Goal: Transaction & Acquisition: Purchase product/service

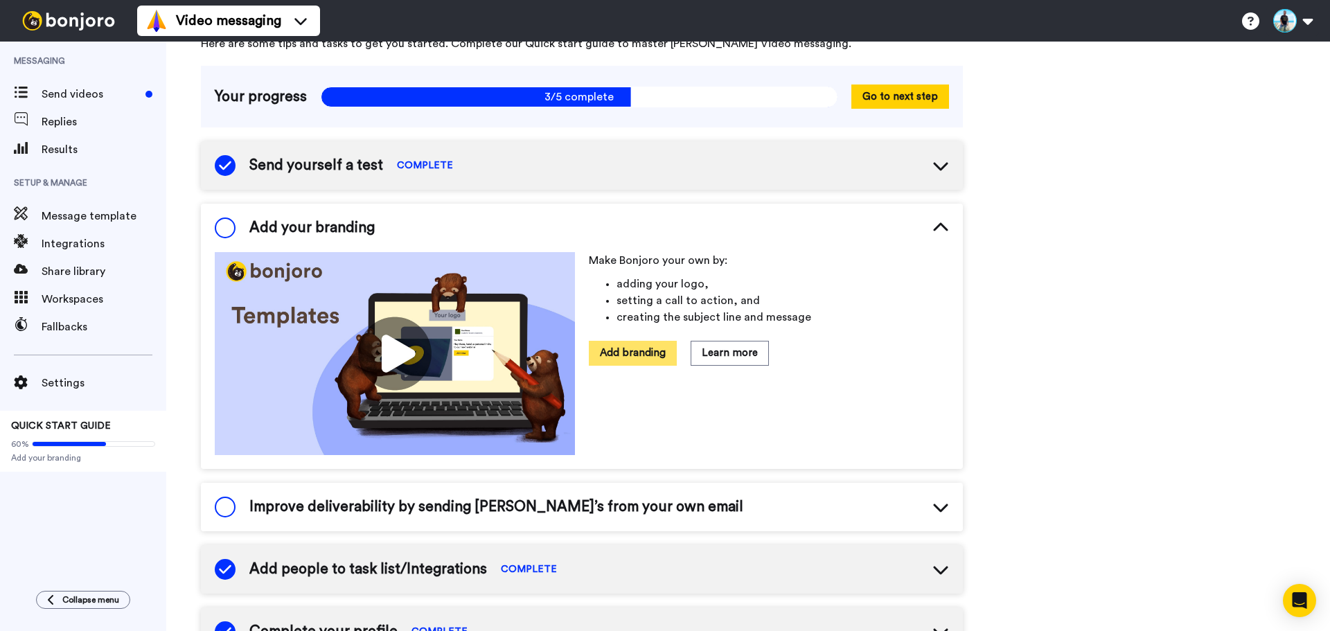
click at [657, 351] on button "Add branding" at bounding box center [633, 353] width 88 height 24
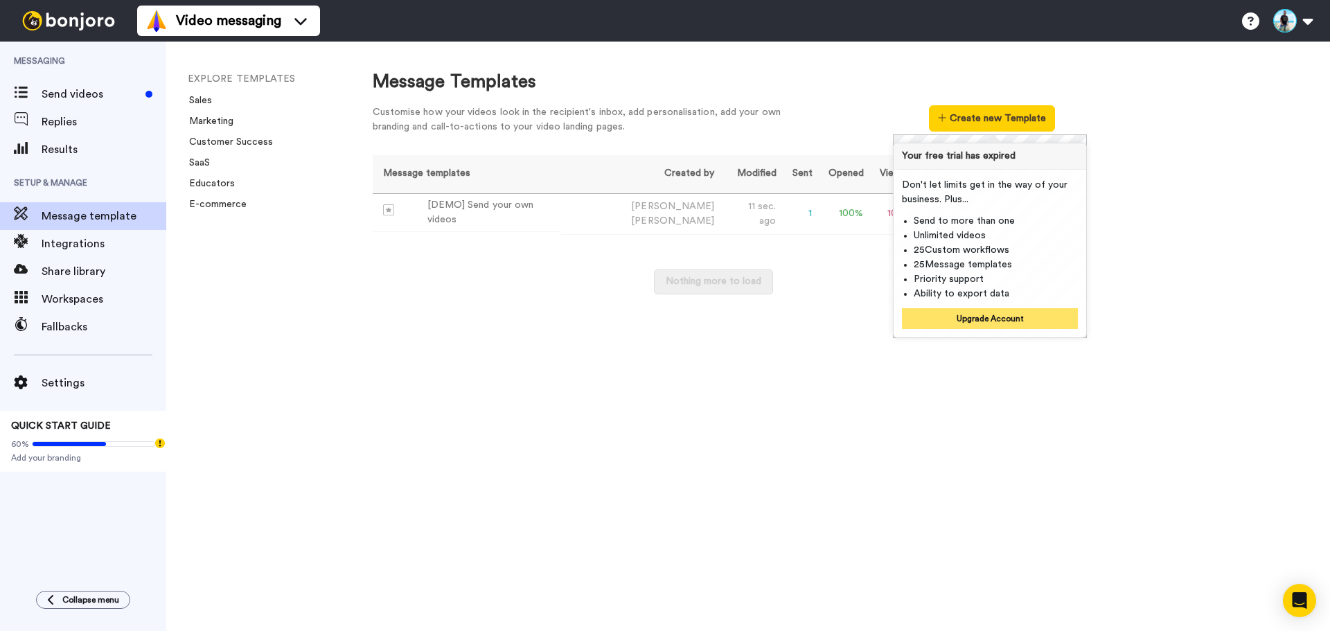
click at [991, 321] on button "Upgrade Account" at bounding box center [990, 318] width 176 height 21
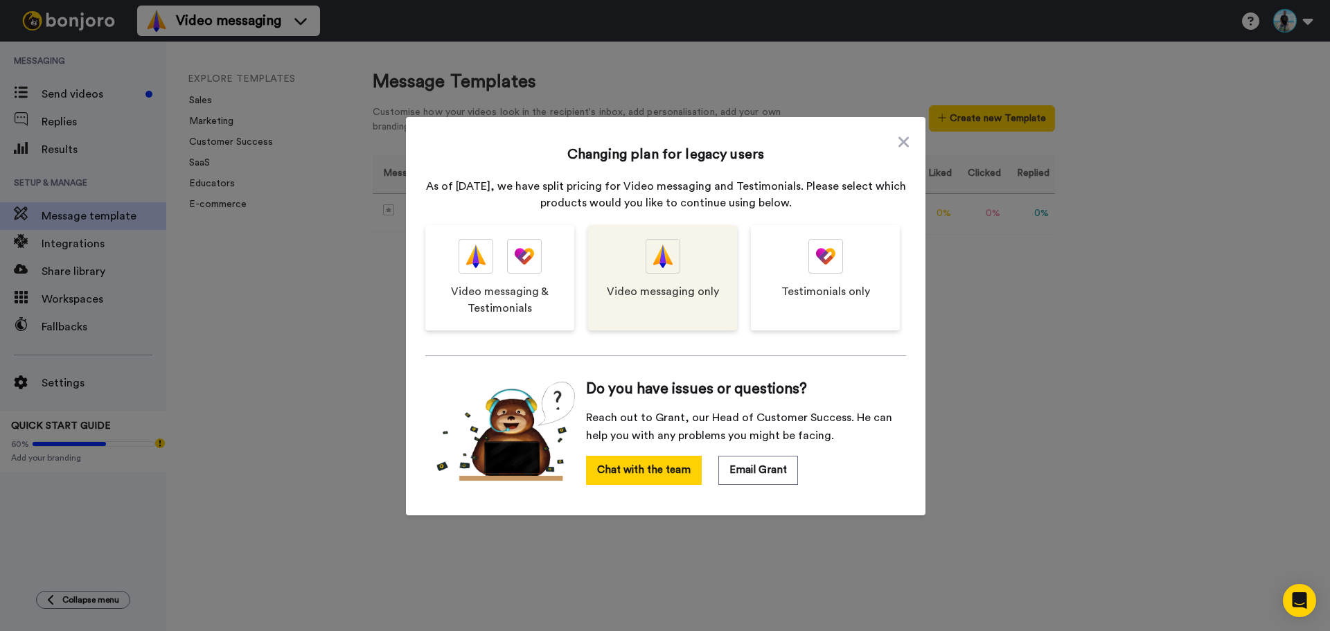
click at [669, 261] on div at bounding box center [663, 256] width 35 height 35
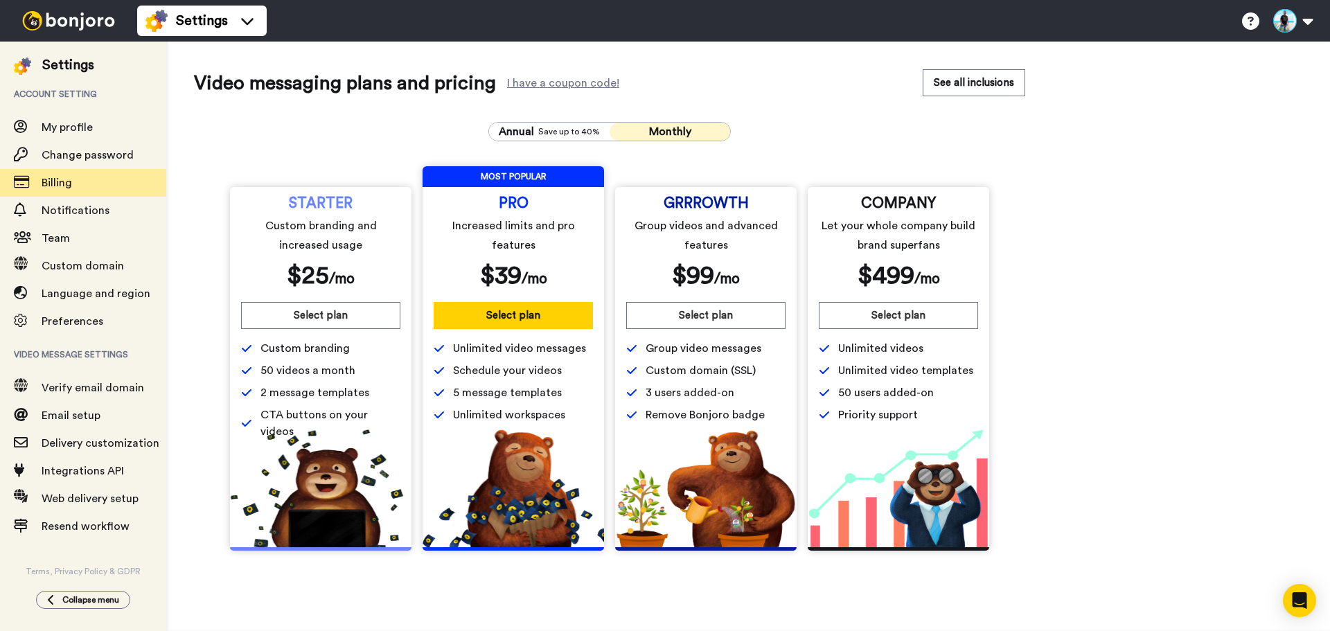
click at [688, 131] on span "Monthly" at bounding box center [670, 131] width 42 height 11
click at [324, 315] on button "Select plan" at bounding box center [320, 315] width 159 height 27
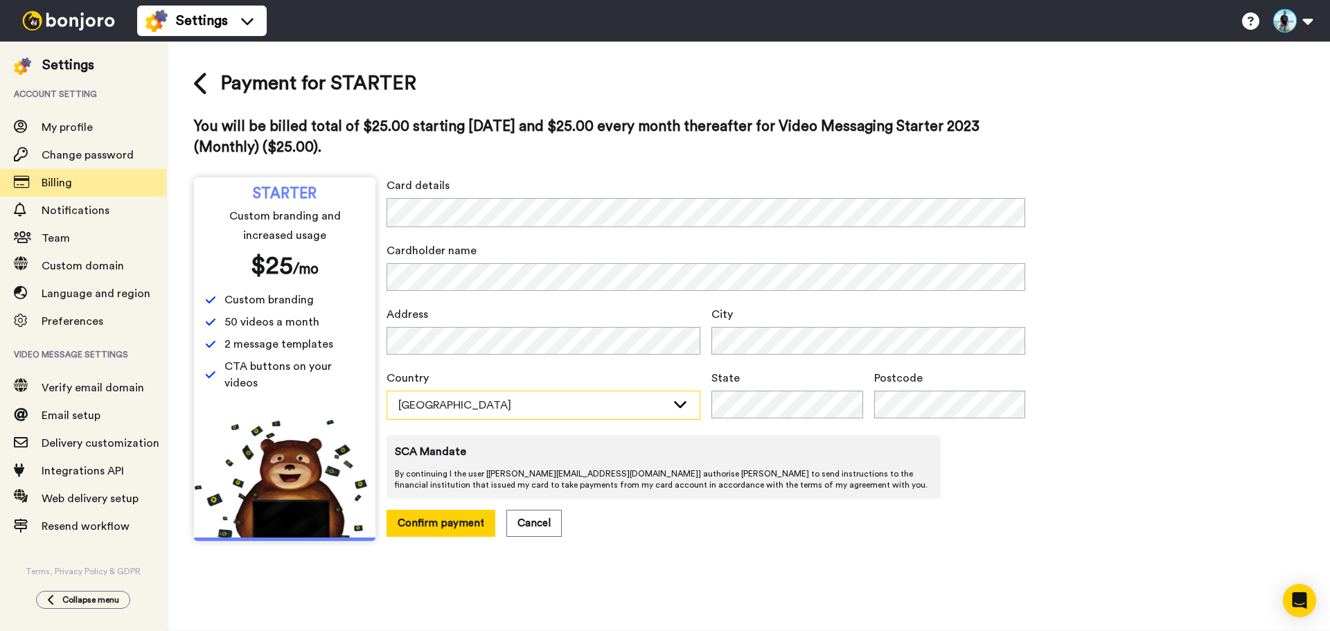
click at [670, 407] on div "Australia" at bounding box center [543, 405] width 312 height 28
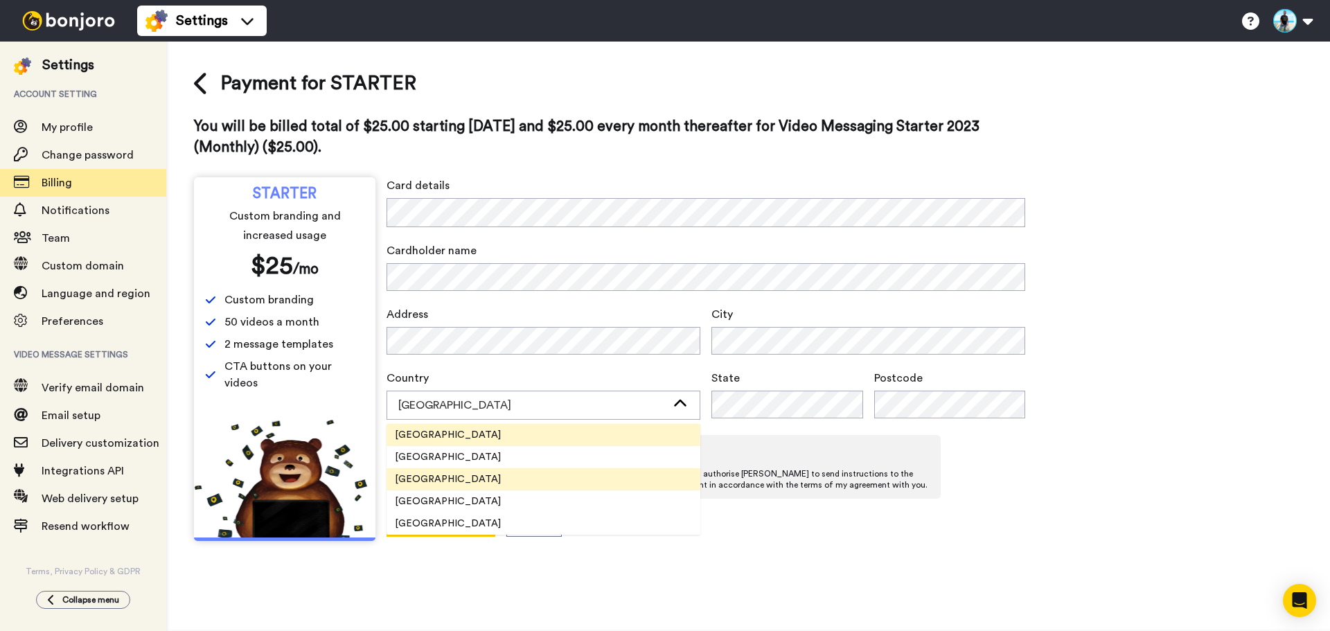
click at [613, 483] on li "United States" at bounding box center [544, 479] width 314 height 22
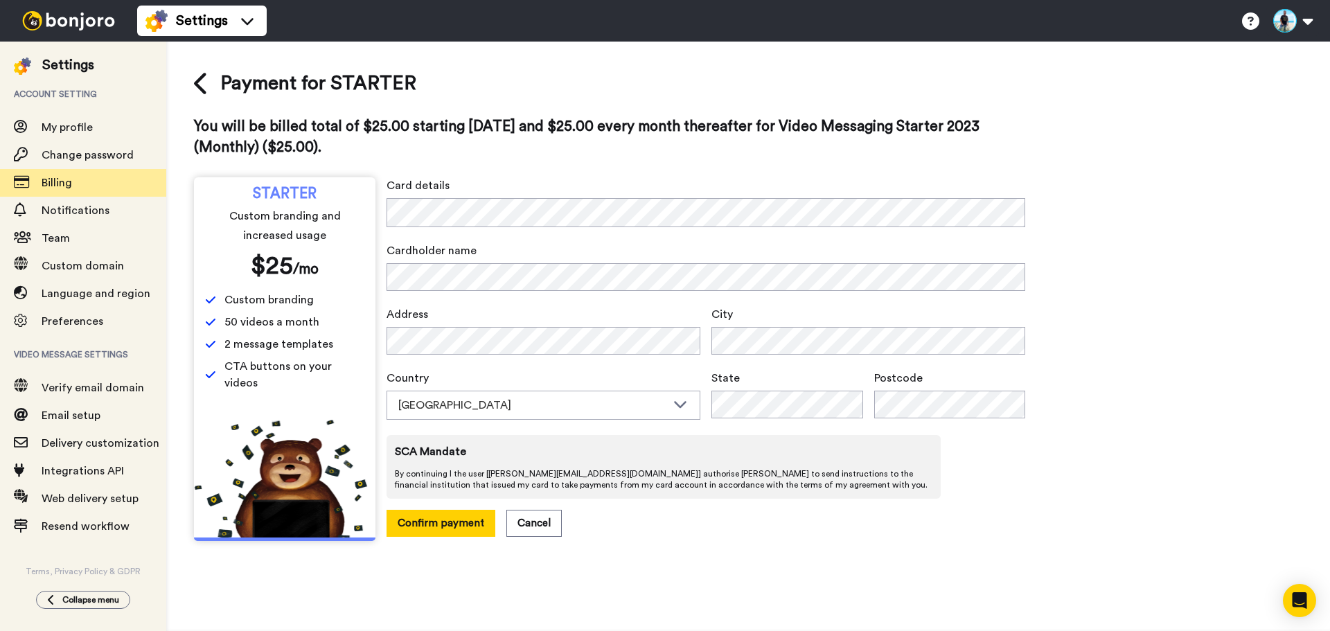
click at [1095, 441] on div "Payment for STARTER You will be billed total of $25.00 starting today and $25.0…" at bounding box center [748, 305] width 1109 height 472
click at [440, 525] on button "Confirm payment" at bounding box center [441, 523] width 109 height 27
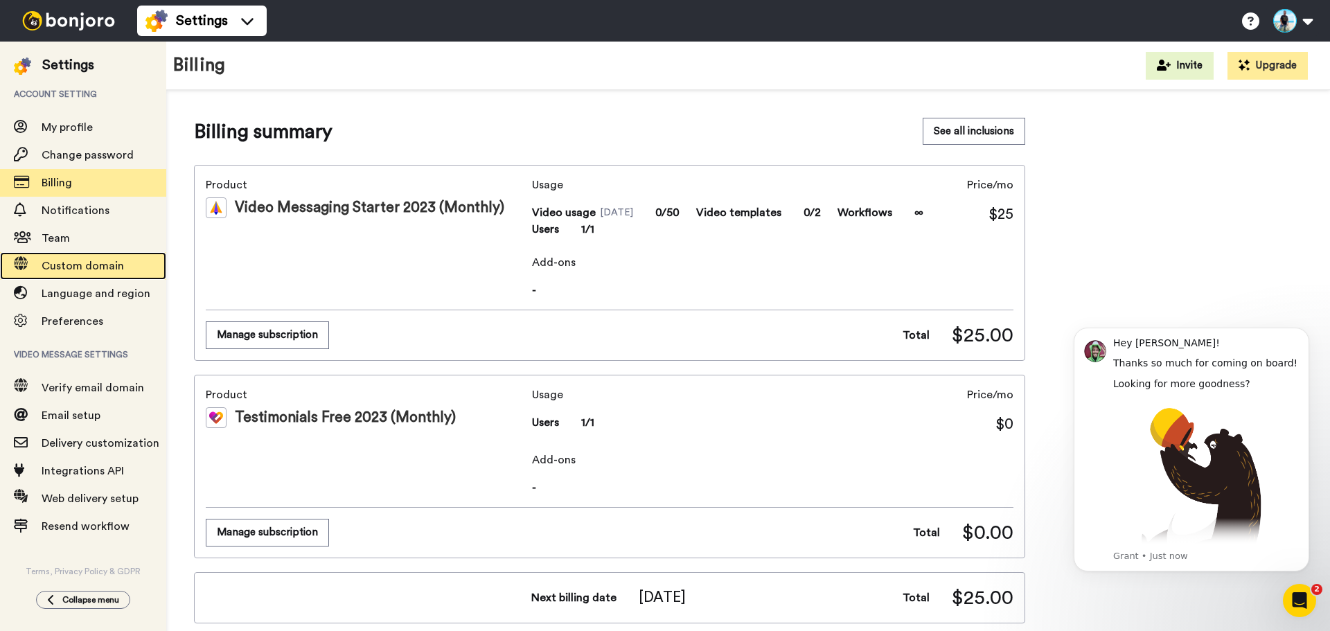
click at [58, 270] on span "Custom domain" at bounding box center [83, 266] width 82 height 11
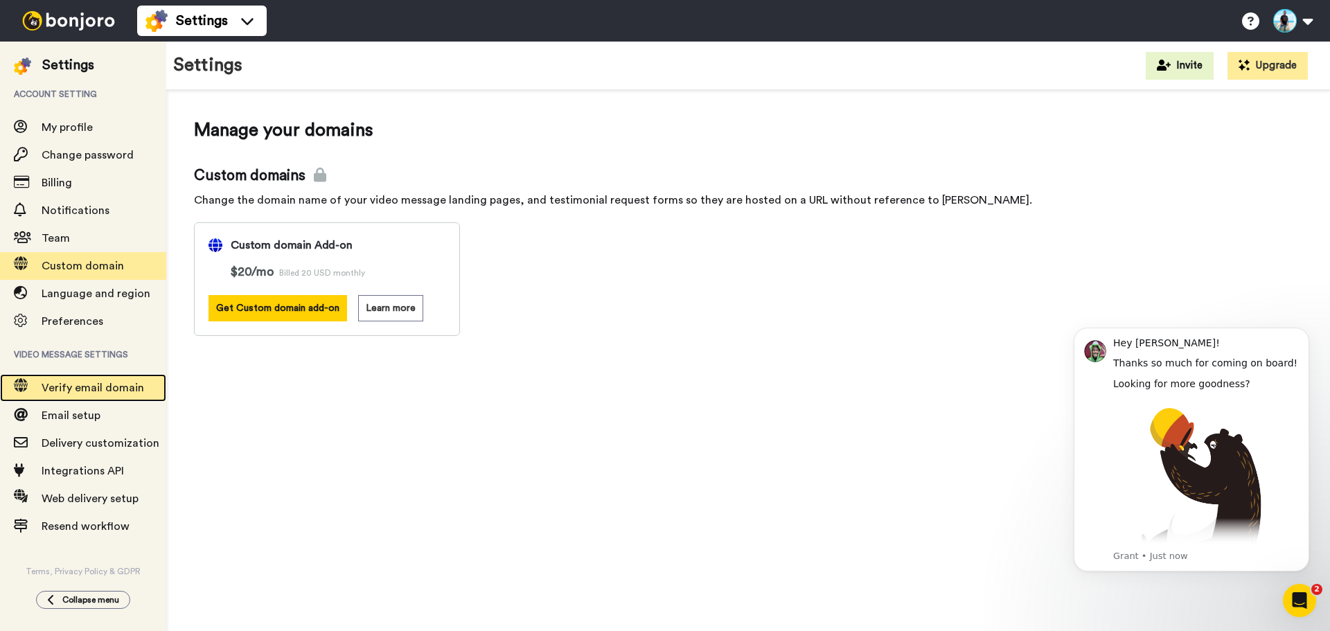
click at [101, 382] on span "Verify email domain" at bounding box center [104, 388] width 125 height 17
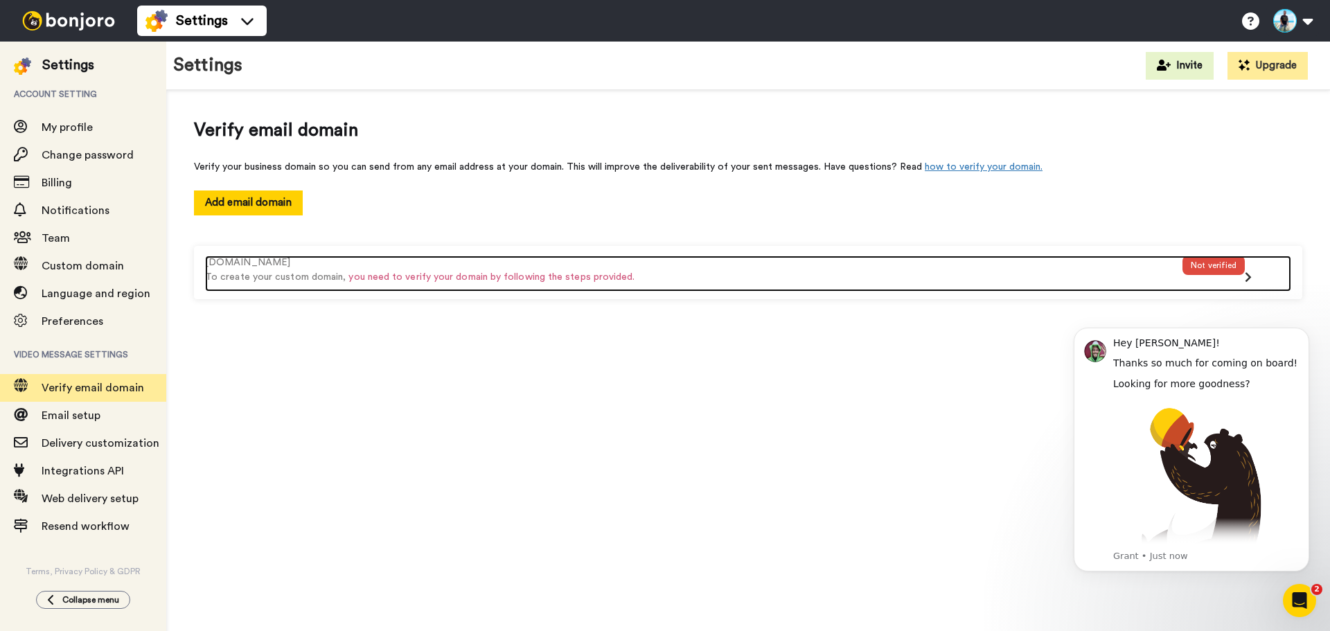
click at [1223, 265] on div "Not verified" at bounding box center [1214, 265] width 62 height 19
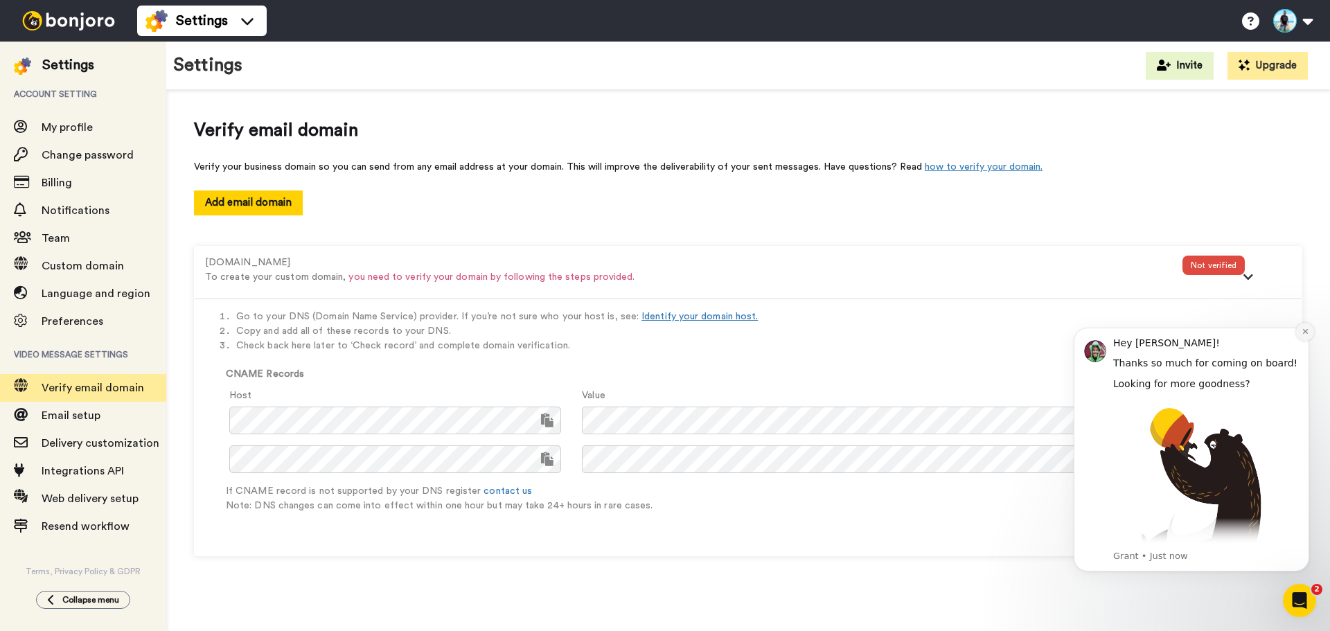
click at [1307, 335] on icon "Dismiss notification" at bounding box center [1306, 332] width 8 height 8
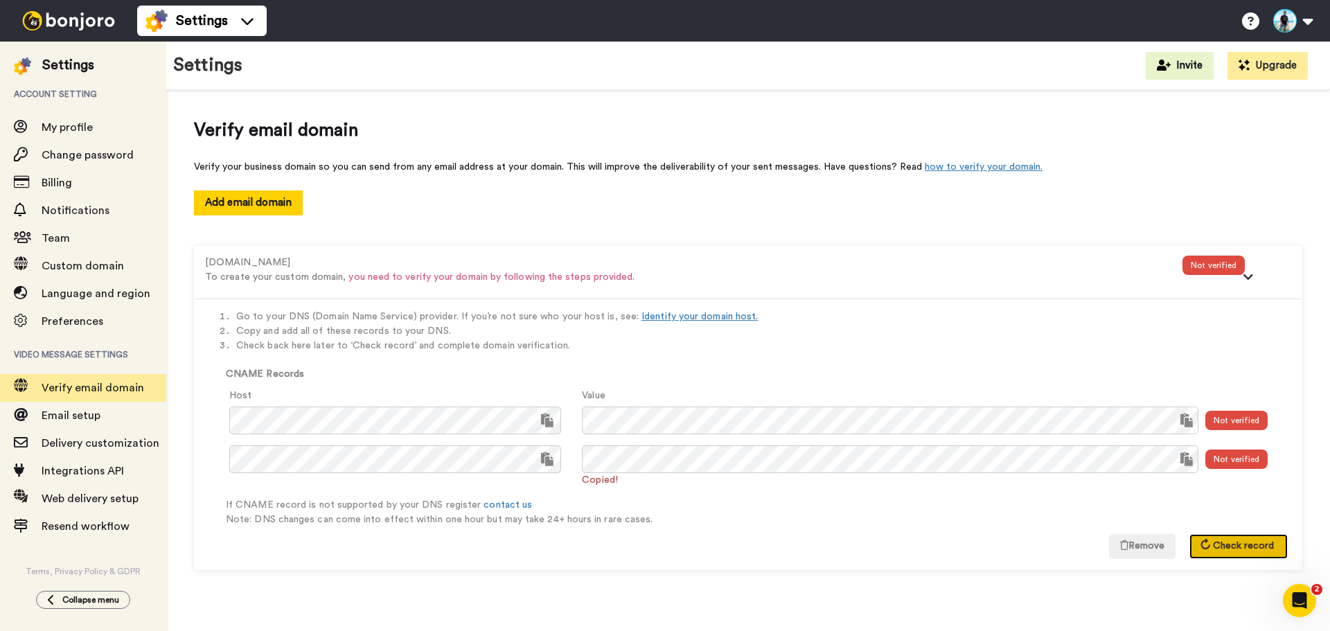
click at [1242, 554] on button "Check record" at bounding box center [1239, 546] width 98 height 25
click at [1245, 544] on span "Check record" at bounding box center [1243, 546] width 61 height 10
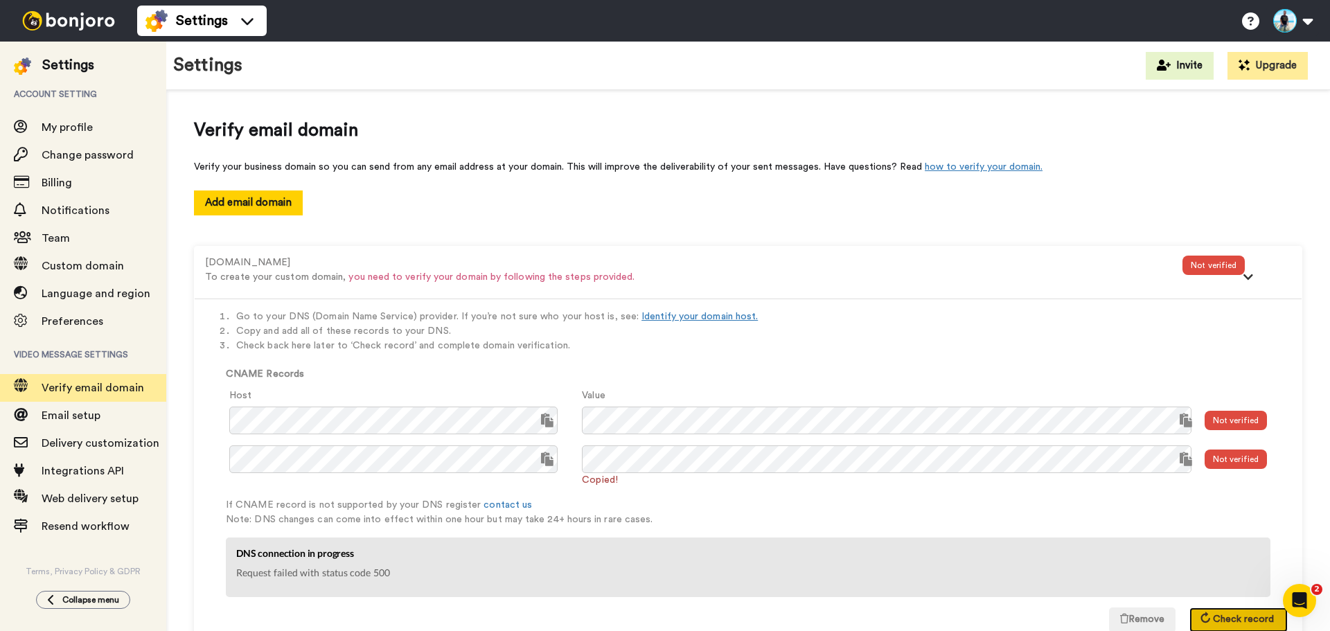
scroll to position [46, 0]
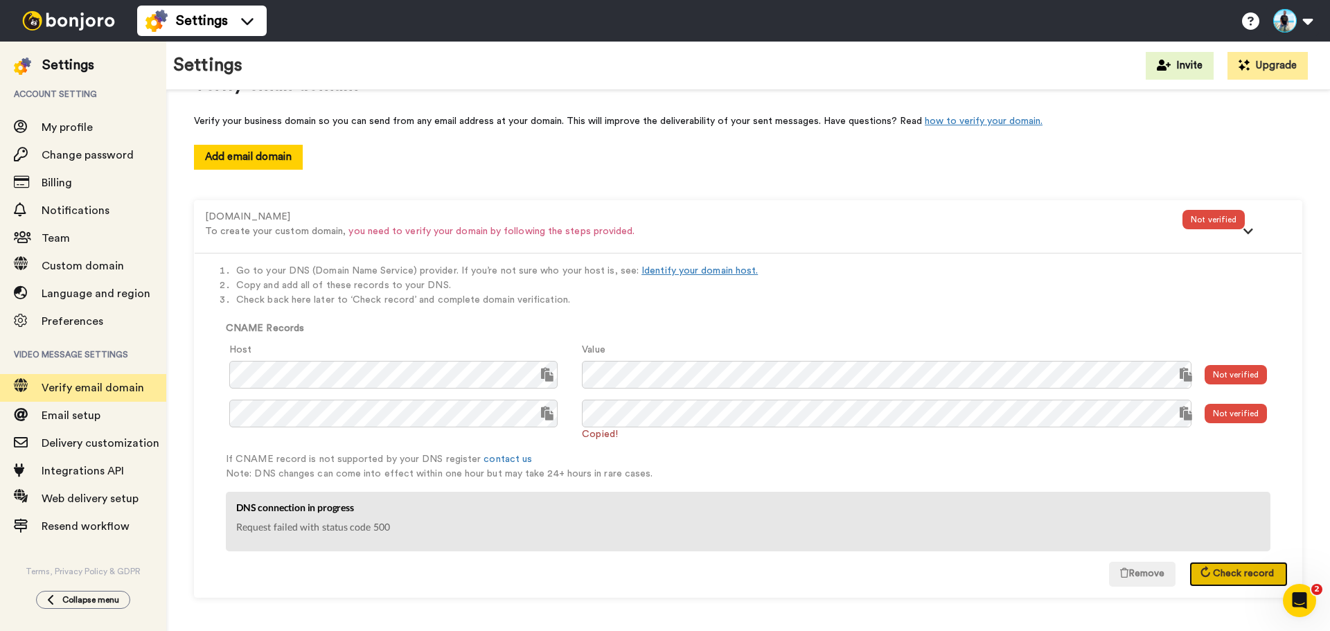
click at [1233, 574] on span "Check record" at bounding box center [1243, 574] width 61 height 10
click at [1224, 575] on span "Check record" at bounding box center [1243, 574] width 61 height 10
click at [66, 417] on span "Email setup" at bounding box center [71, 415] width 59 height 11
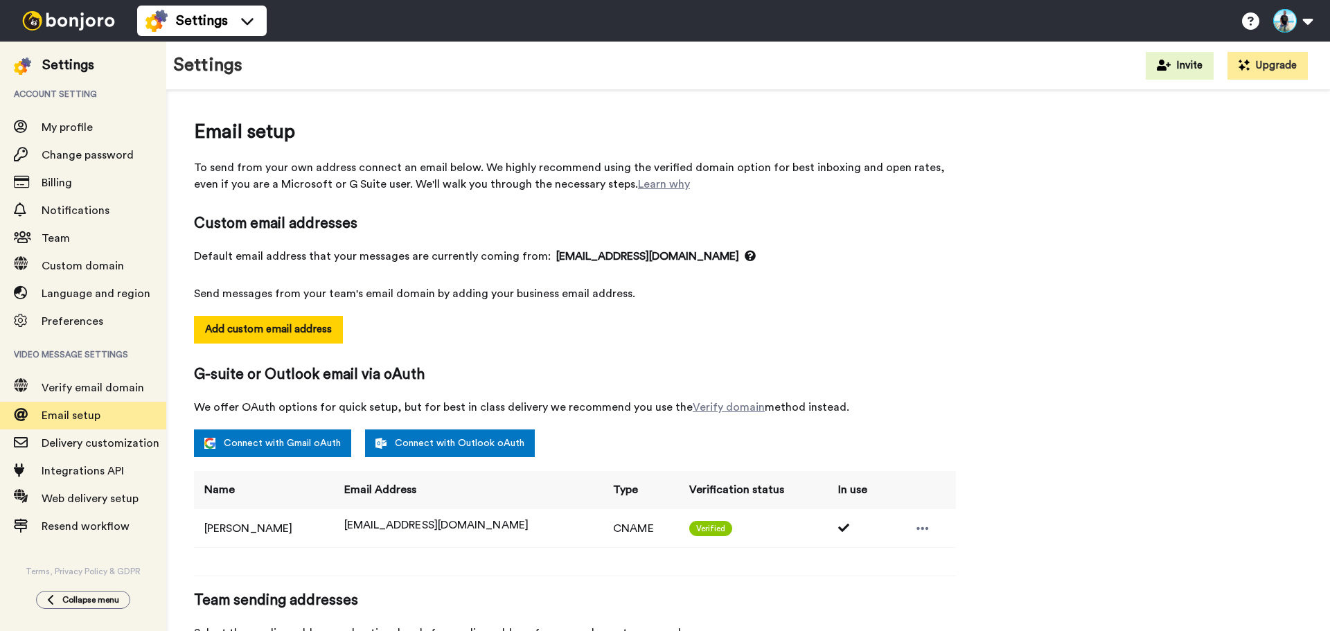
select select "133907"
click at [95, 393] on span "Verify email domain" at bounding box center [93, 387] width 103 height 11
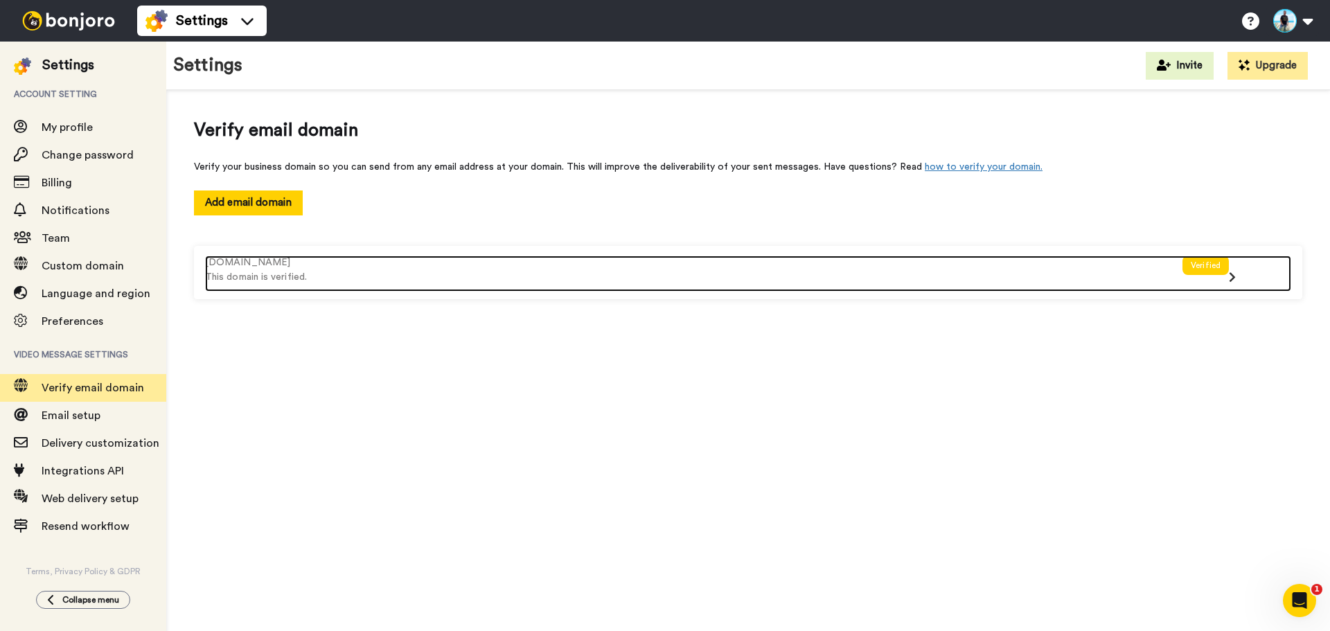
click at [1213, 267] on div "Verified" at bounding box center [1206, 265] width 46 height 19
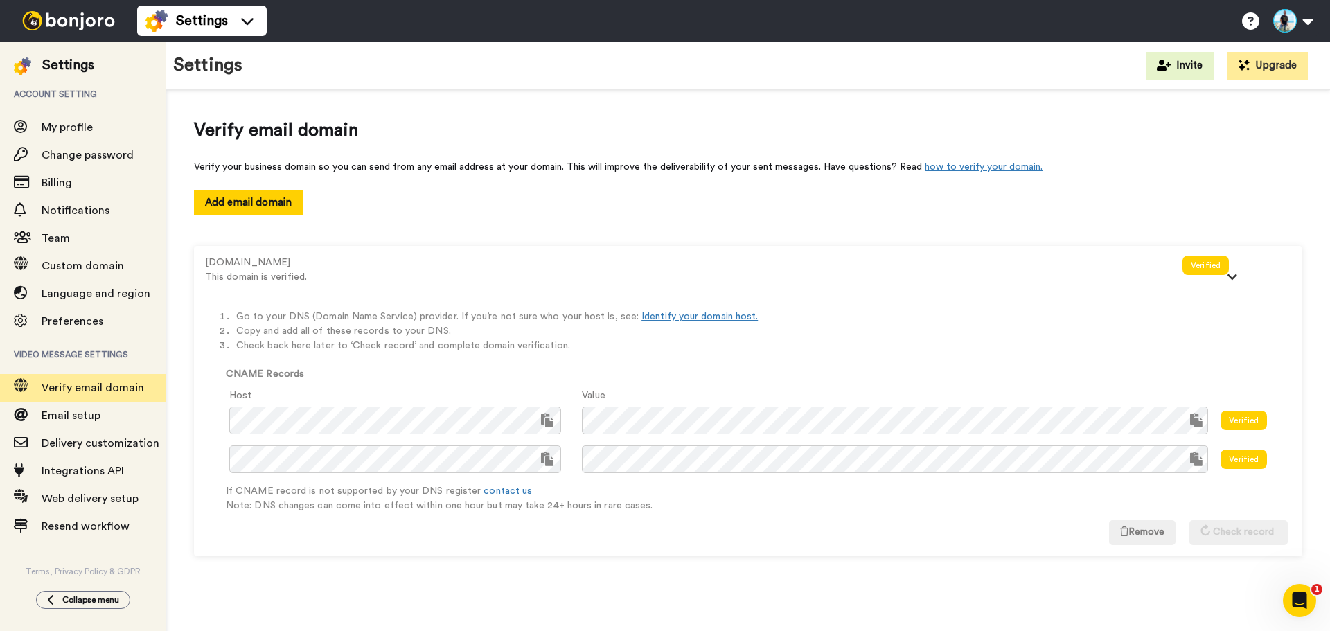
click at [1242, 416] on div "Verified" at bounding box center [1244, 420] width 46 height 19
click at [47, 134] on span "My profile" at bounding box center [104, 127] width 125 height 17
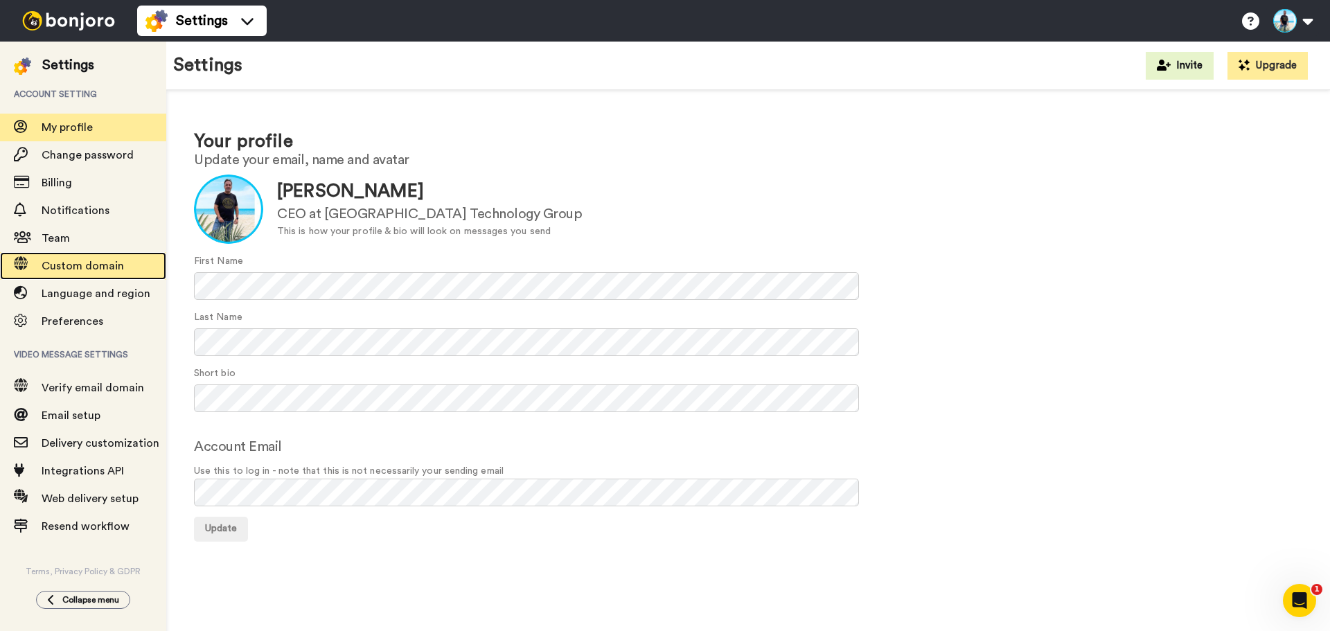
click at [80, 265] on span "Custom domain" at bounding box center [83, 266] width 82 height 11
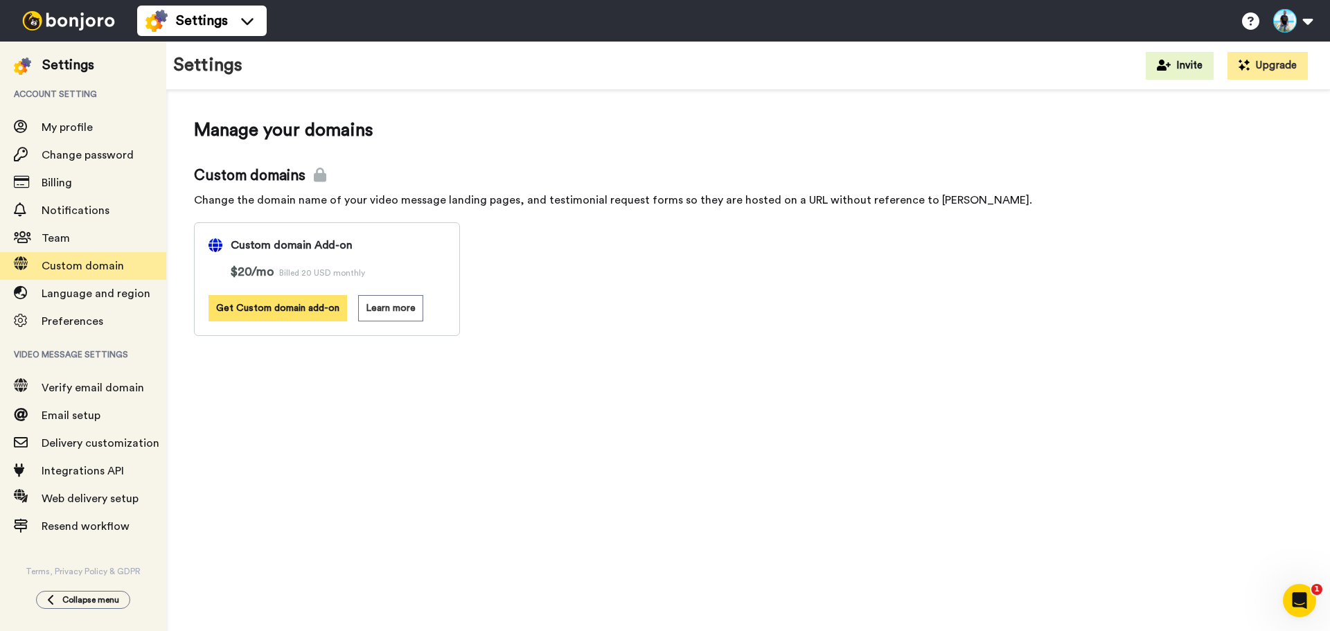
click at [313, 303] on button "Get Custom domain add-on" at bounding box center [278, 308] width 139 height 26
click at [698, 386] on button "Continue" at bounding box center [700, 386] width 66 height 29
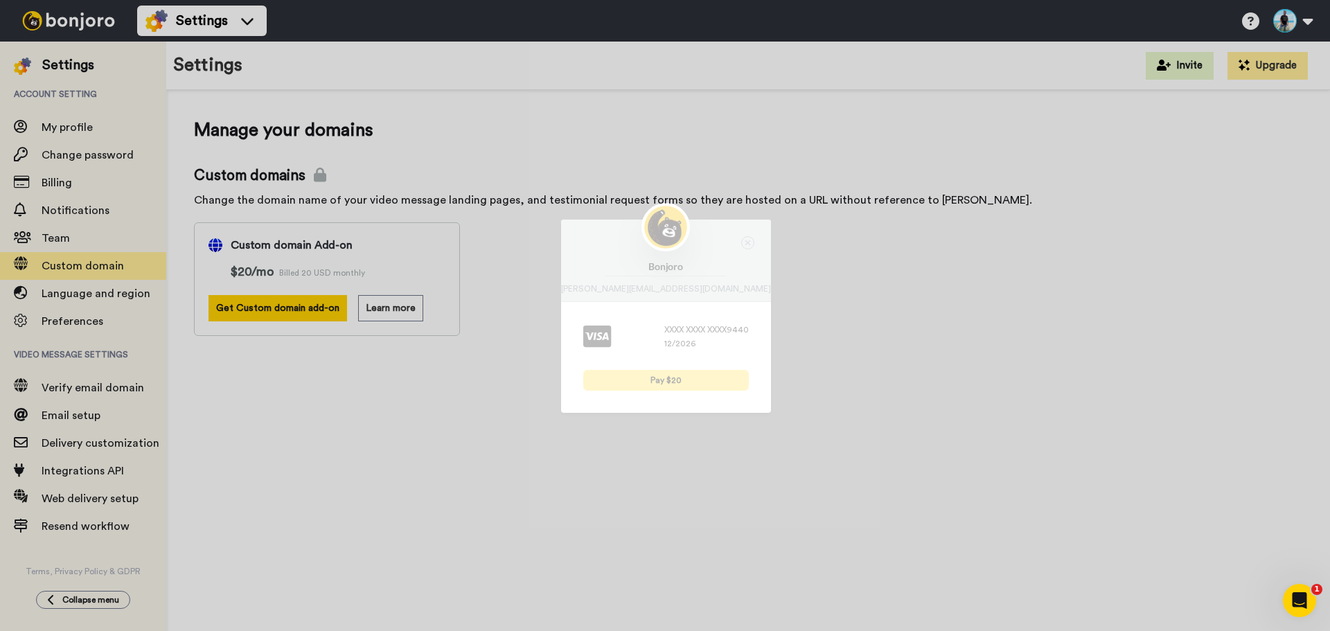
click at [670, 382] on button "Pay $20" at bounding box center [666, 380] width 166 height 21
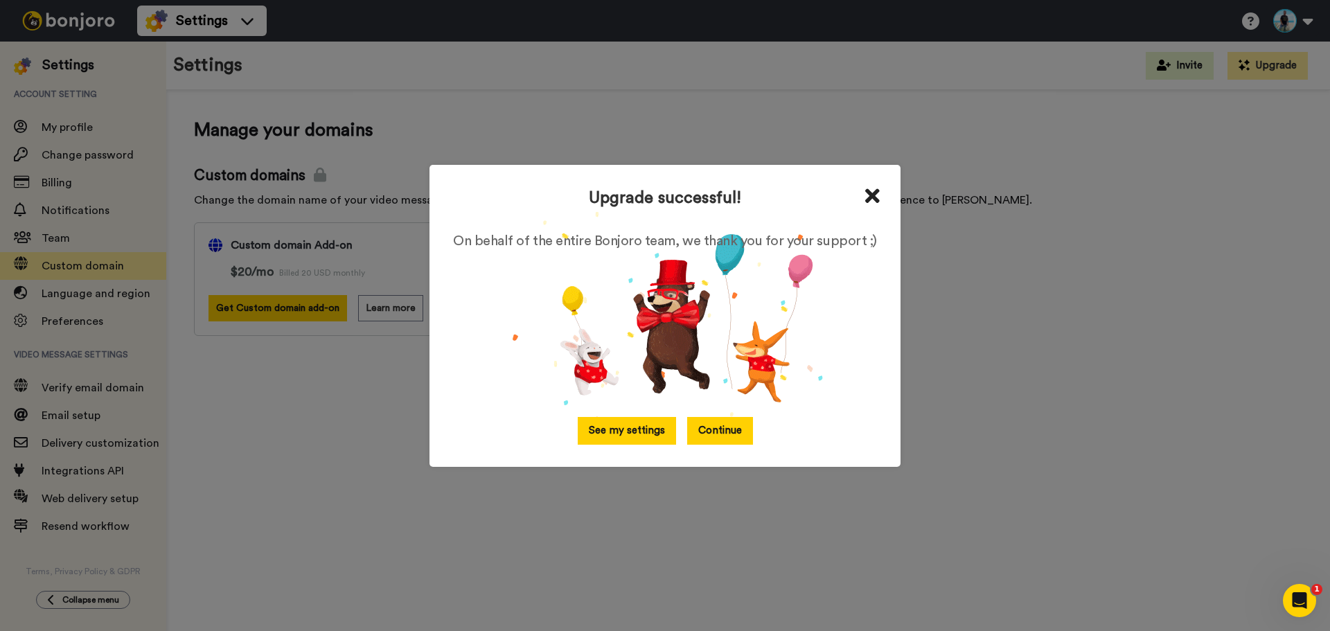
click at [628, 424] on button "See my settings" at bounding box center [627, 430] width 98 height 27
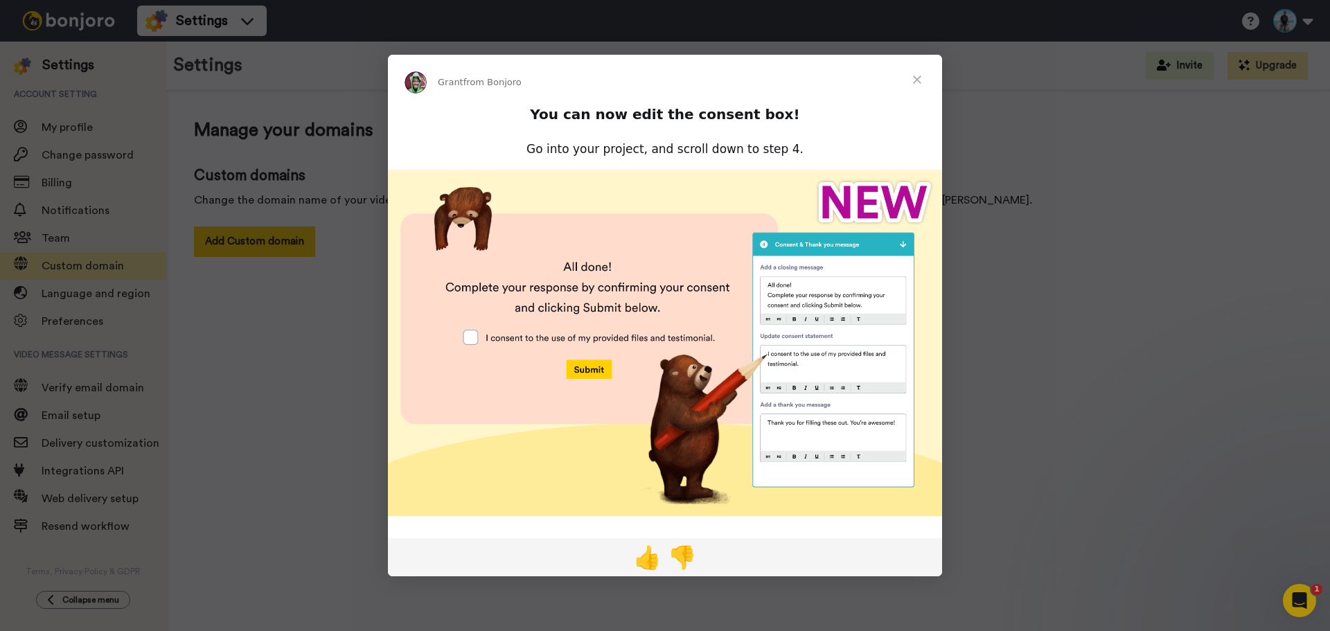
click at [917, 81] on span "Close" at bounding box center [917, 80] width 50 height 50
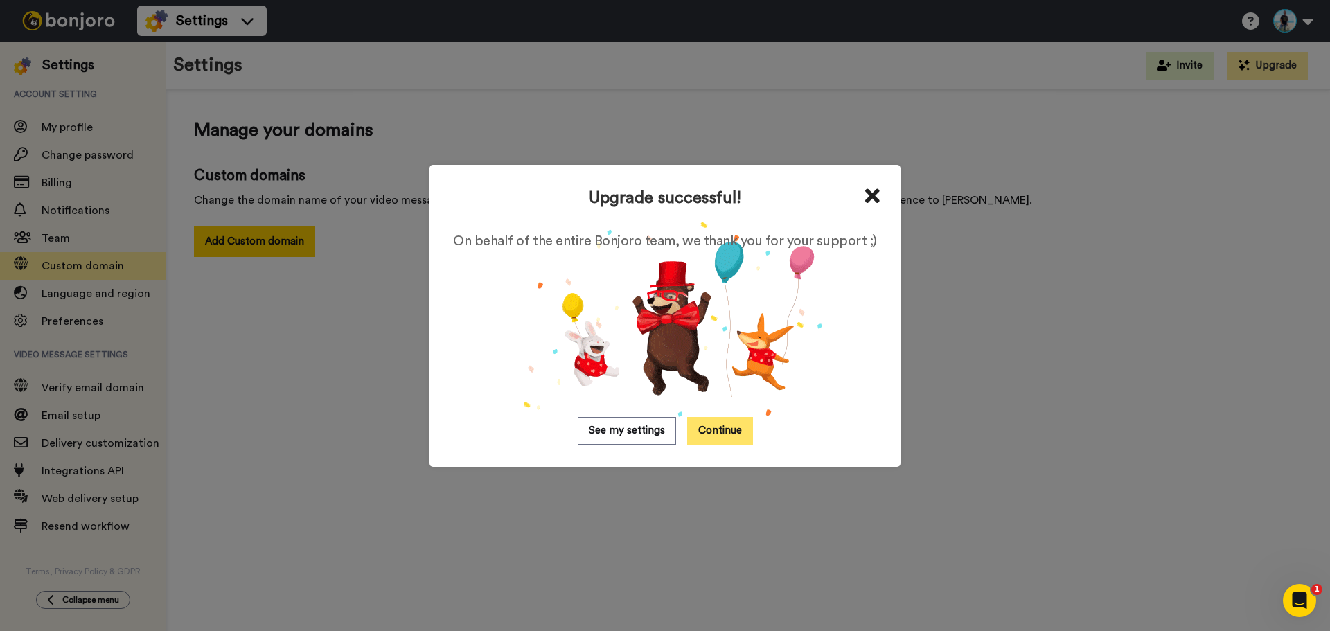
click at [717, 425] on button "Continue" at bounding box center [720, 430] width 66 height 27
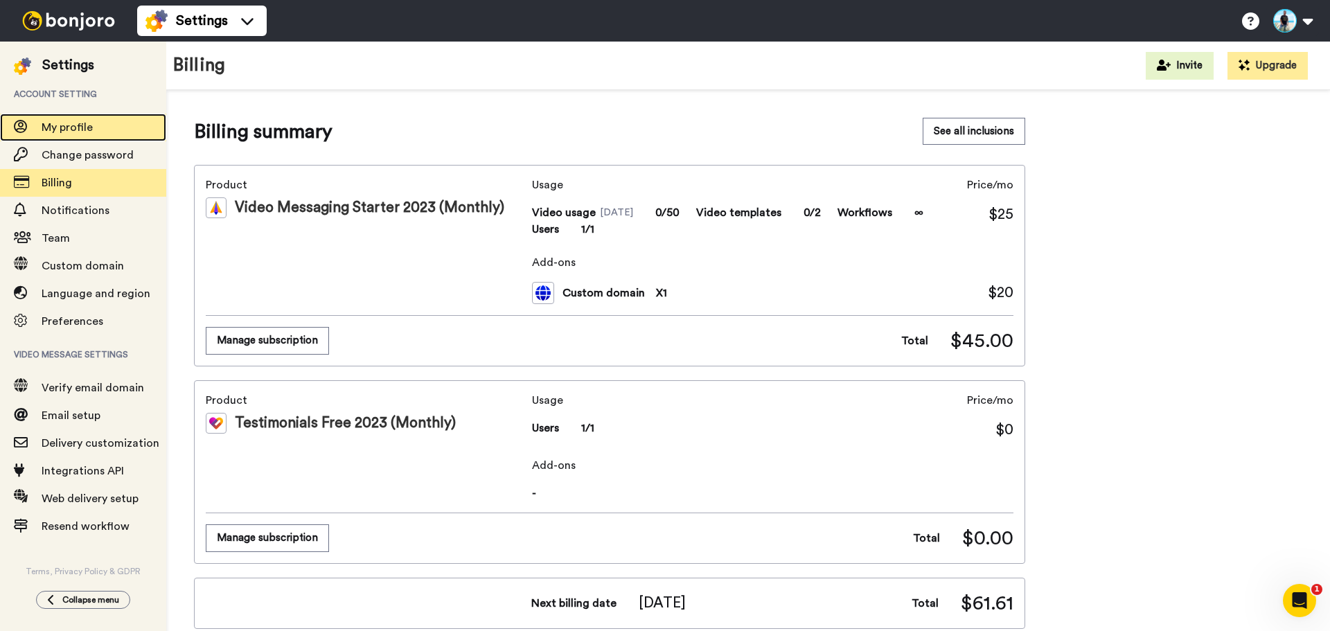
click at [62, 127] on span "My profile" at bounding box center [67, 127] width 51 height 11
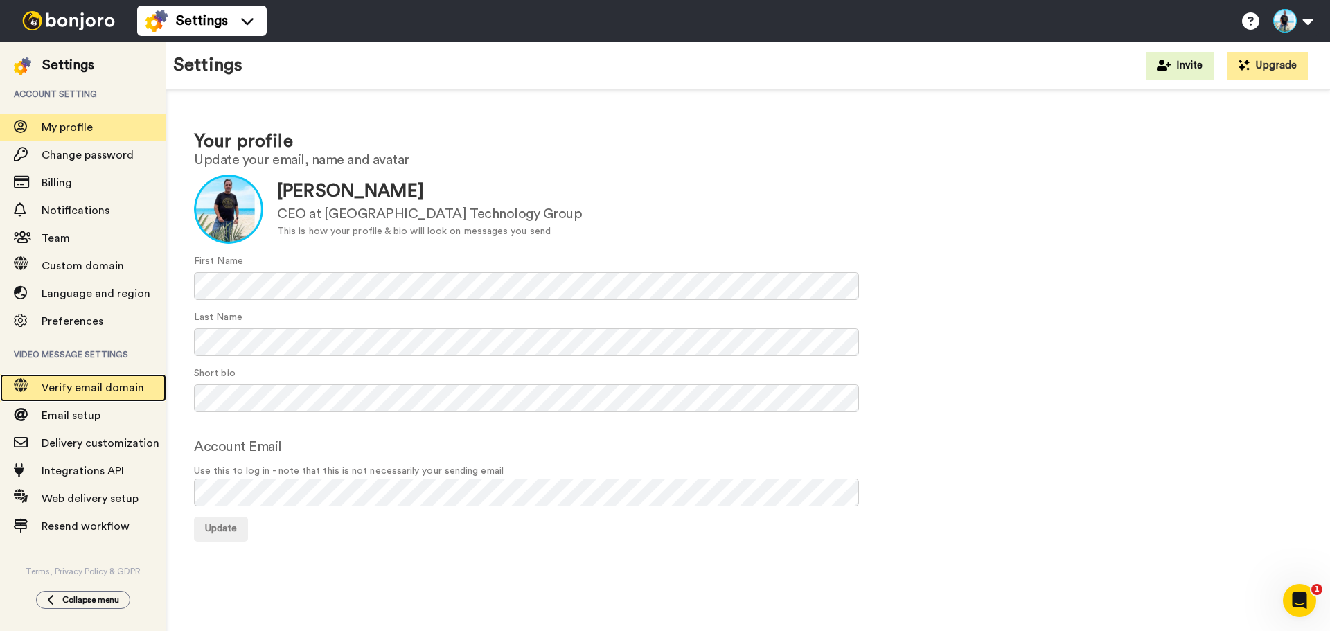
click at [85, 396] on span "Verify email domain" at bounding box center [104, 388] width 125 height 17
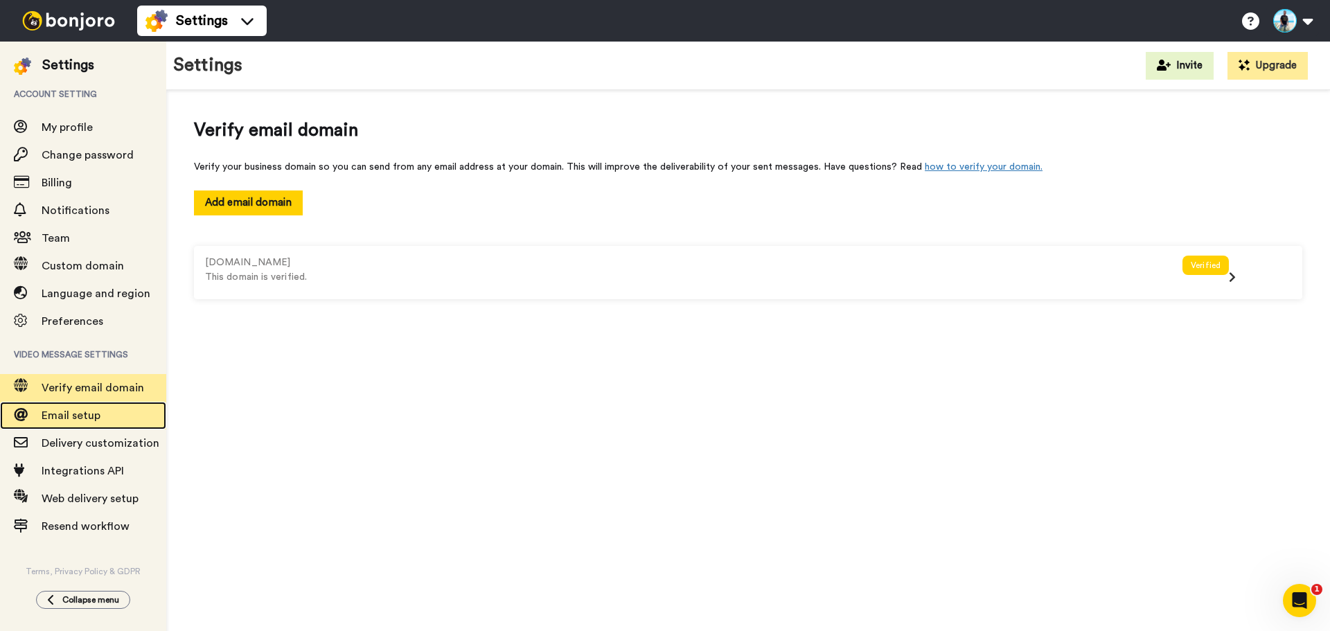
click at [69, 416] on span "Email setup" at bounding box center [71, 415] width 59 height 11
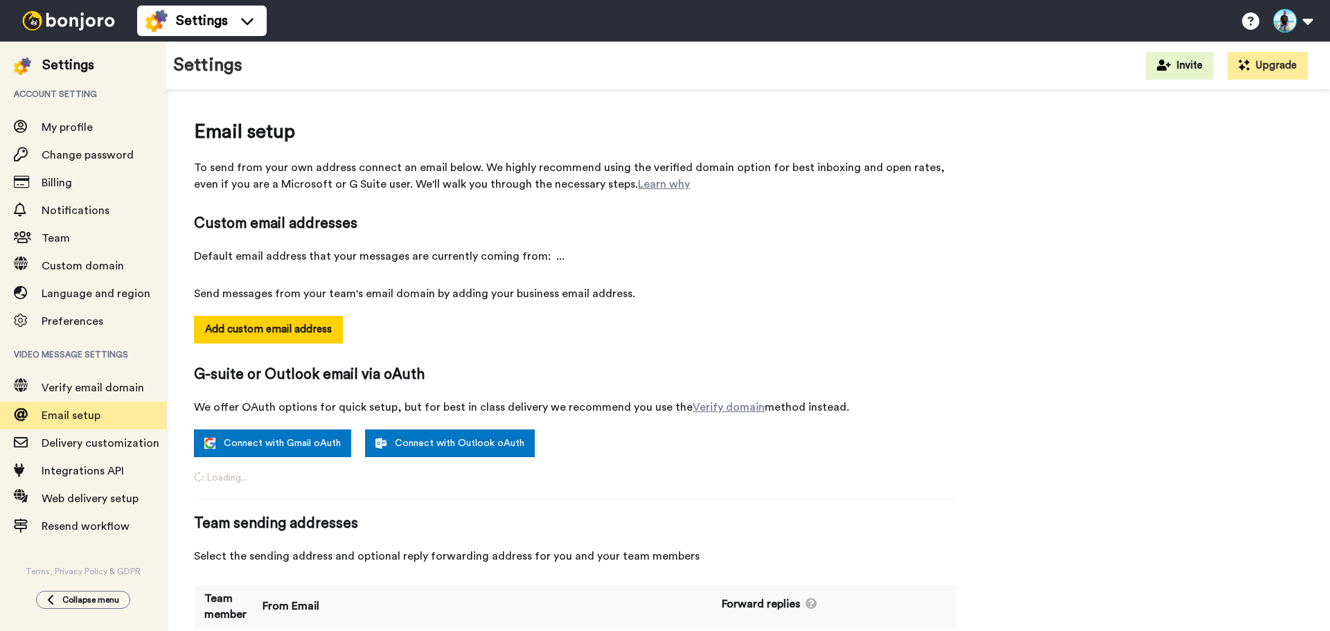
select select "133907"
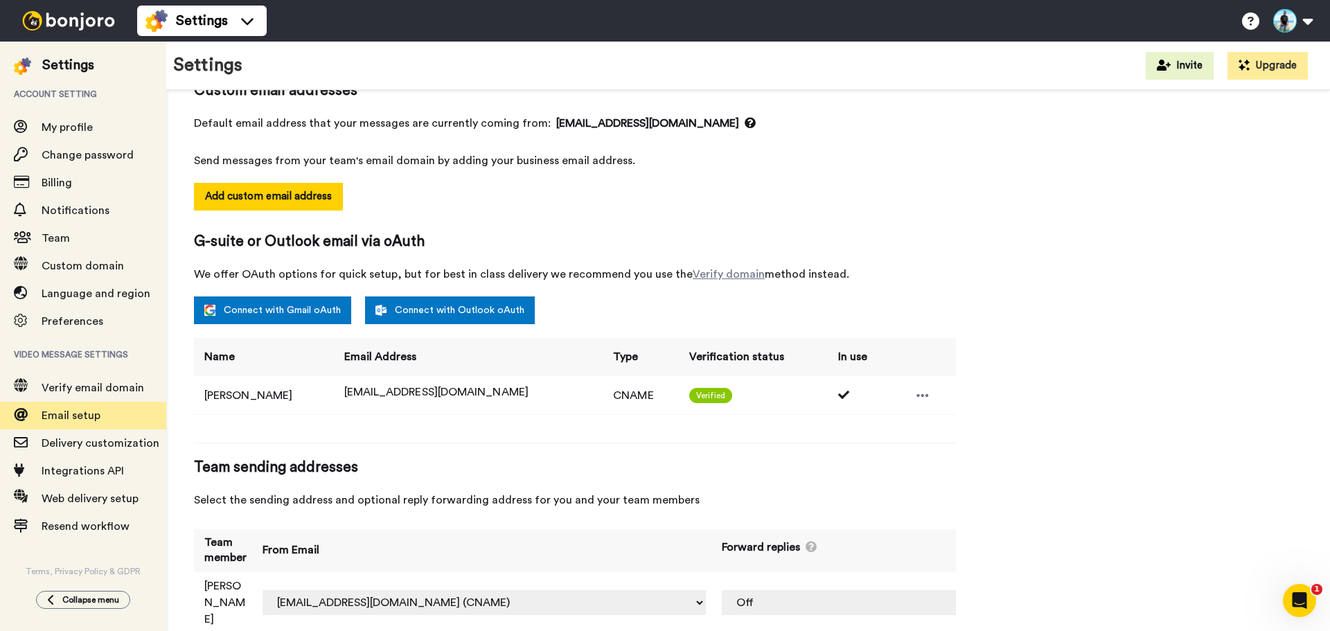
scroll to position [141, 0]
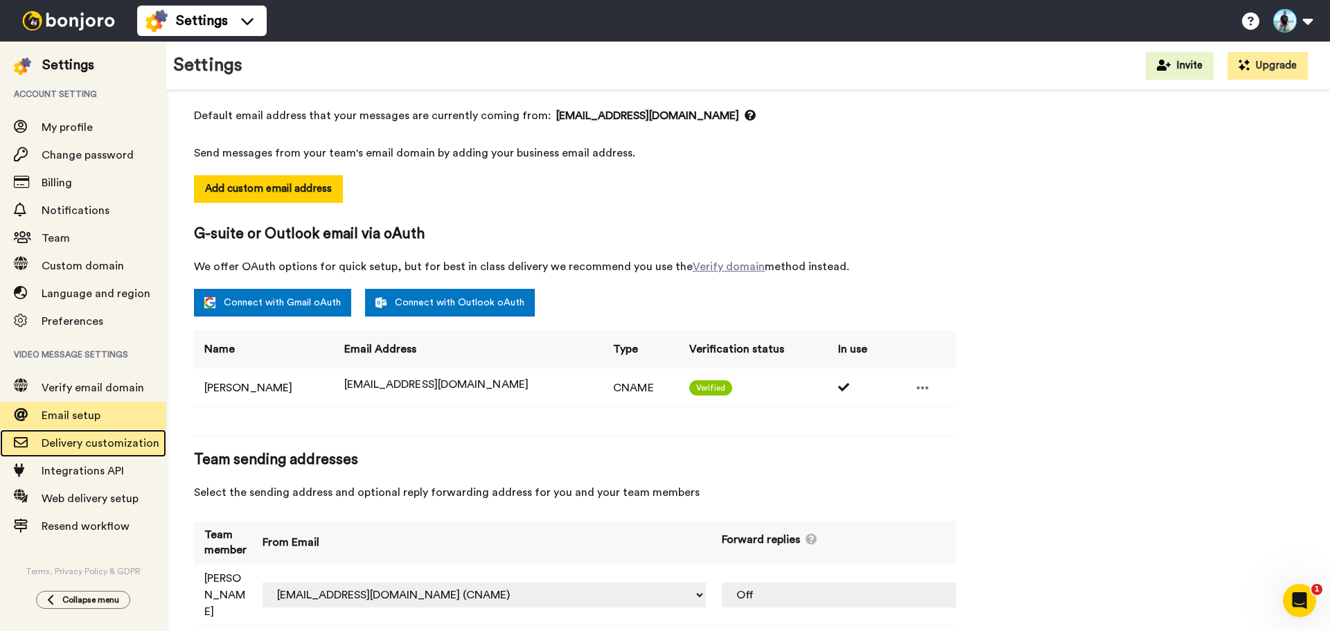
click at [104, 442] on span "Delivery customization" at bounding box center [101, 443] width 118 height 11
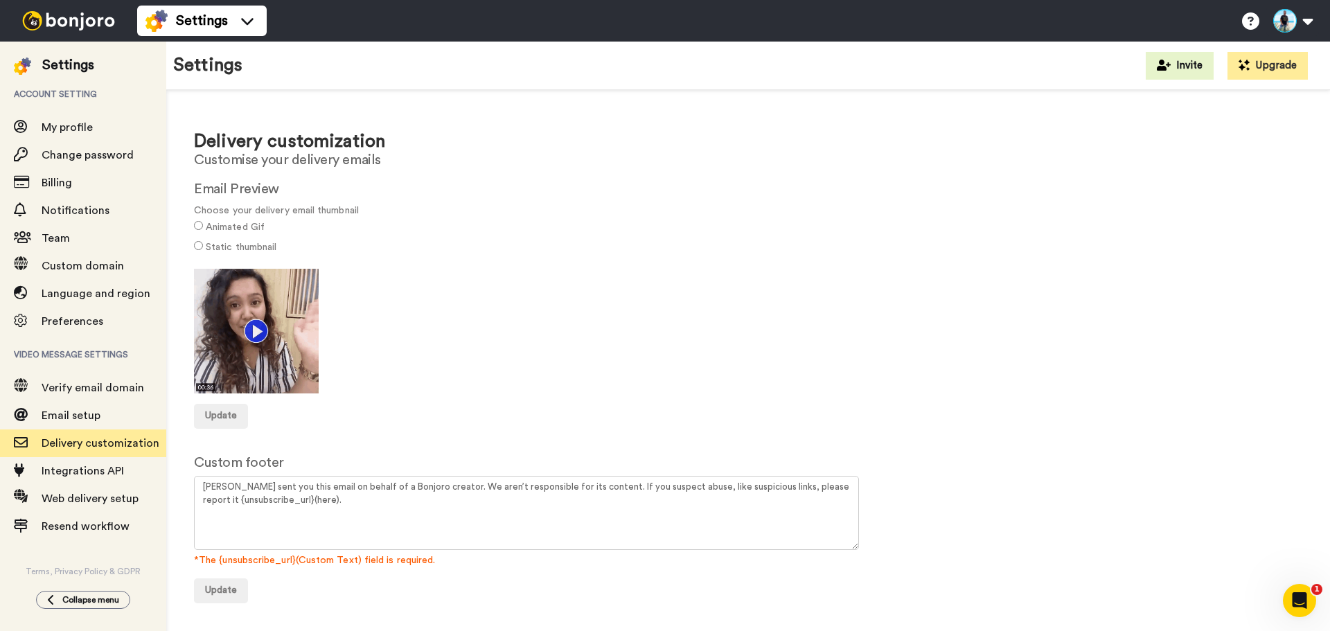
click at [218, 245] on label "Static thumbnail" at bounding box center [241, 247] width 71 height 15
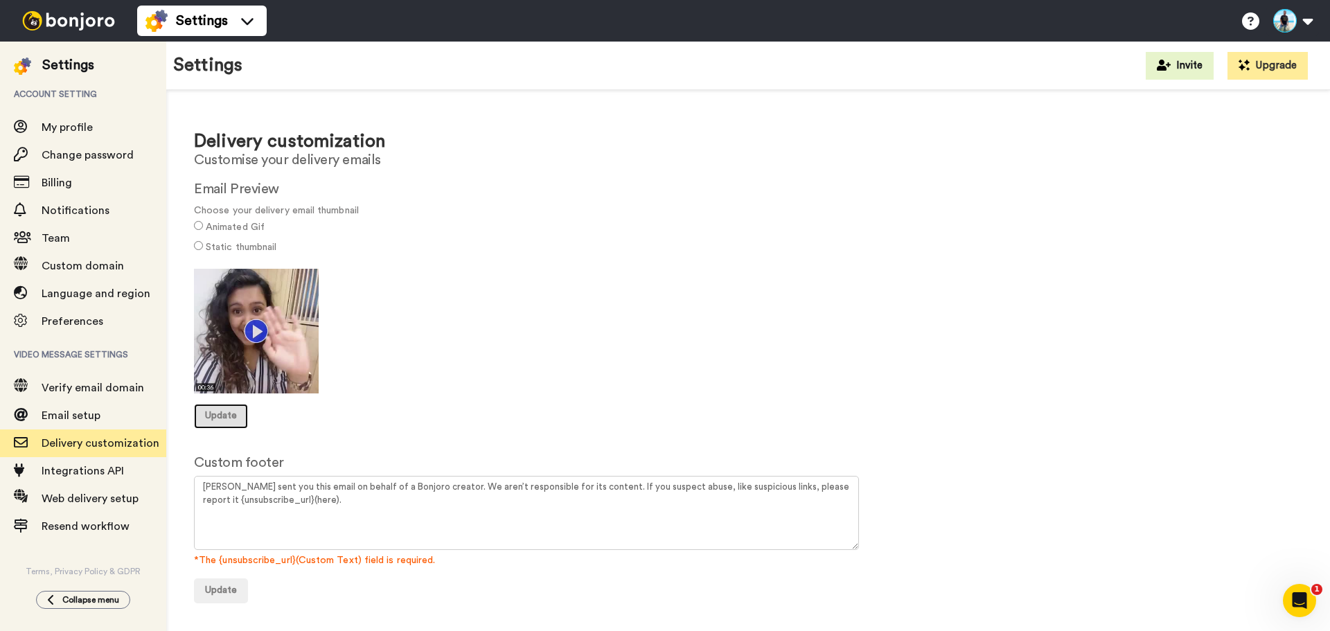
click at [231, 409] on button "Update" at bounding box center [221, 416] width 54 height 25
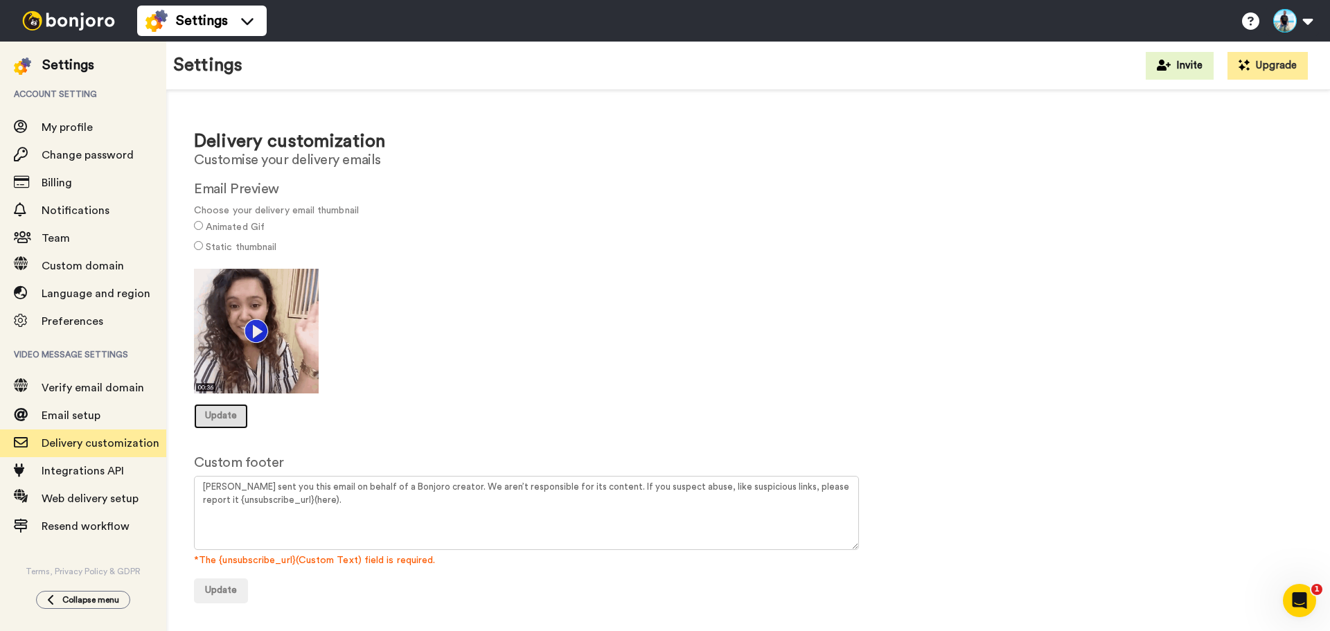
click at [217, 414] on span "Update" at bounding box center [221, 416] width 32 height 10
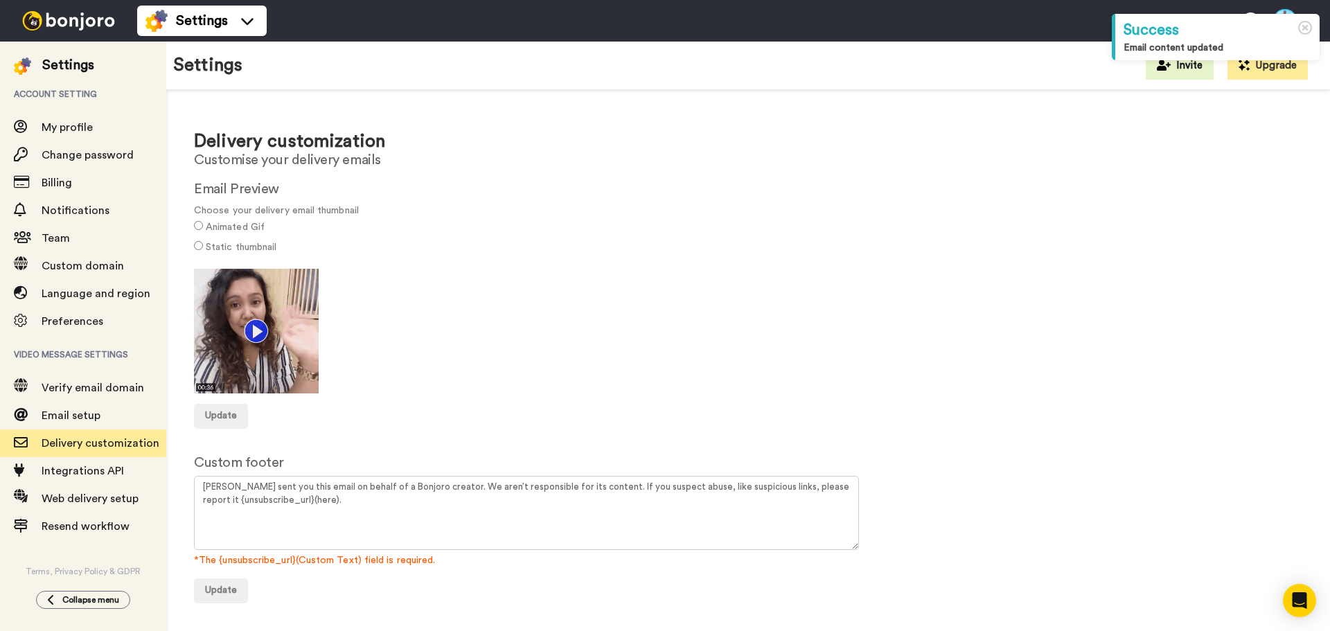
click at [218, 242] on label "Static thumbnail" at bounding box center [241, 247] width 71 height 15
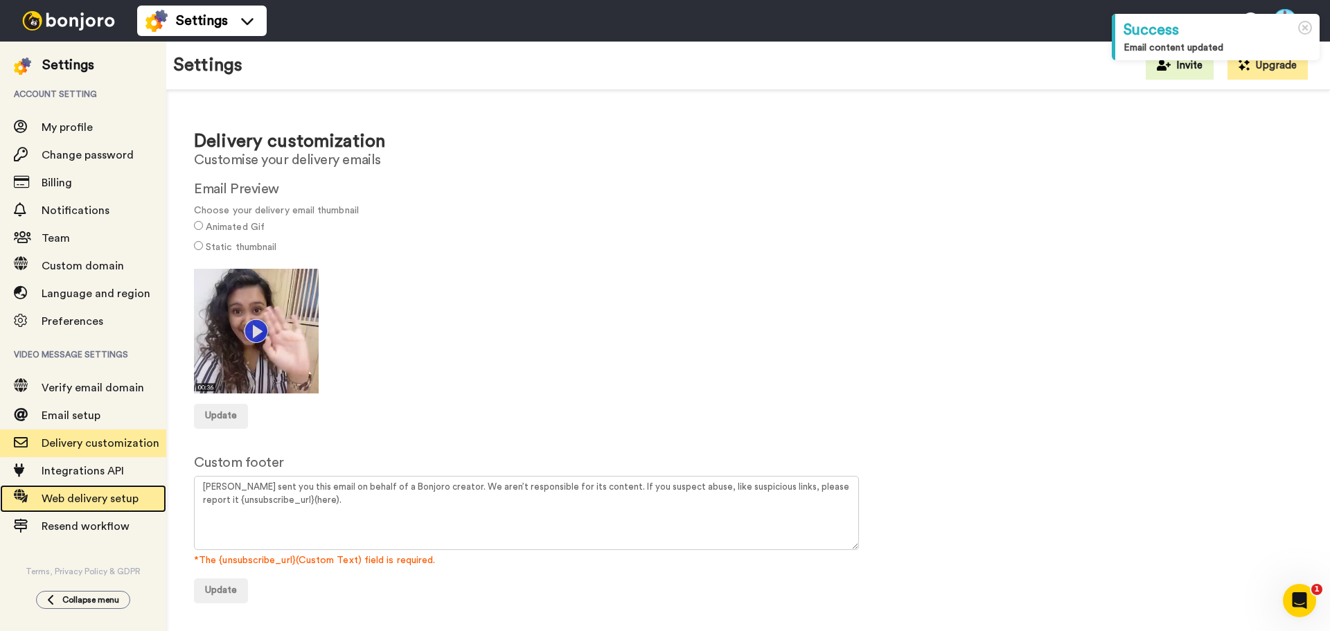
click at [77, 499] on span "Web delivery setup" at bounding box center [90, 498] width 97 height 11
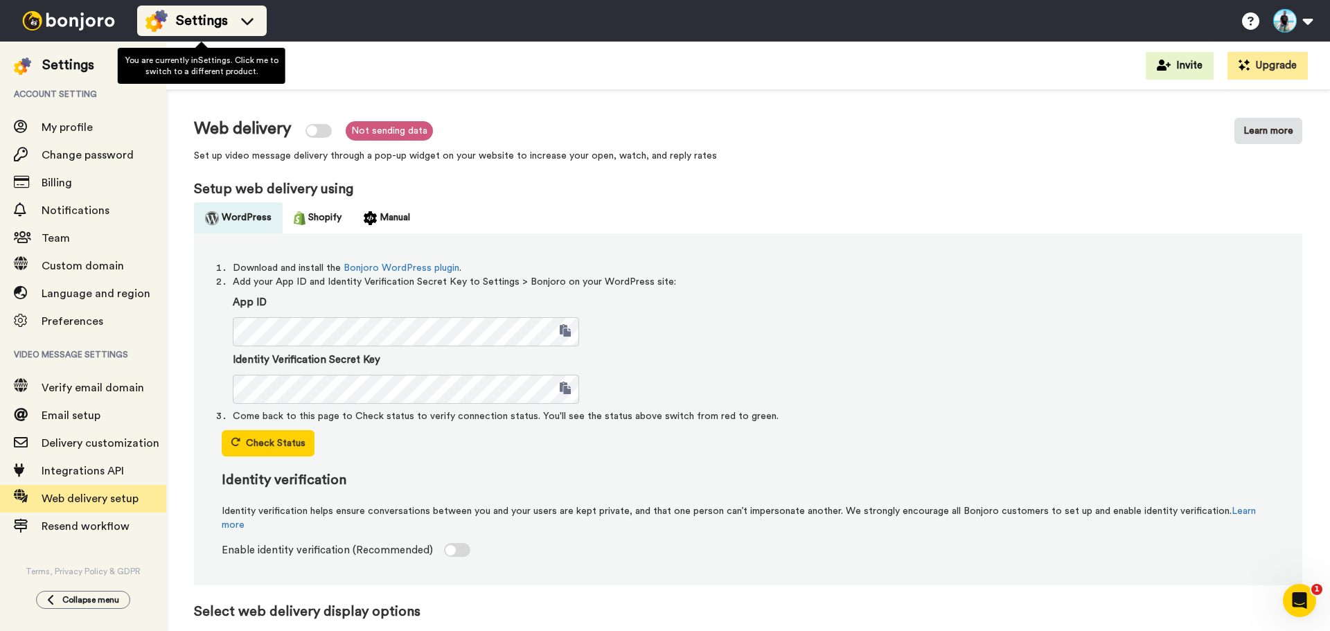
click at [255, 13] on div "Settings" at bounding box center [201, 21] width 113 height 22
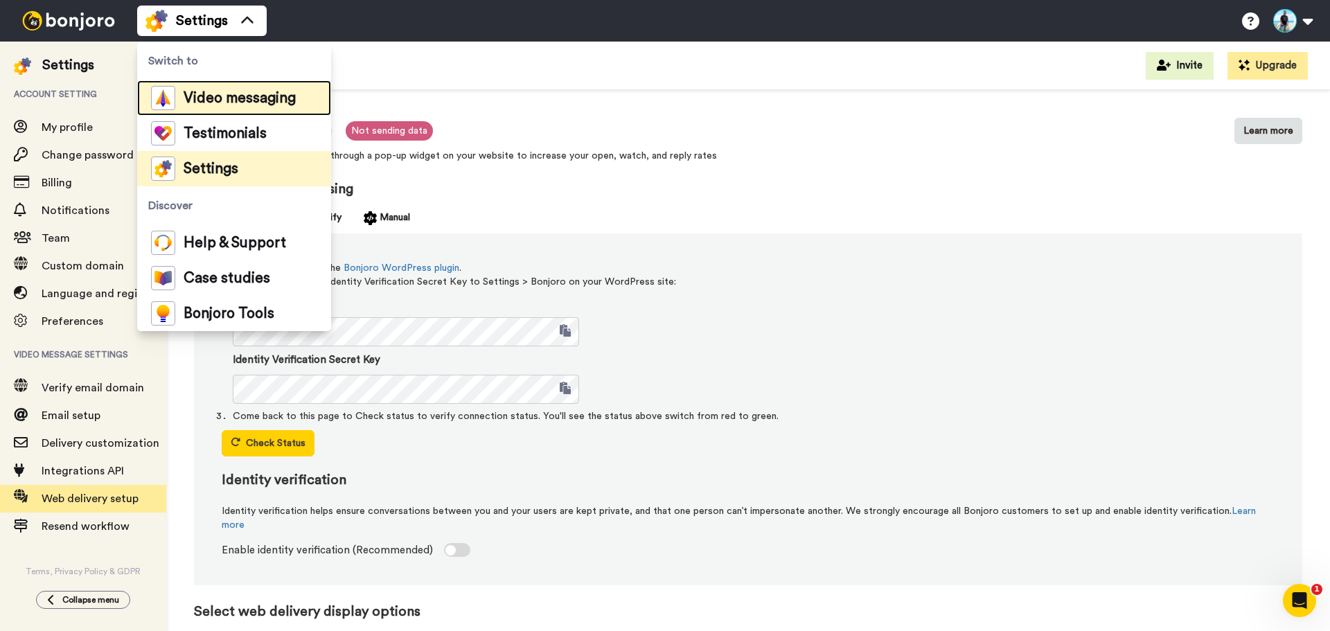
click at [254, 98] on span "Video messaging" at bounding box center [240, 98] width 112 height 14
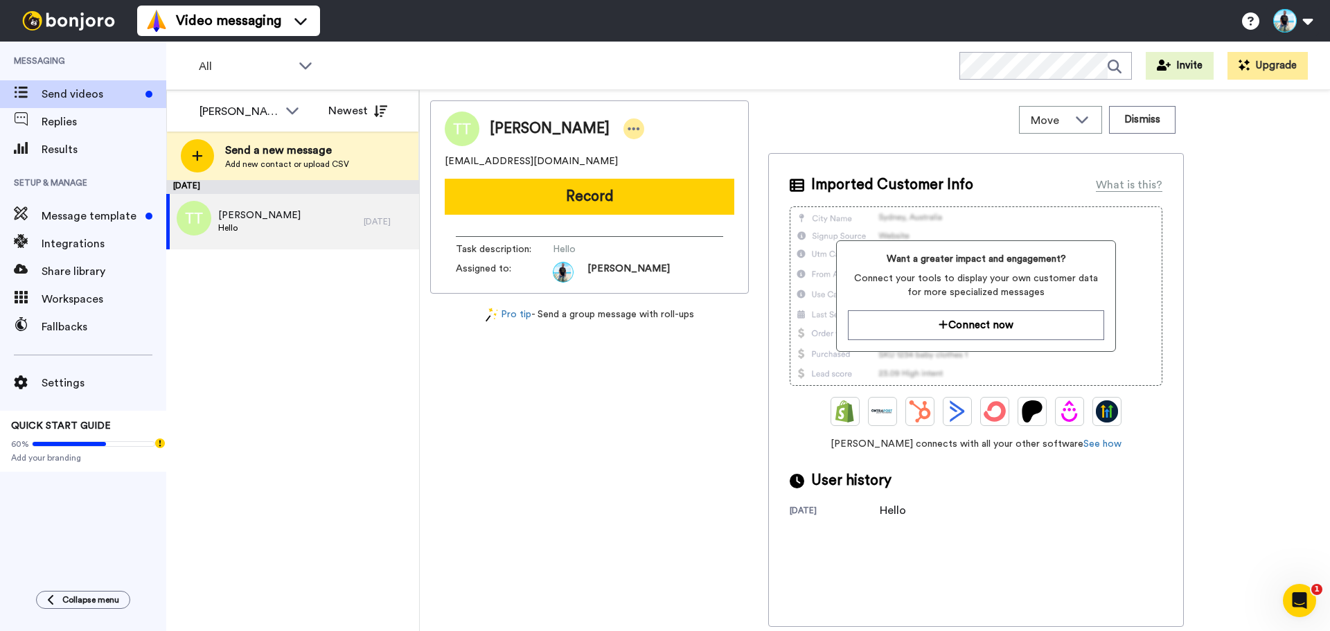
click at [629, 132] on icon at bounding box center [634, 129] width 12 height 14
click at [582, 506] on div "[PERSON_NAME] [EMAIL_ADDRESS][DOMAIN_NAME] Record Task description : Hello Assi…" at bounding box center [589, 363] width 319 height 527
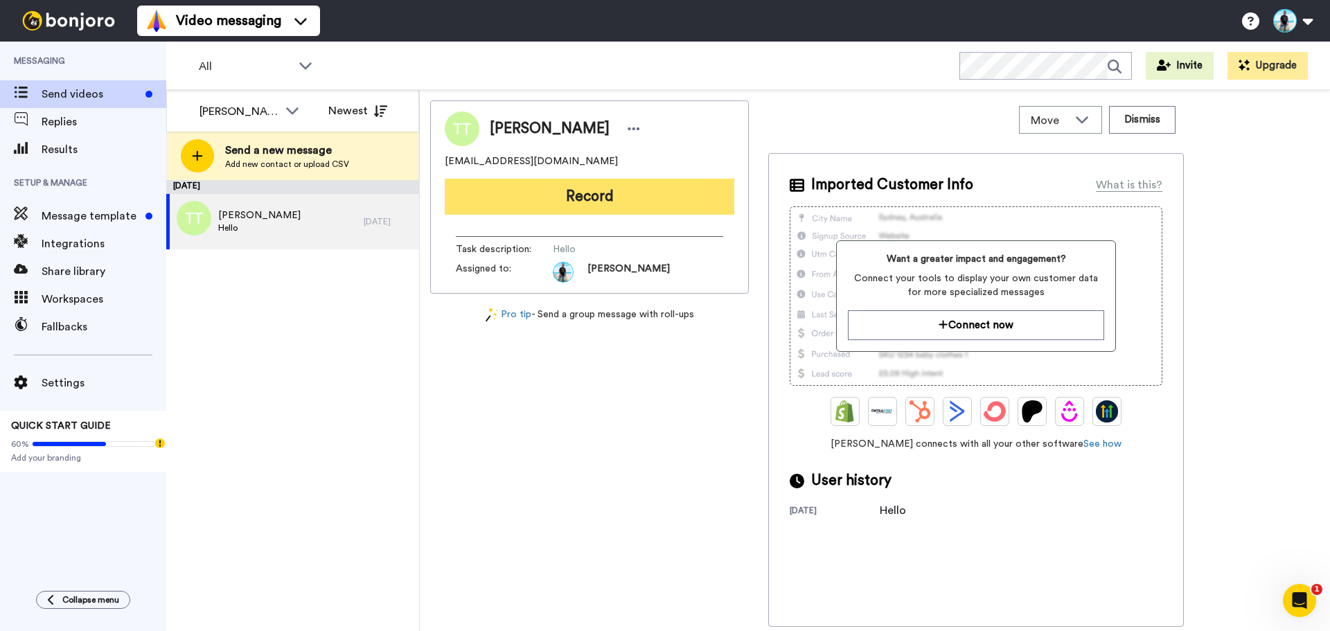
click at [598, 207] on button "Record" at bounding box center [590, 197] width 290 height 36
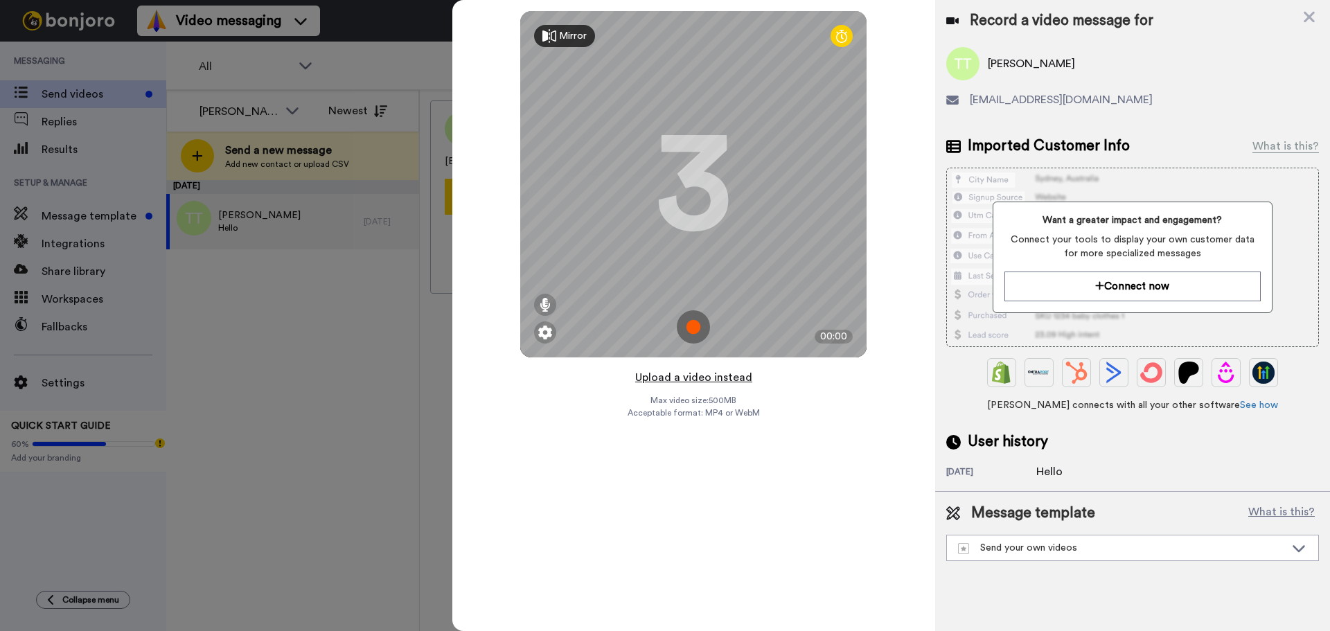
click at [701, 375] on button "Upload a video instead" at bounding box center [693, 378] width 125 height 18
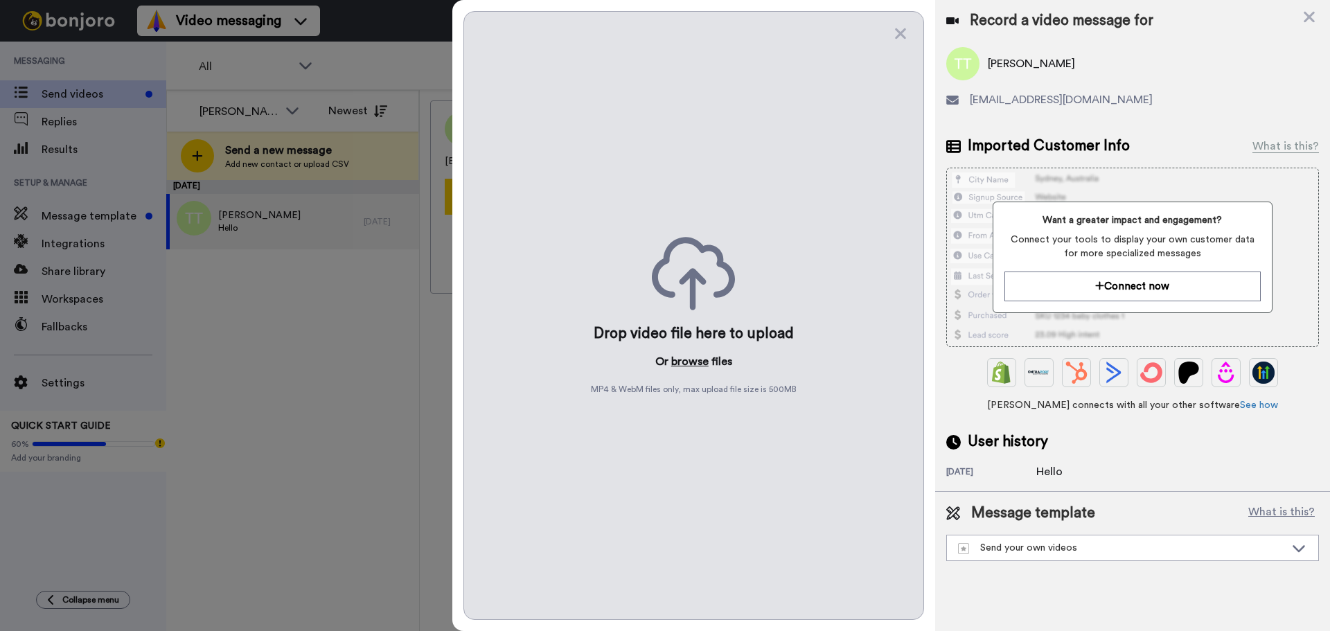
click at [693, 362] on button "browse" at bounding box center [689, 361] width 37 height 17
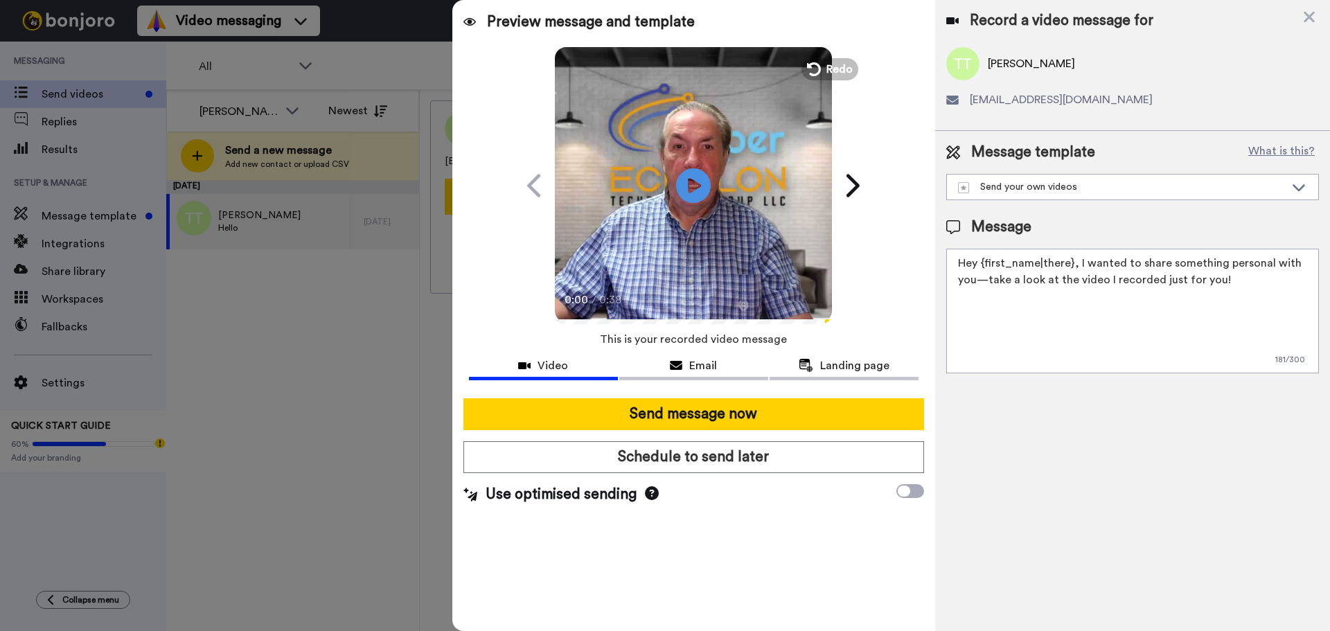
click at [1245, 281] on textarea "Hey {first_name|there}, I wanted to share something personal with you—take a lo…" at bounding box center [1132, 311] width 373 height 125
click at [1309, 313] on textarea "Hey {first_name|there}, I wanted to share something personal with you—take a lo…" at bounding box center [1132, 311] width 373 height 125
paste textarea "https://calendly.com/uetechnology/microsoft-teams-consultation?back=1"
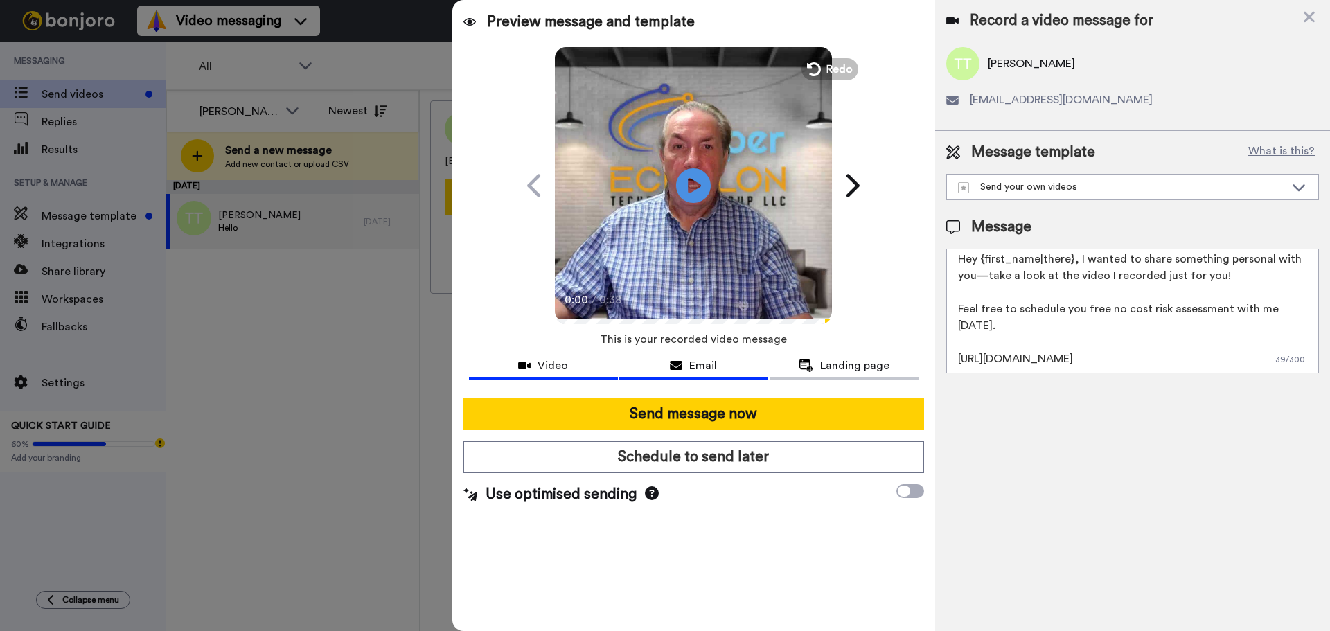
click at [687, 358] on div "Email" at bounding box center [693, 366] width 149 height 17
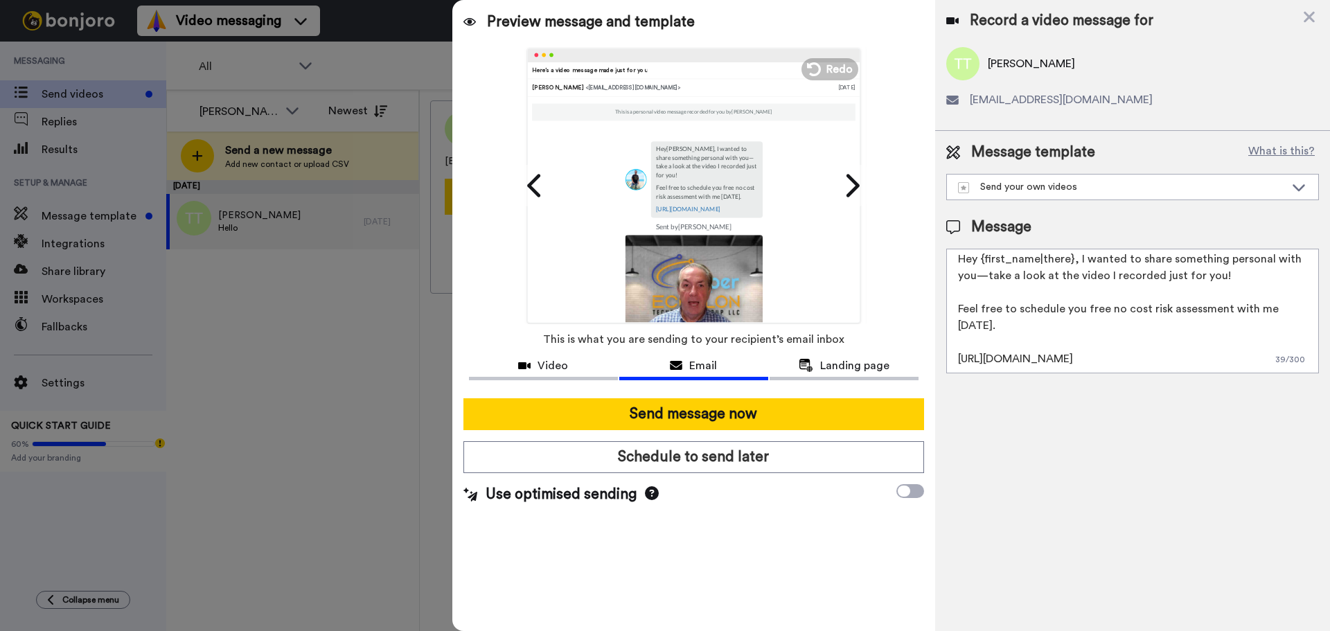
click at [1082, 299] on textarea "Hey {first_name|there}, I wanted to share something personal with you—take a lo…" at bounding box center [1132, 311] width 373 height 125
click at [1234, 272] on textarea "Hey {first_name|there}, I wanted to share something personal with you—take a lo…" at bounding box center [1132, 311] width 373 height 125
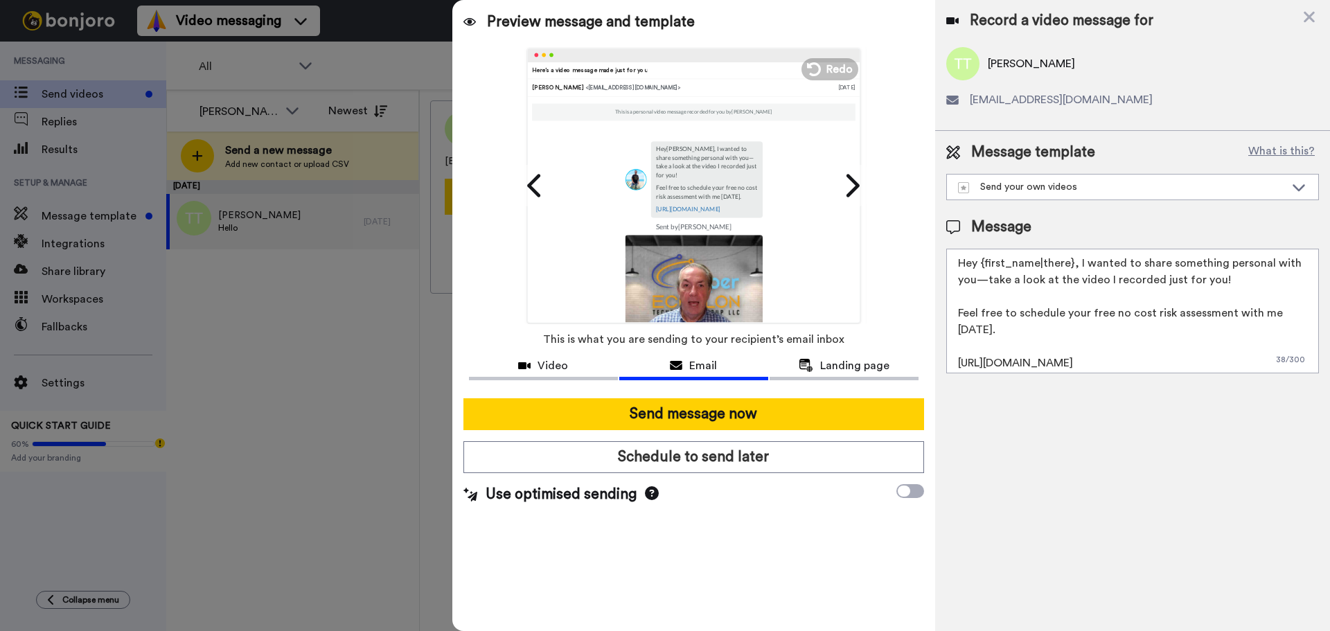
drag, startPoint x: 1249, startPoint y: 279, endPoint x: 989, endPoint y: 282, distance: 259.8
click at [989, 282] on textarea "Hey {first_name|there}, I wanted to share something personal with you—take a lo…" at bounding box center [1132, 311] width 373 height 125
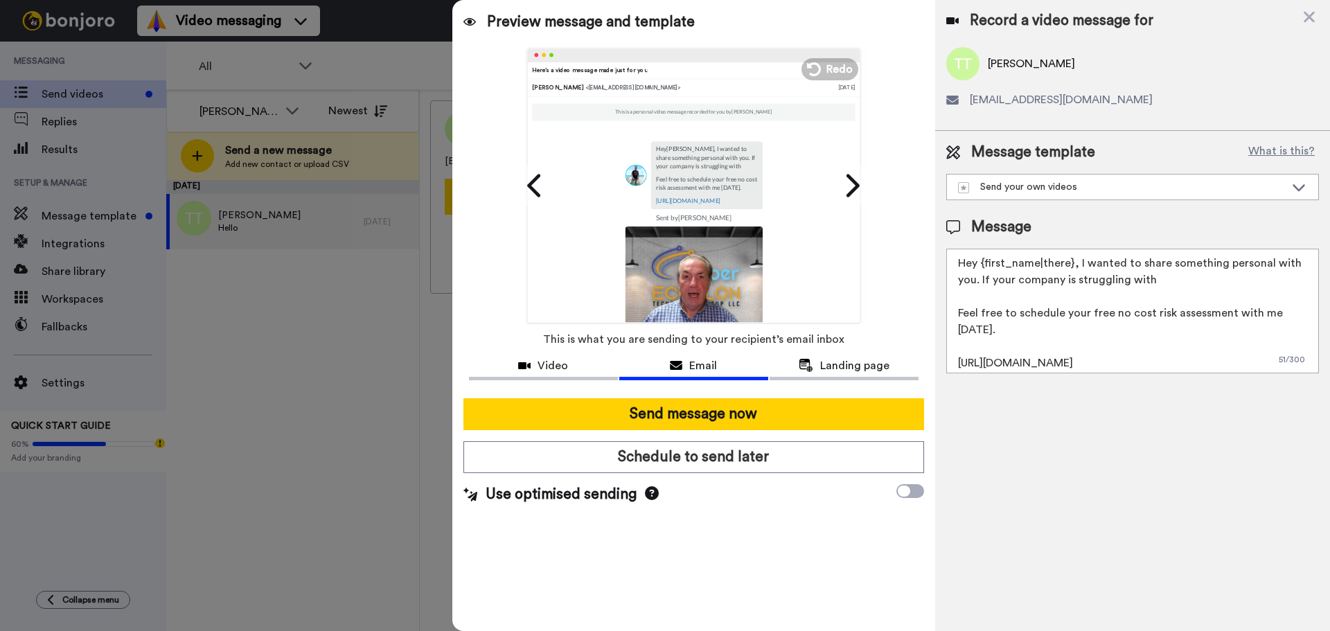
scroll to position [21, 0]
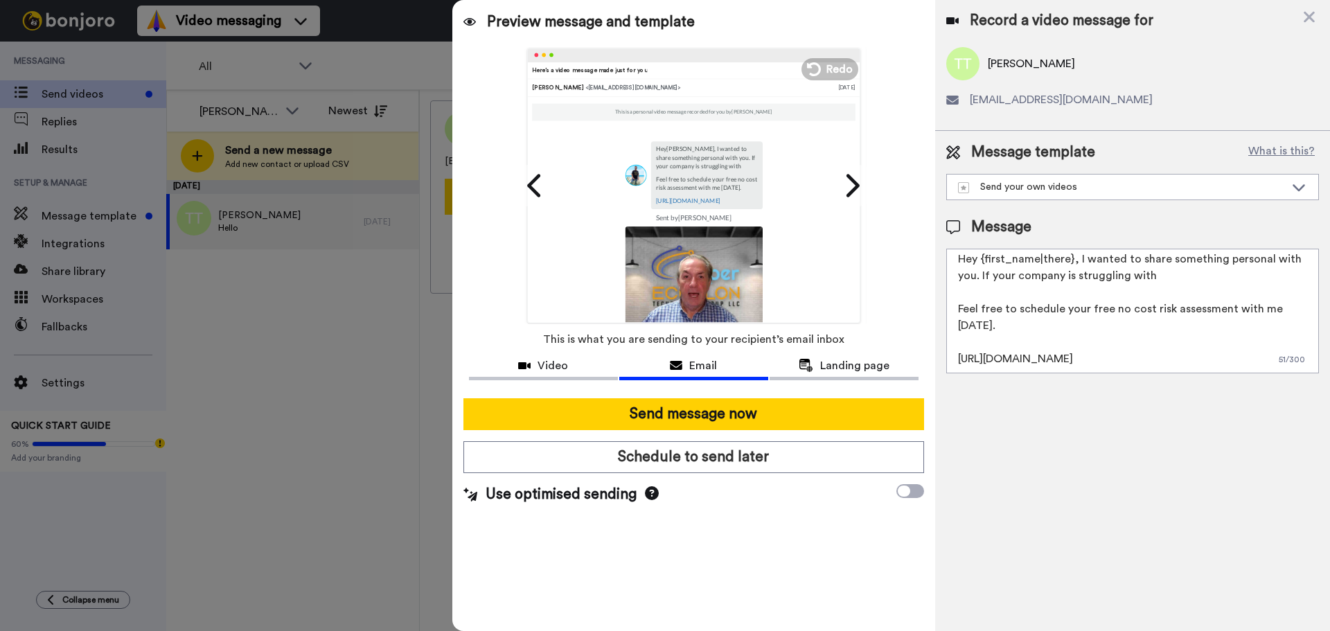
drag, startPoint x: 953, startPoint y: 262, endPoint x: 1286, endPoint y: 371, distance: 350.1
click at [1286, 371] on textarea "Hey {first_name|there}, I wanted to share something personal with you. If your …" at bounding box center [1132, 311] width 373 height 125
click at [1021, 359] on textarea "Hey {first_name|there}, I wanted to share something personal with you. If your …" at bounding box center [1132, 311] width 373 height 125
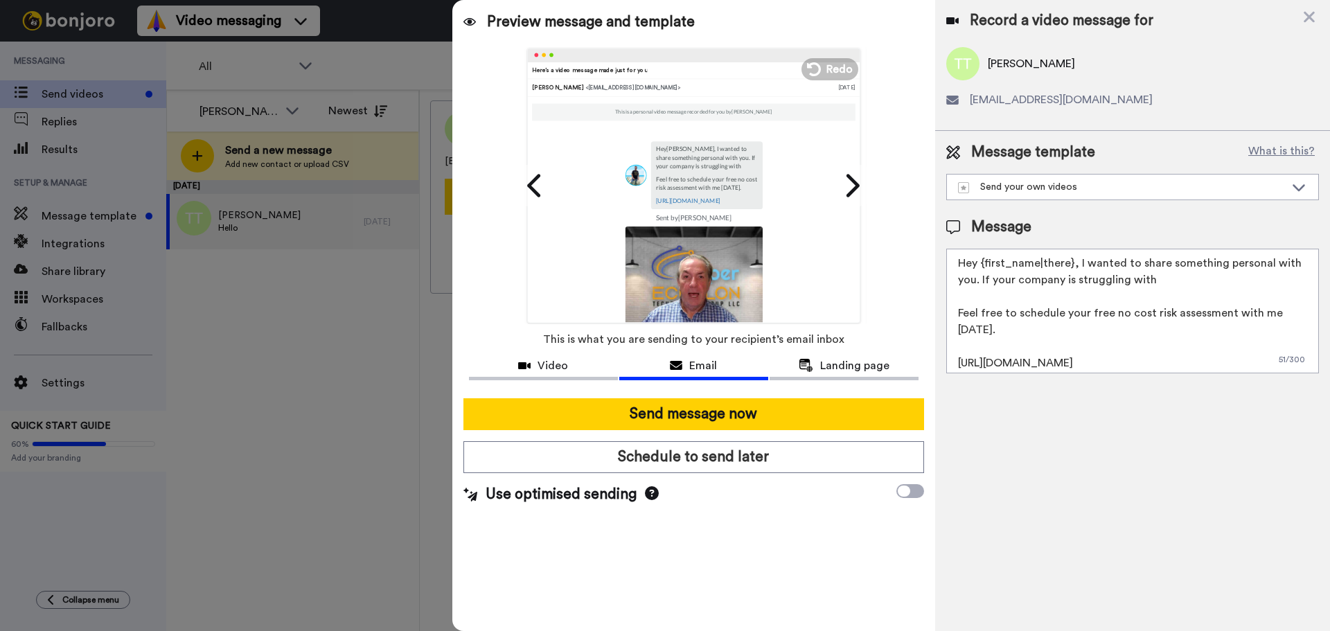
drag, startPoint x: 1014, startPoint y: 360, endPoint x: 915, endPoint y: 170, distance: 214.4
click at [915, 170] on div "Preview message and template Play/Pause 0:00 / 0:38 Here’s a video message made…" at bounding box center [891, 315] width 878 height 631
paste textarea "I just recorded a quick personal video for you — it’s less than a minute, and I…"
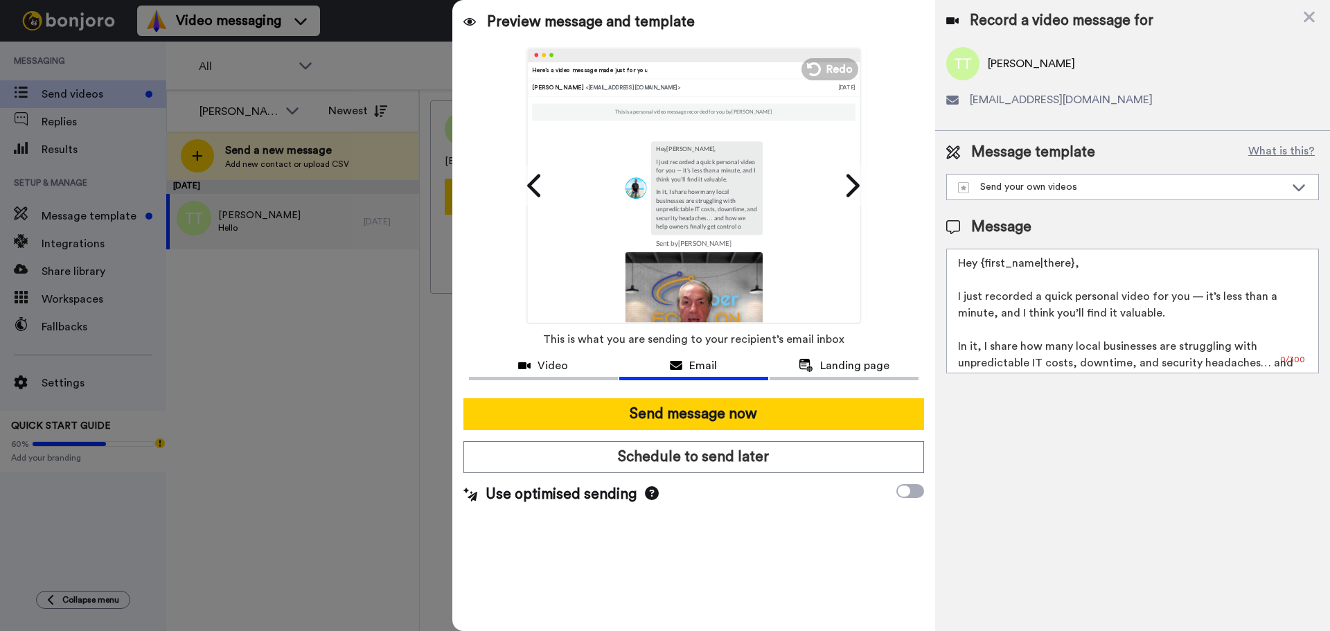
scroll to position [12, 0]
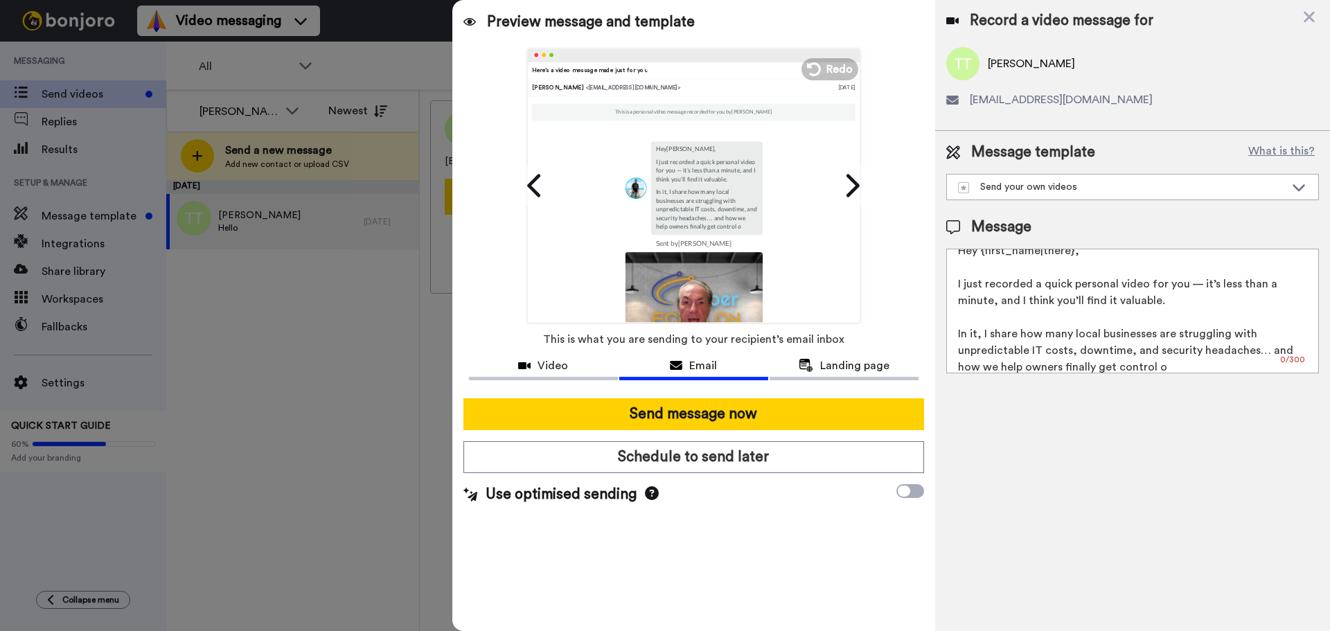
click at [1183, 437] on div "Record a video message for Todd Thanhauser urgentftb@gmail.com Message template…" at bounding box center [1132, 315] width 395 height 631
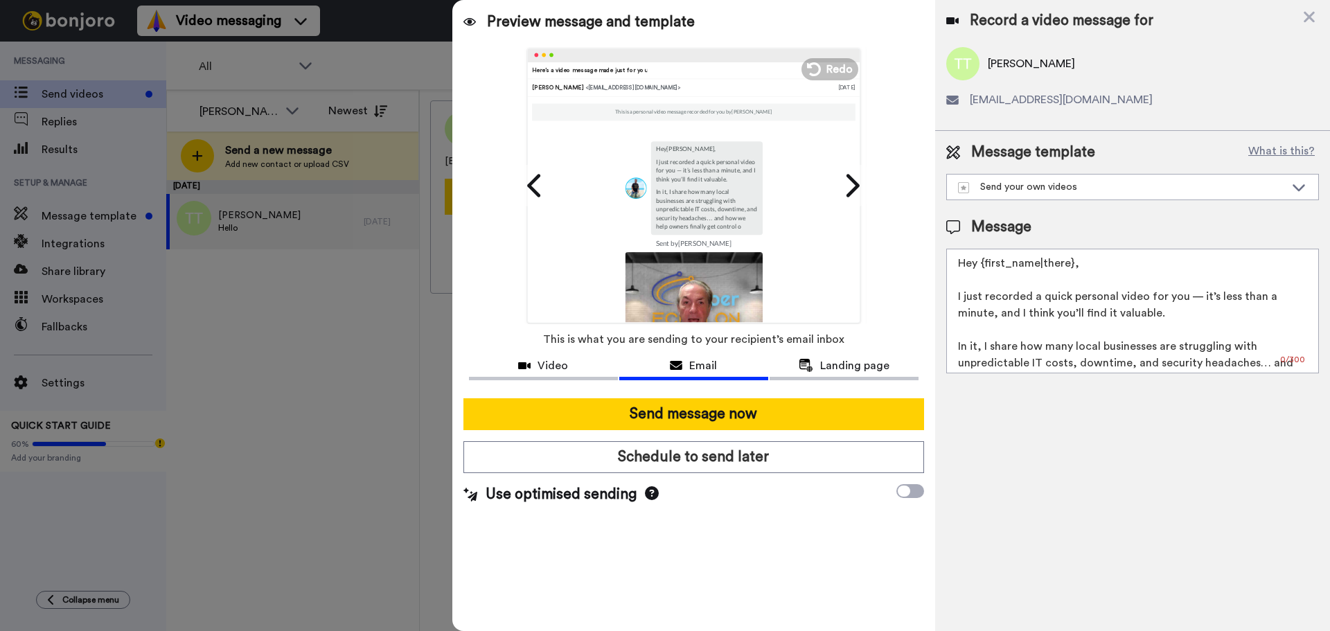
scroll to position [21, 0]
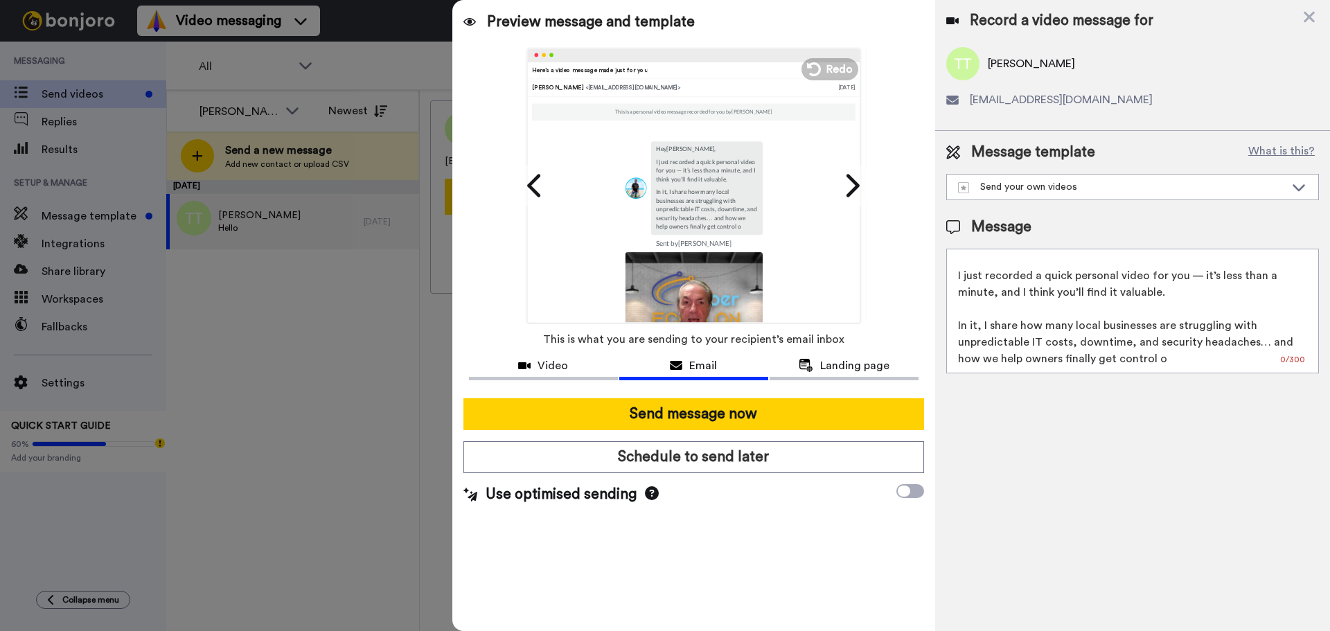
click at [1188, 359] on textarea "Hey {first_name|there}, I just recorded a quick personal video for you — it’s l…" at bounding box center [1132, 311] width 373 height 125
click at [1176, 292] on textarea "Hey {first_name|there}, I just recorded a quick personal video for you — it’s l…" at bounding box center [1132, 311] width 373 height 125
click at [1012, 279] on textarea "Hey {first_name|there}, I just recorded a quick personal video for you — it’s l…" at bounding box center [1132, 311] width 373 height 125
click at [1031, 276] on textarea "Hey {first_name|there}, I just recorded a quick personal video for you — it’s l…" at bounding box center [1132, 311] width 373 height 125
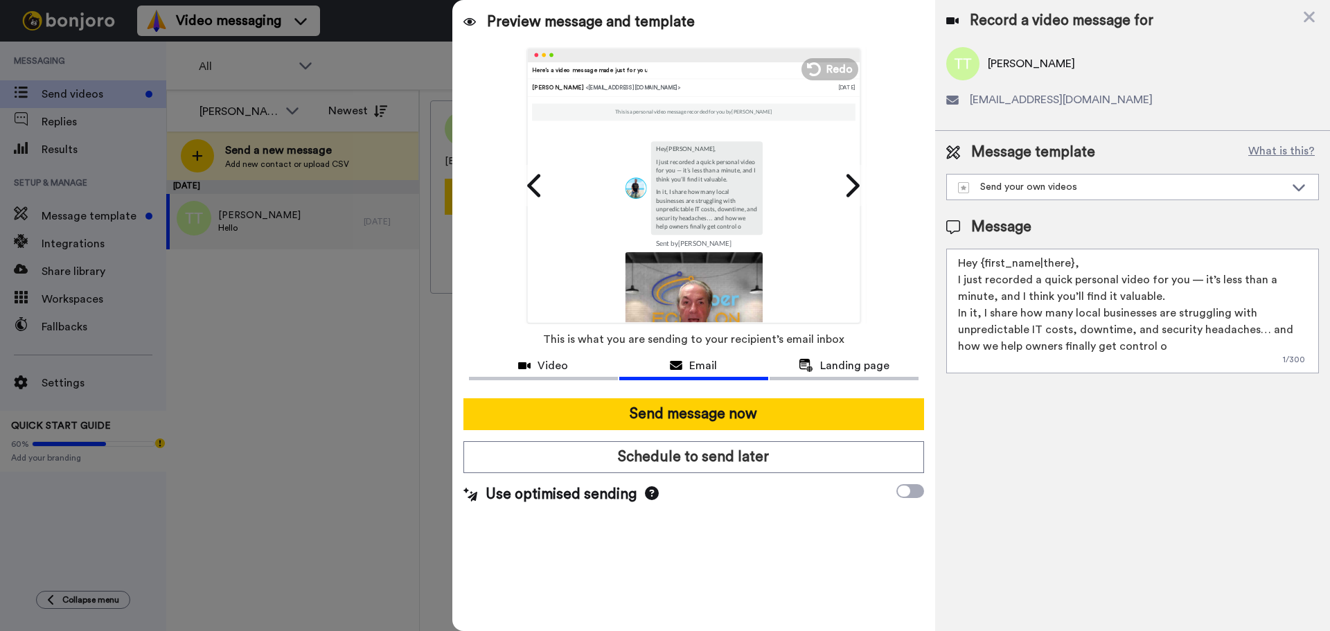
scroll to position [0, 0]
drag, startPoint x: 1156, startPoint y: 340, endPoint x: 887, endPoint y: 254, distance: 282.9
click at [887, 254] on div "Preview message and template Play/Pause 0:00 / 0:38 Here’s a video message made…" at bounding box center [891, 315] width 878 height 631
paste textarea "I made you a quick video 👋 Many local businesses struggle with unpredictable IT…"
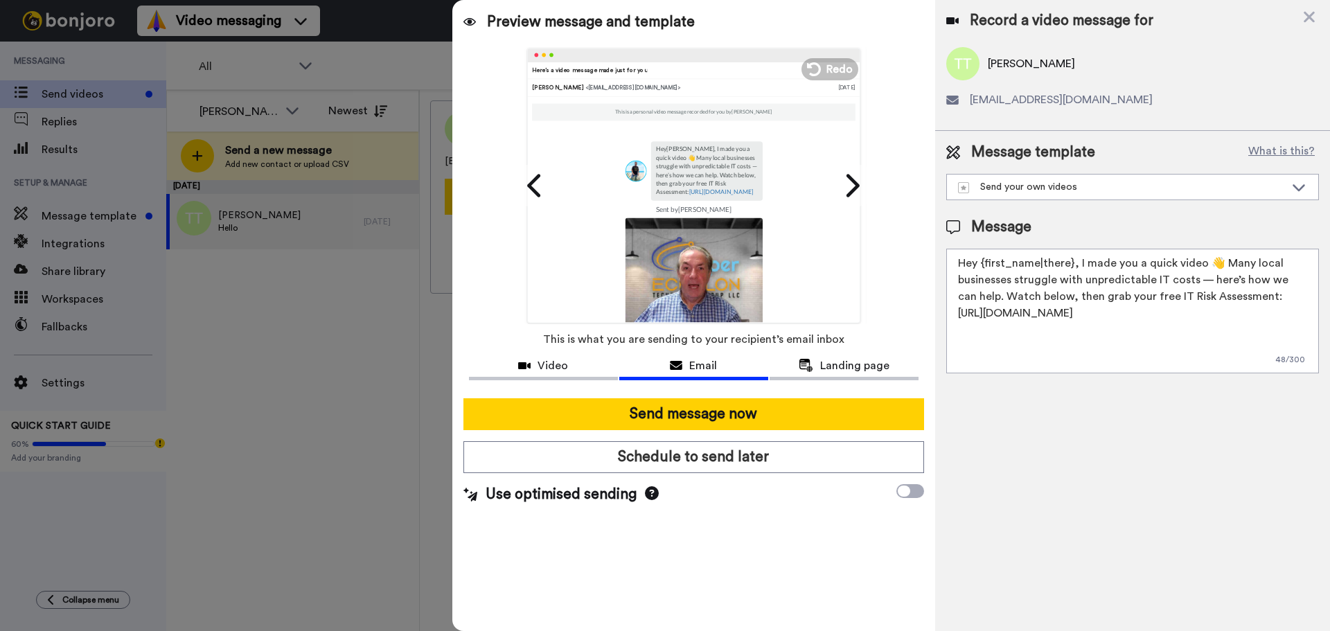
drag, startPoint x: 962, startPoint y: 312, endPoint x: 1303, endPoint y: 310, distance: 340.9
click at [1303, 310] on textarea "Hey {first_name|there}, I made you a quick video 👋 Many local businesses strugg…" at bounding box center [1132, 311] width 373 height 125
type textarea "Hey {first_name|there}, I made you a quick video 👋 Many local businesses strugg…"
click at [556, 364] on span "Video" at bounding box center [553, 366] width 30 height 17
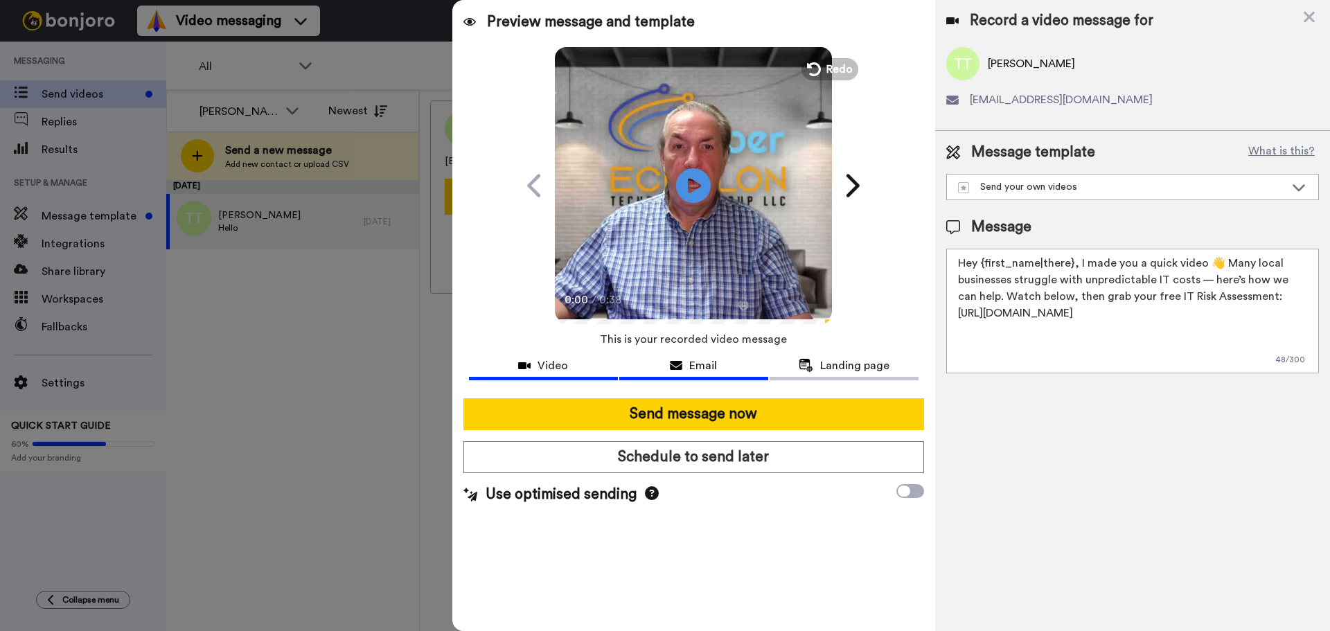
click at [696, 364] on span "Email" at bounding box center [703, 366] width 28 height 17
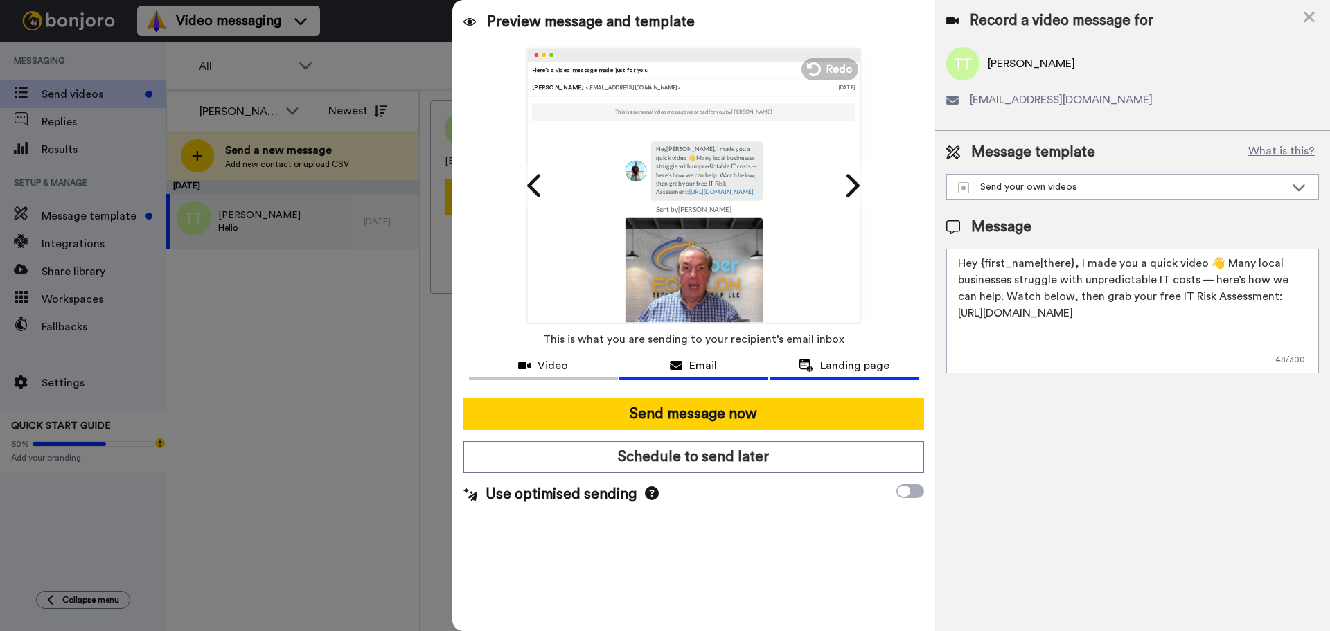
click at [841, 362] on span "Landing page" at bounding box center [854, 366] width 69 height 17
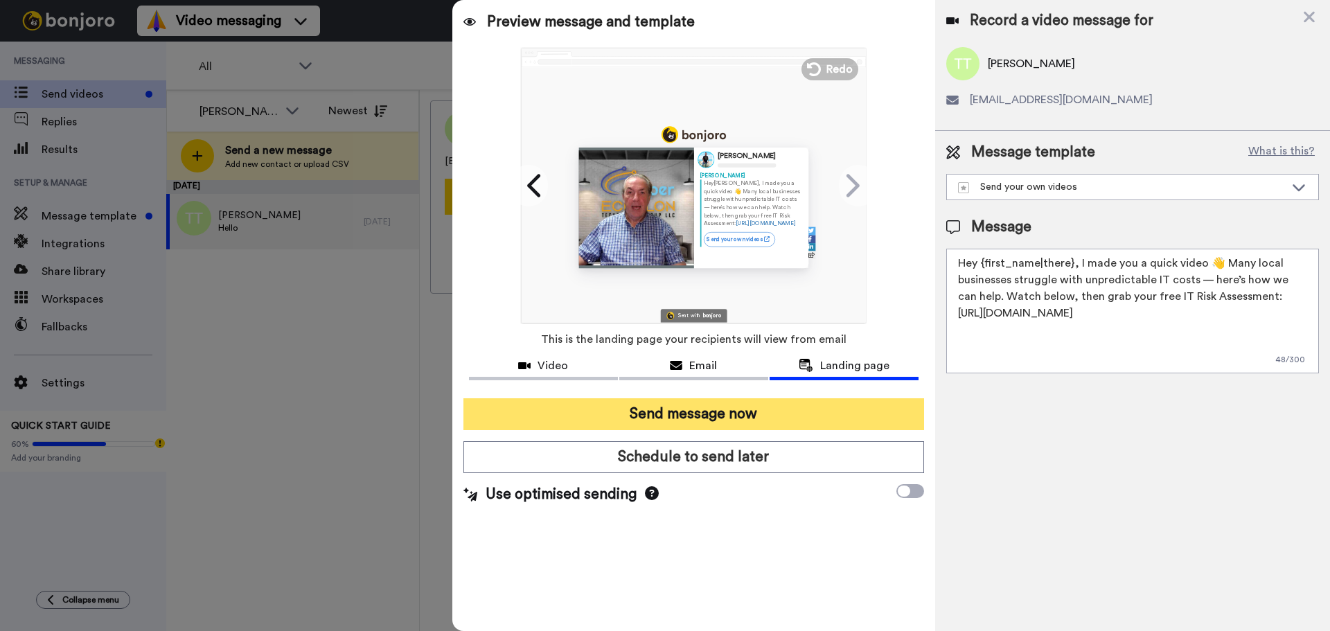
click at [722, 410] on button "Send message now" at bounding box center [694, 414] width 461 height 32
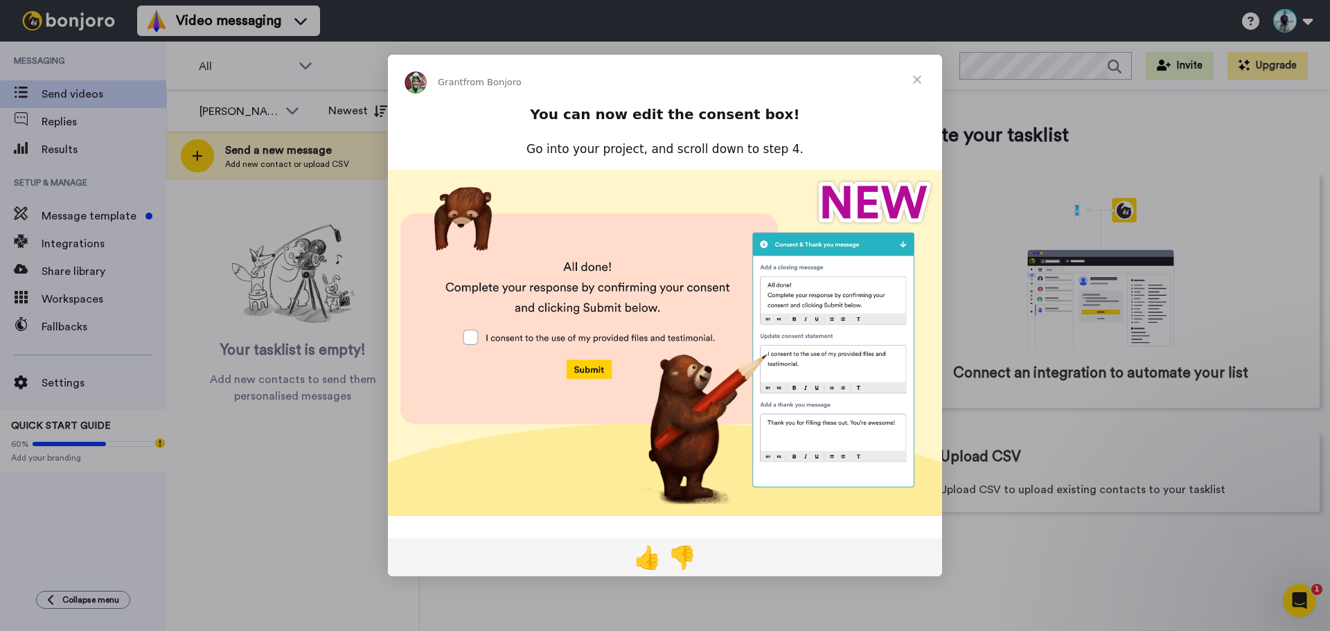
click at [468, 336] on img "Intercom messenger" at bounding box center [665, 343] width 554 height 346
click at [479, 340] on img "Intercom messenger" at bounding box center [665, 343] width 554 height 346
click at [473, 337] on img "Intercom messenger" at bounding box center [665, 343] width 554 height 346
click at [470, 335] on img "Intercom messenger" at bounding box center [665, 343] width 554 height 346
click at [589, 370] on img "Intercom messenger" at bounding box center [665, 343] width 554 height 346
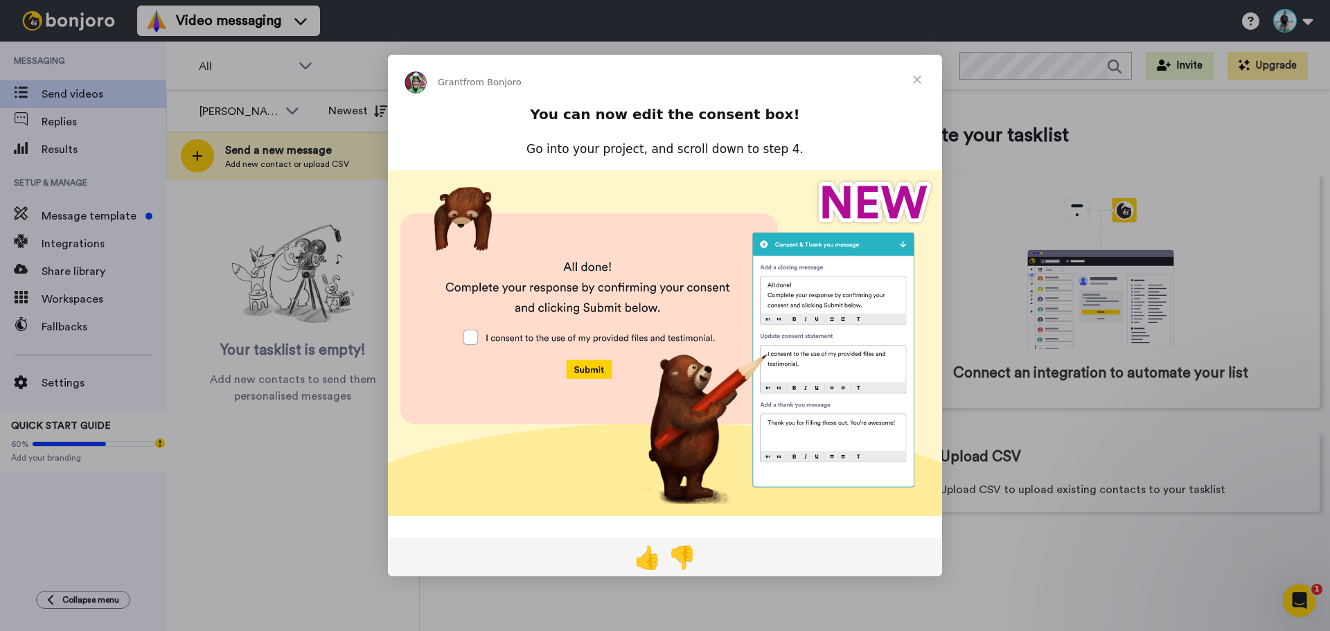
click at [927, 80] on span "Close" at bounding box center [917, 80] width 50 height 50
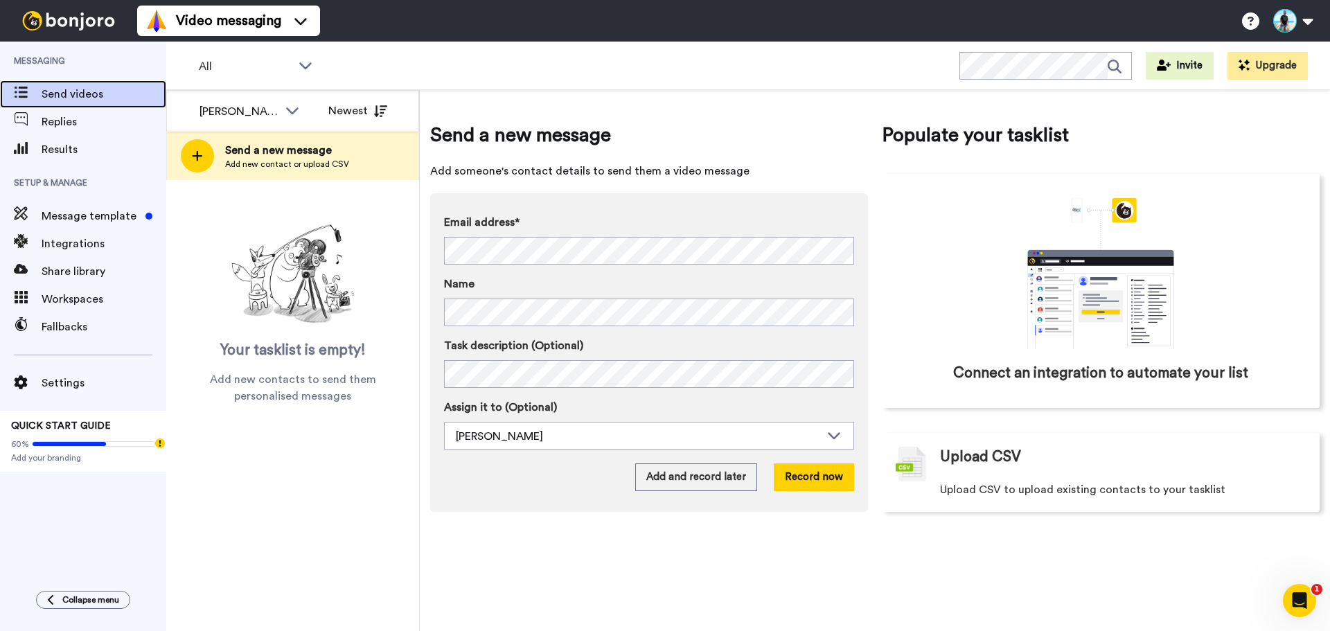
click at [72, 87] on span "Send videos" at bounding box center [104, 94] width 125 height 17
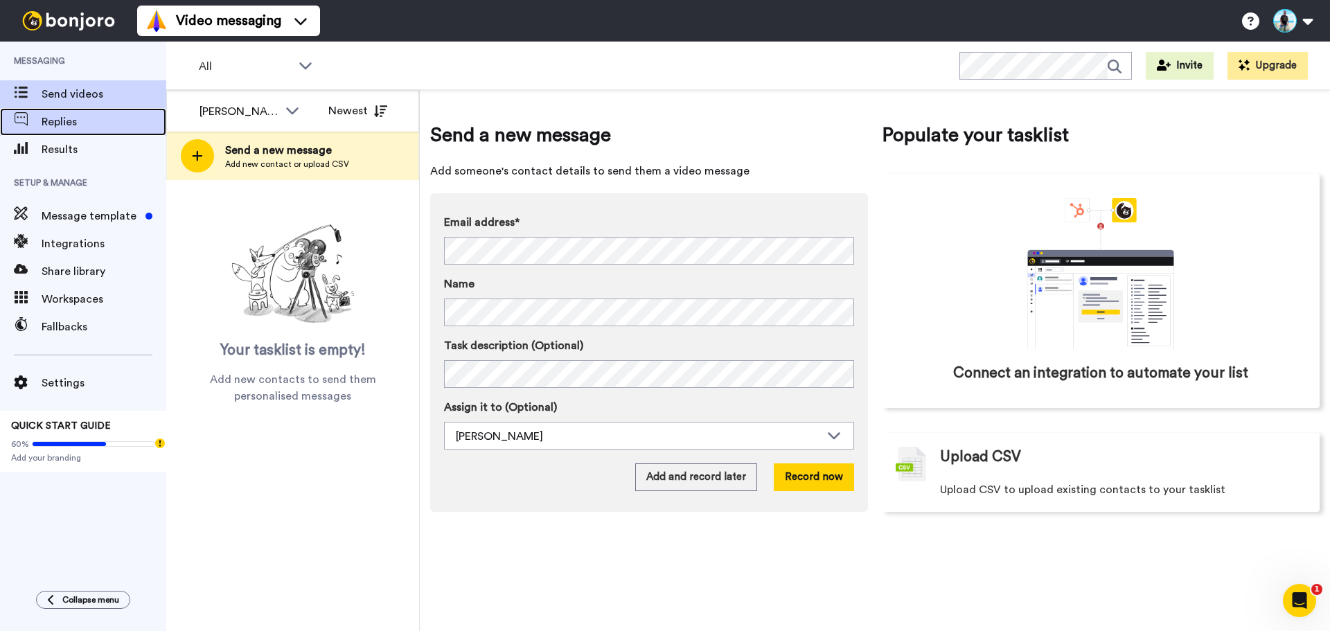
click at [78, 120] on span "Replies" at bounding box center [104, 122] width 125 height 17
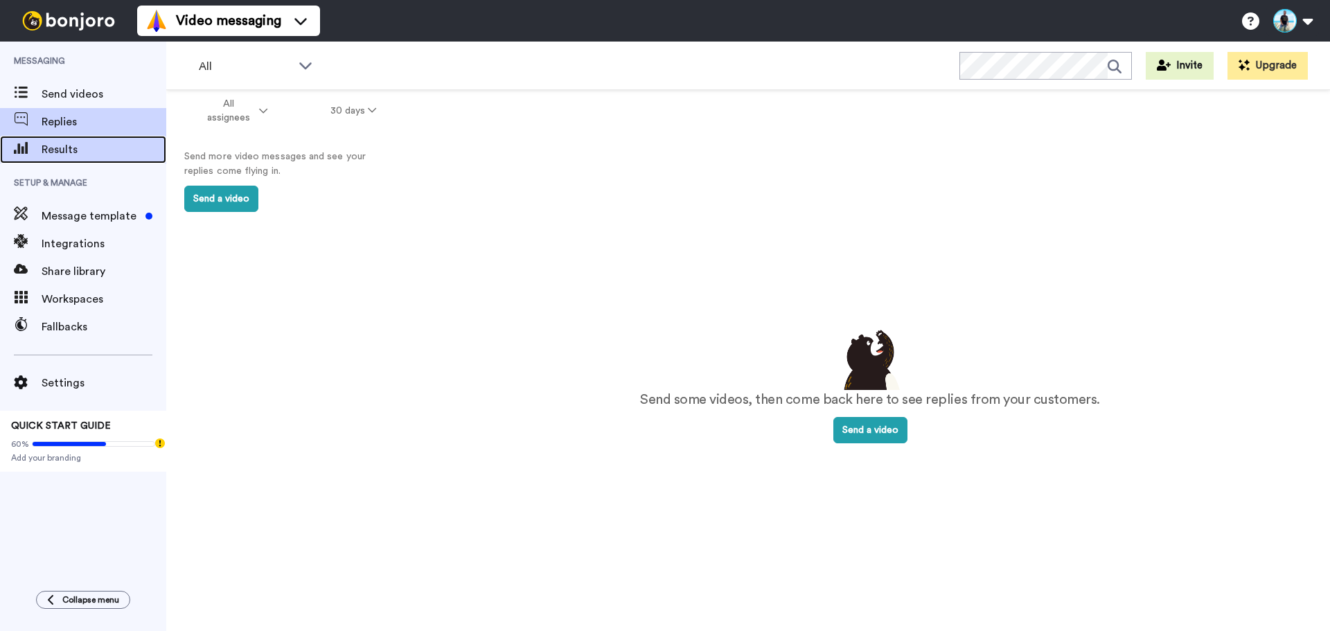
click at [90, 154] on span "Results" at bounding box center [104, 149] width 125 height 17
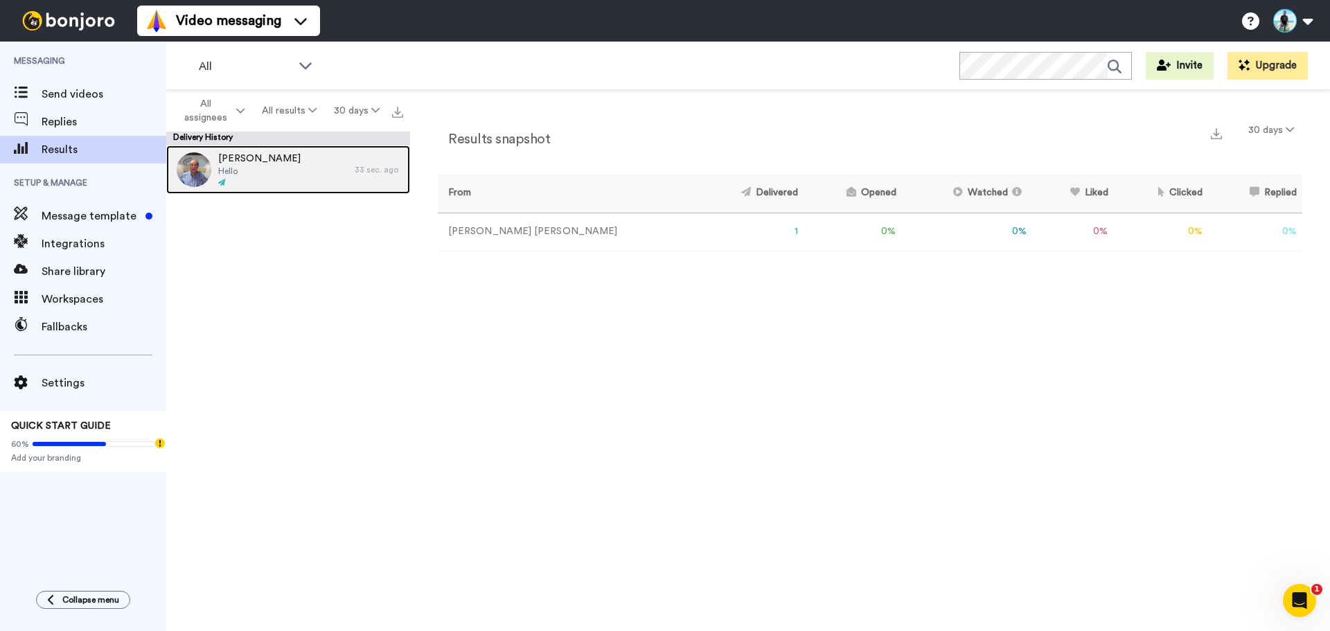
click at [257, 161] on span "Todd Thanhauser" at bounding box center [259, 159] width 82 height 14
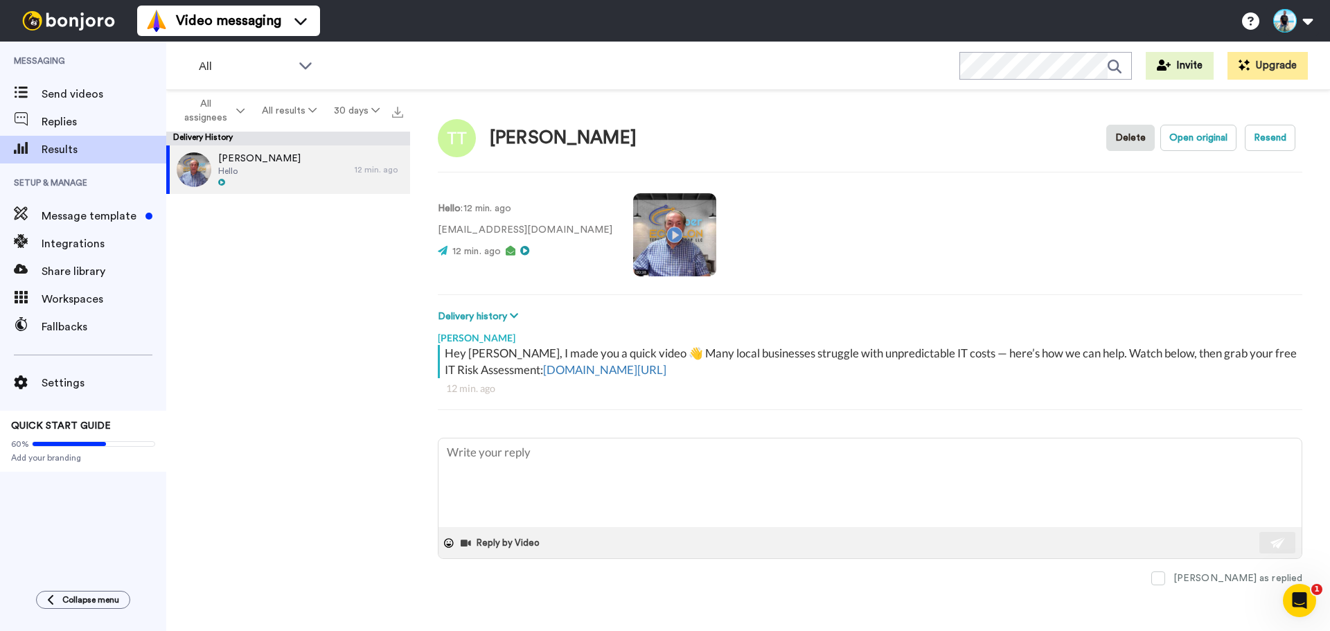
type textarea "x"
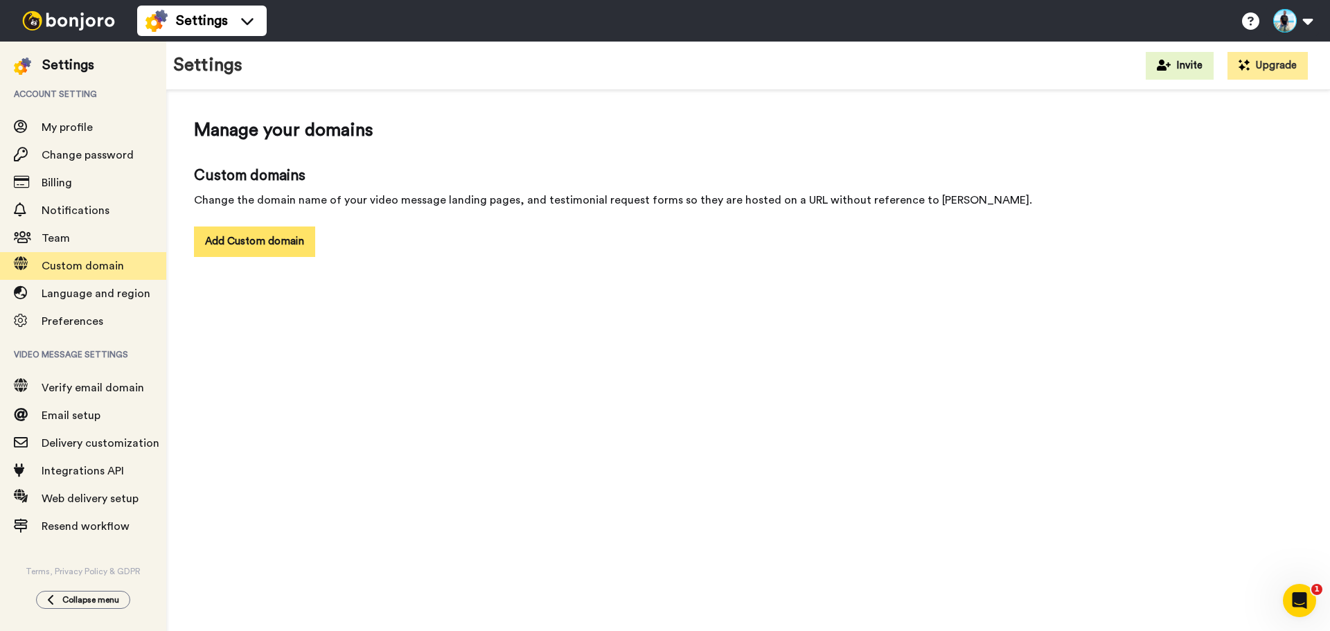
click at [260, 238] on button "Add Custom domain" at bounding box center [254, 242] width 121 height 30
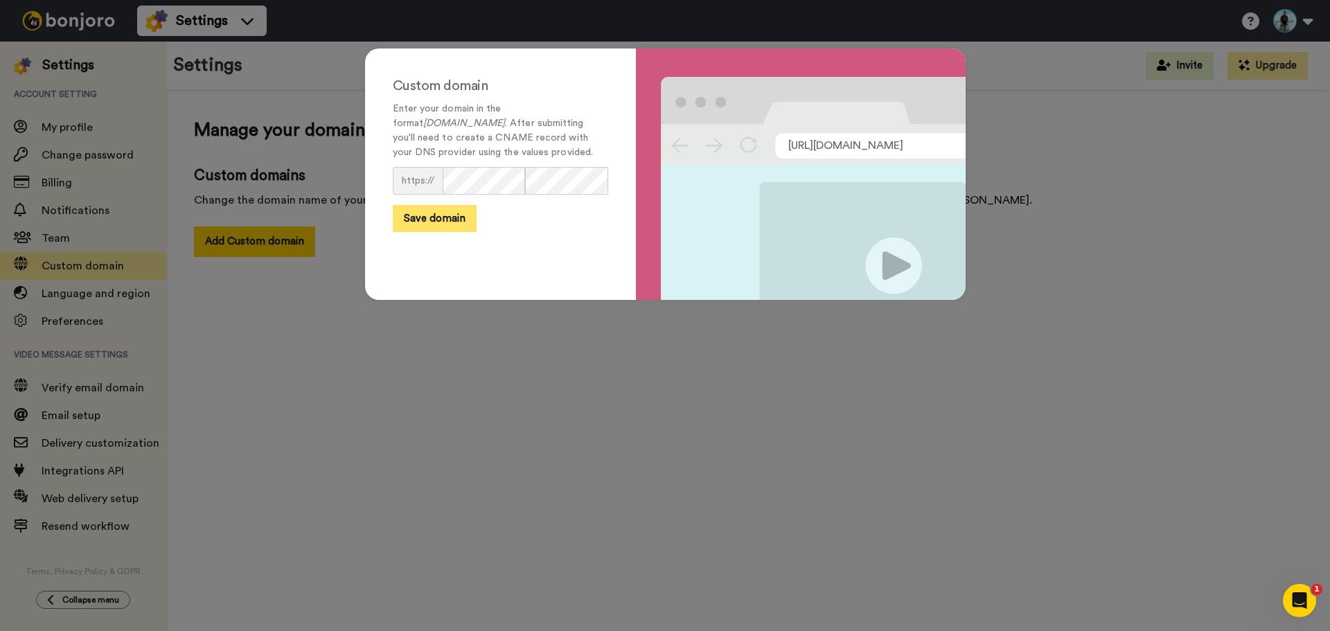
click at [420, 211] on button "Save domain" at bounding box center [435, 218] width 84 height 27
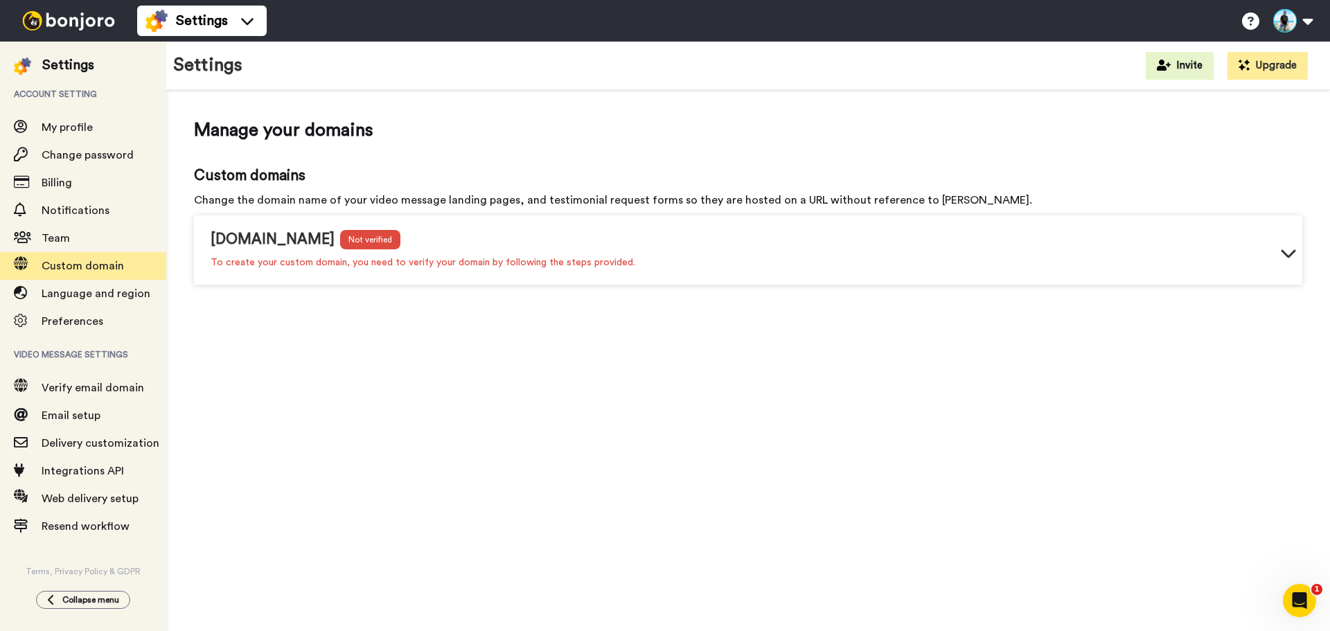
click at [1277, 259] on div "video.uetechnology.net Not verified To create your custom domain, you need to v…" at bounding box center [748, 253] width 1109 height 64
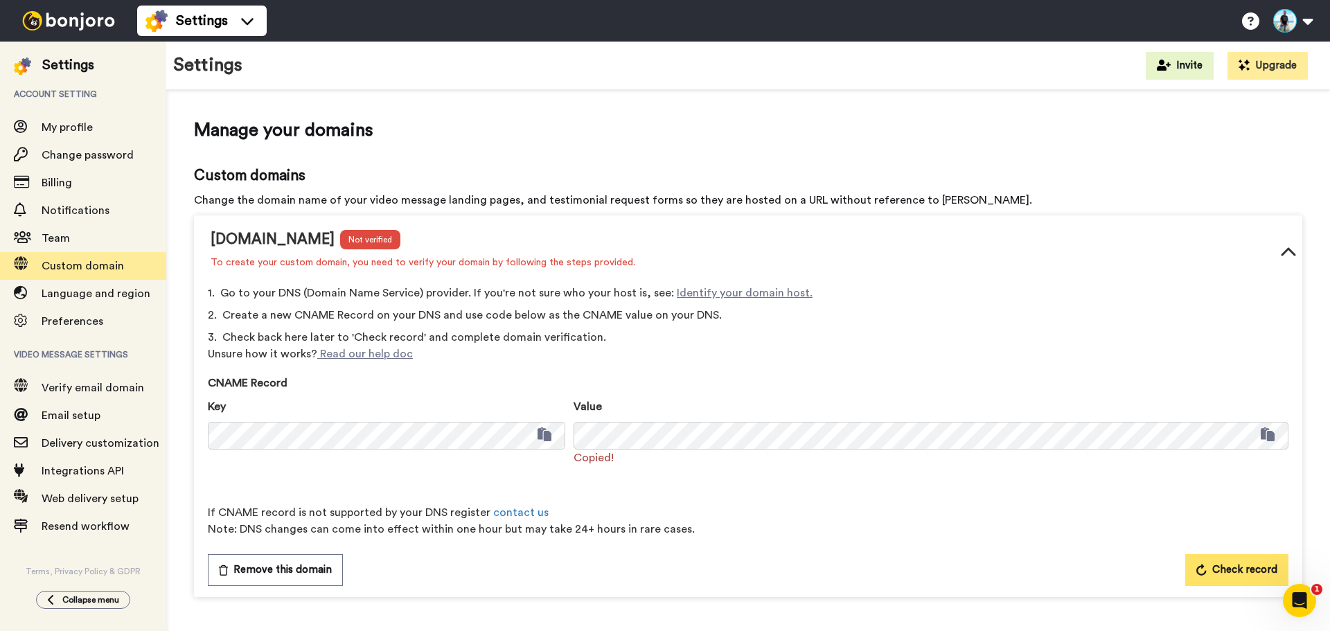
click at [1242, 576] on span "Check record" at bounding box center [1244, 570] width 65 height 17
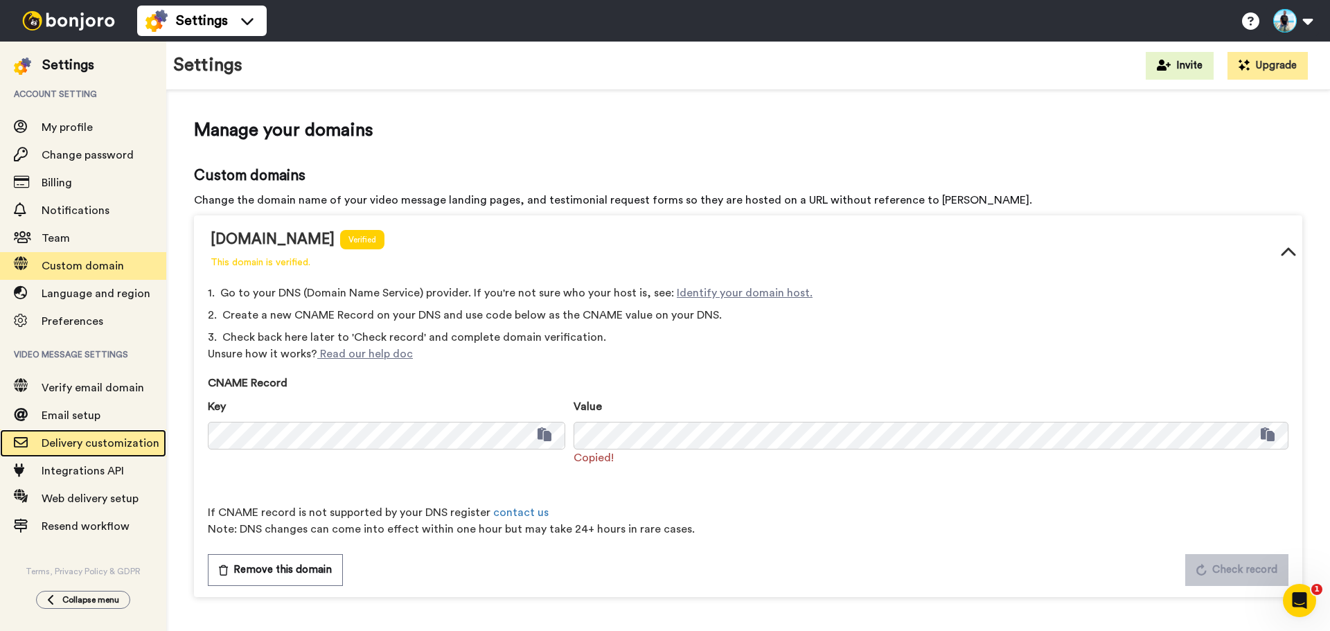
click at [54, 443] on span "Delivery customization" at bounding box center [101, 443] width 118 height 11
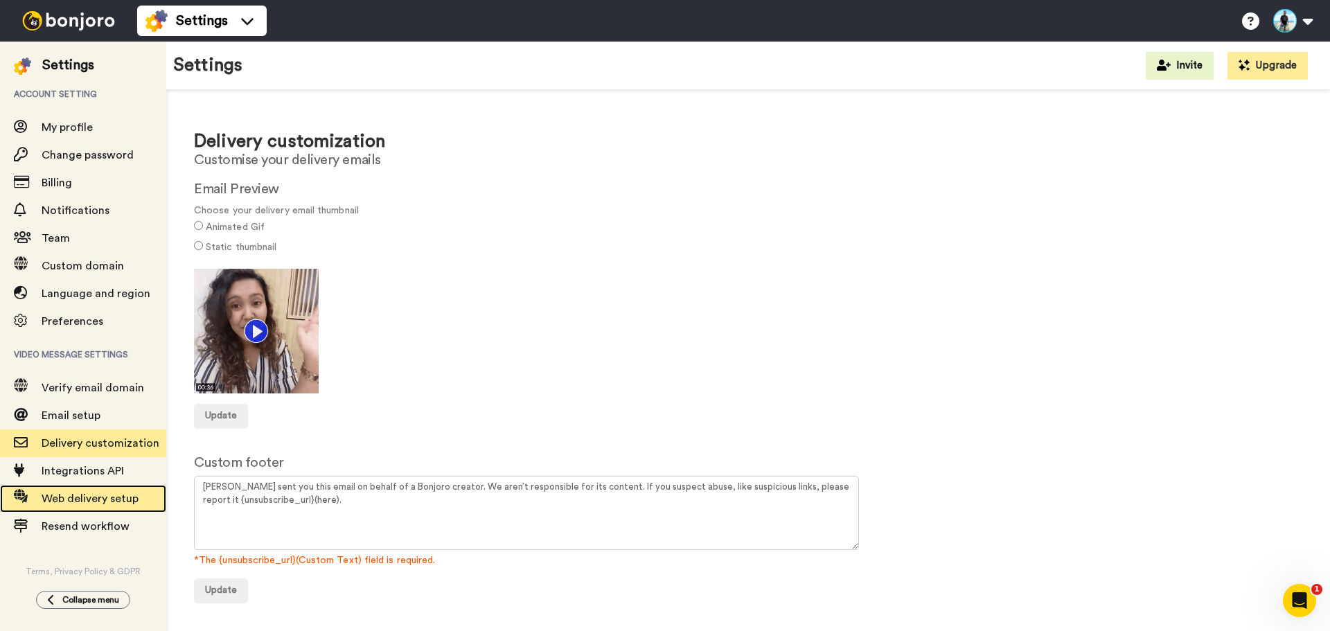
click at [80, 506] on span "Web delivery setup" at bounding box center [104, 499] width 125 height 17
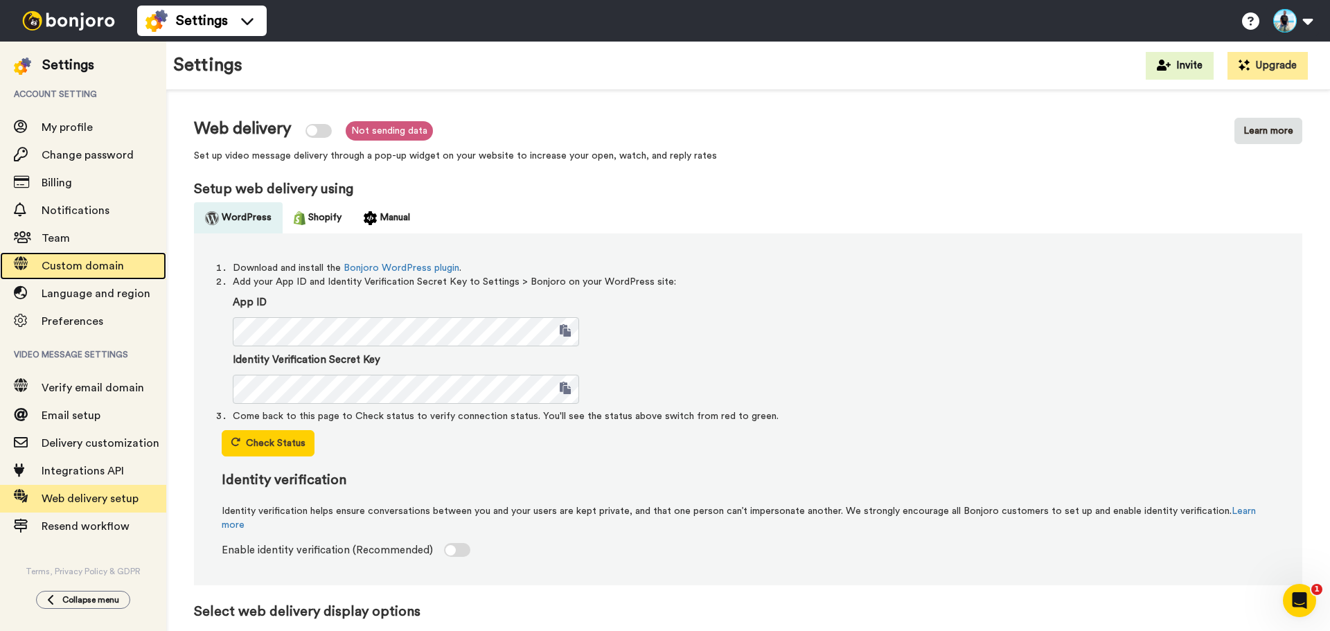
click at [73, 265] on span "Custom domain" at bounding box center [83, 266] width 82 height 11
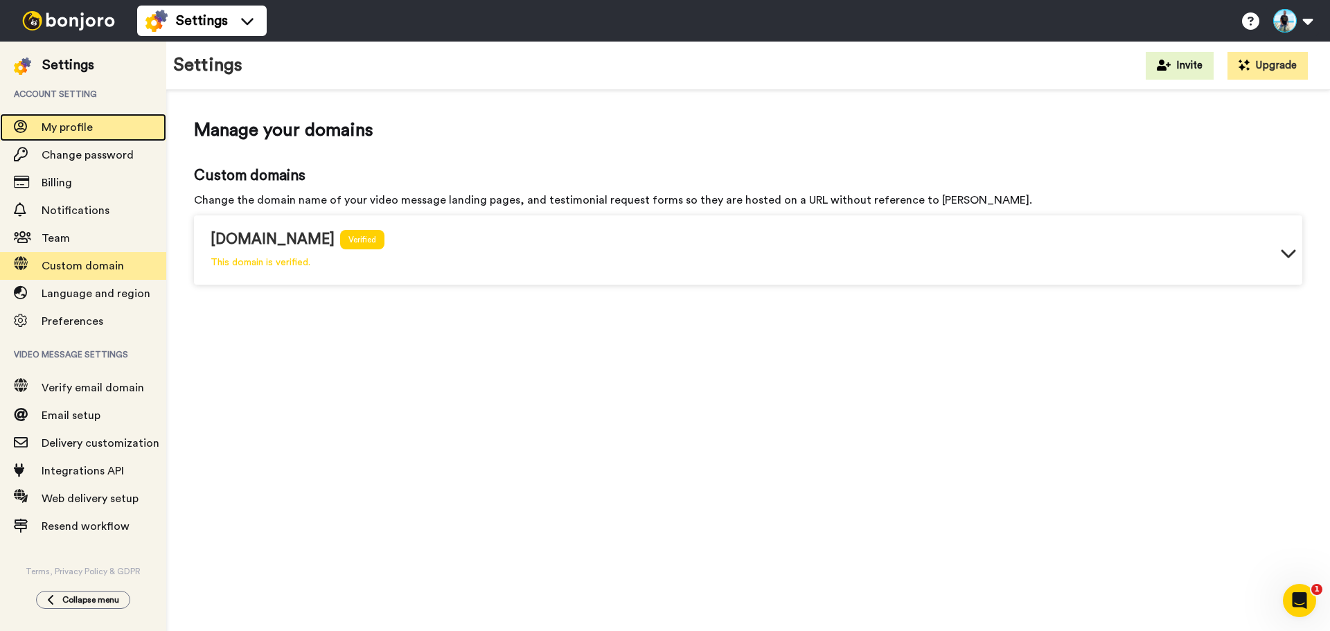
click at [69, 126] on span "My profile" at bounding box center [67, 127] width 51 height 11
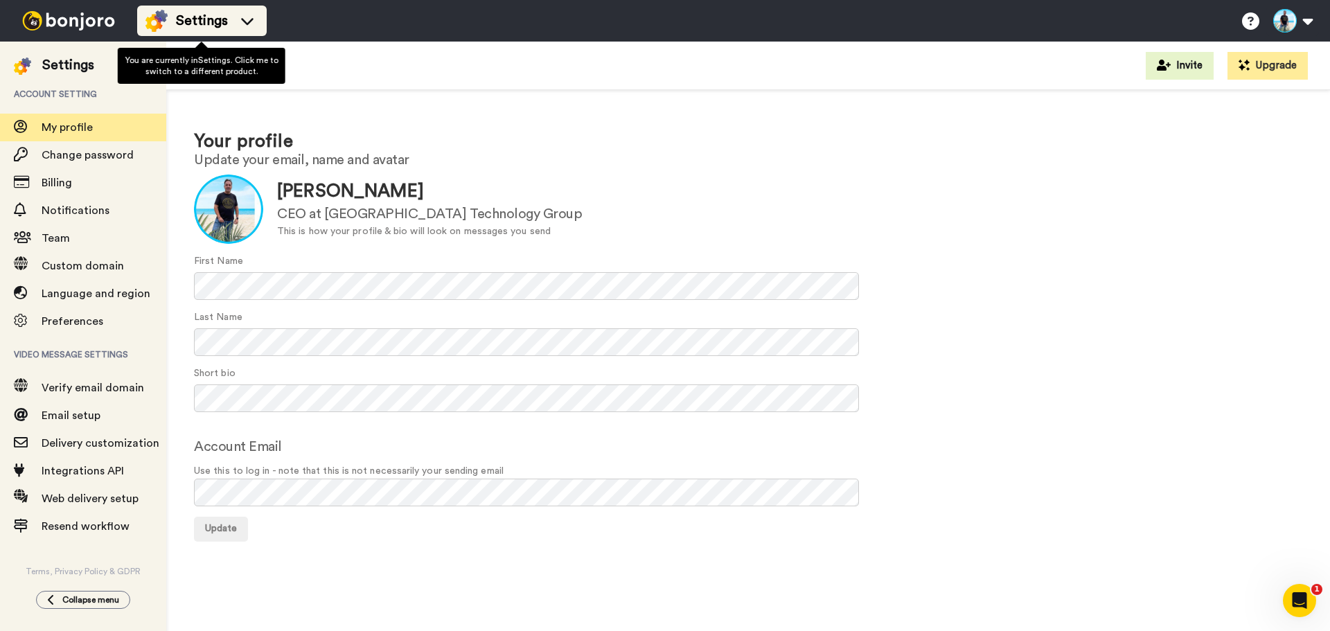
click at [204, 19] on span "Settings" at bounding box center [202, 20] width 52 height 19
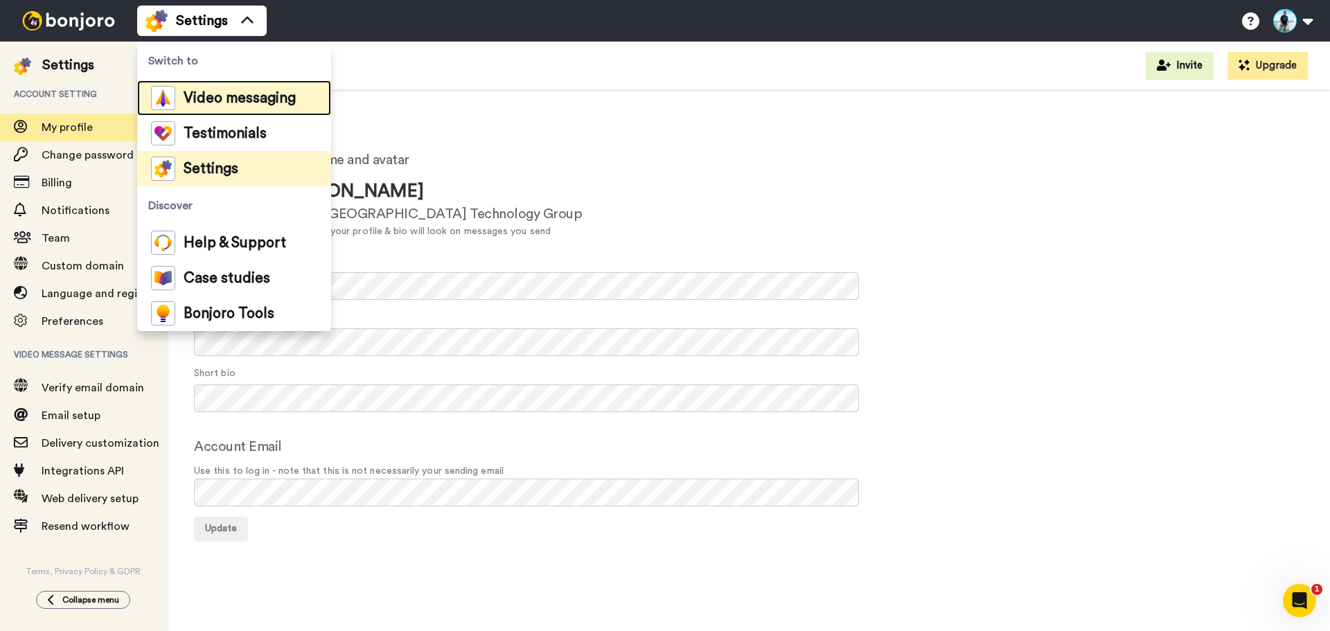
click at [273, 101] on span "Video messaging" at bounding box center [240, 98] width 112 height 14
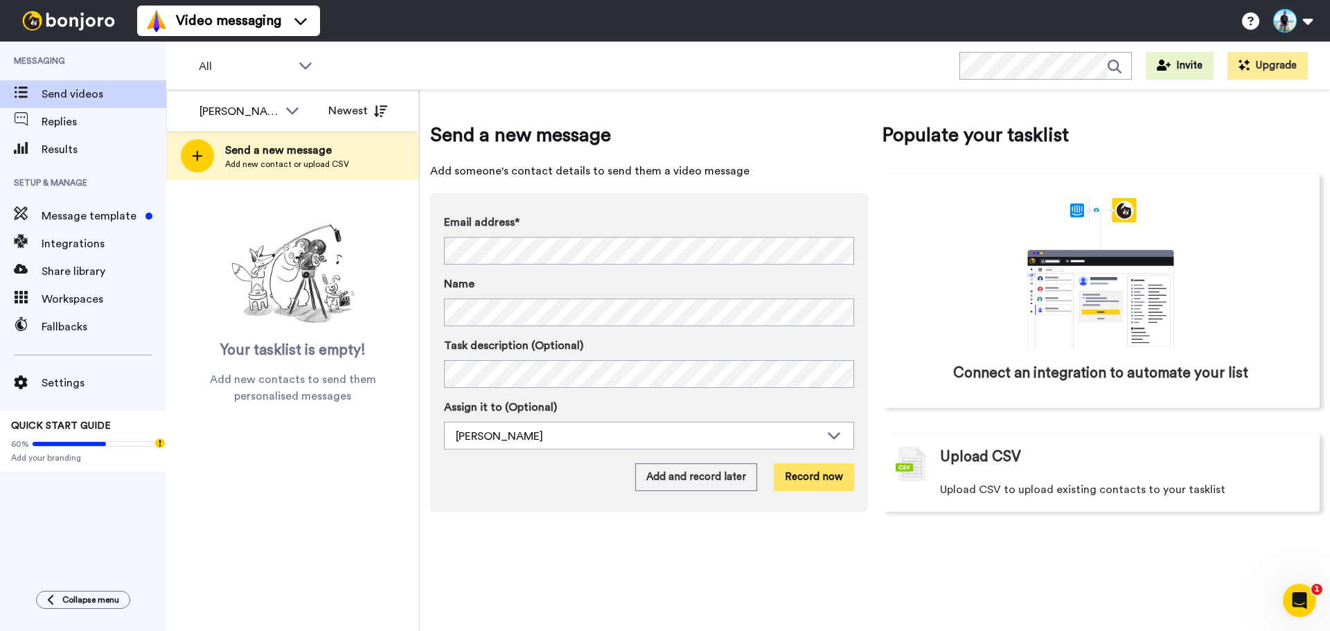
click at [828, 476] on button "Record now" at bounding box center [814, 478] width 80 height 28
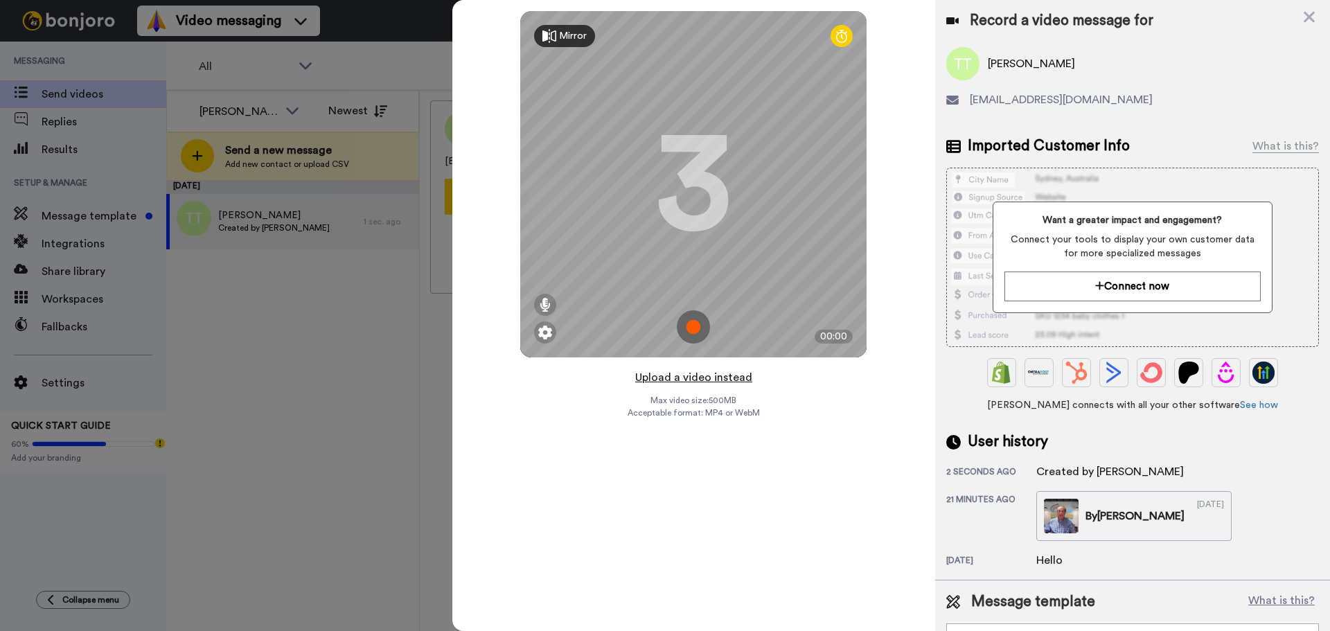
click at [714, 380] on button "Upload a video instead" at bounding box center [693, 378] width 125 height 18
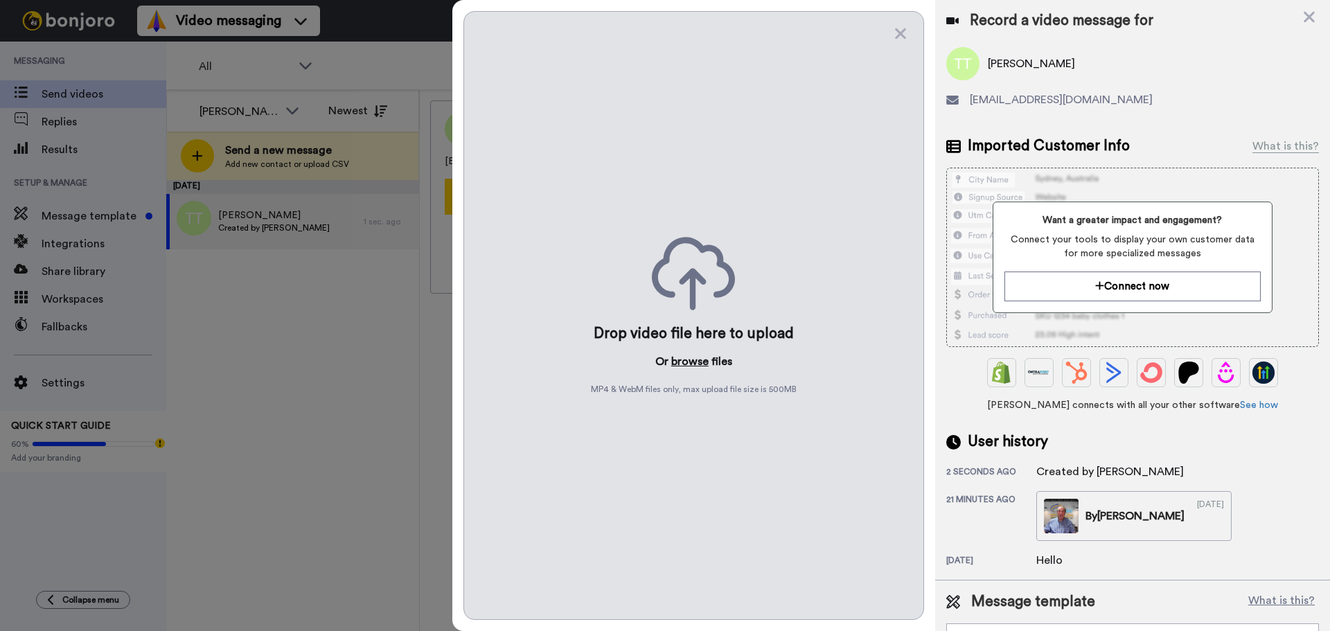
click at [688, 364] on button "browse" at bounding box center [689, 361] width 37 height 17
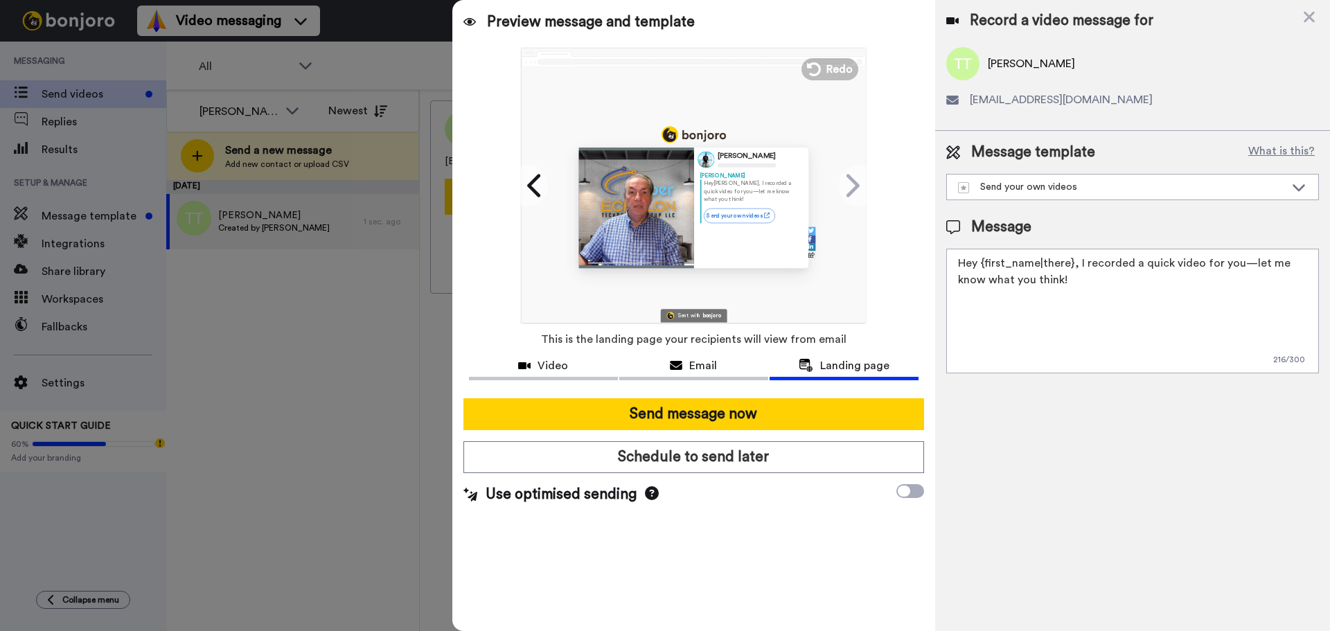
drag, startPoint x: 1082, startPoint y: 286, endPoint x: 910, endPoint y: 250, distance: 174.9
click at [910, 250] on div "Preview message and template Play/Pause 0:00 / 0:48 Wanted to share this with y…" at bounding box center [891, 315] width 878 height 631
paste textarea "quick video for you: If your company’s struggling with downtime, security, or r…"
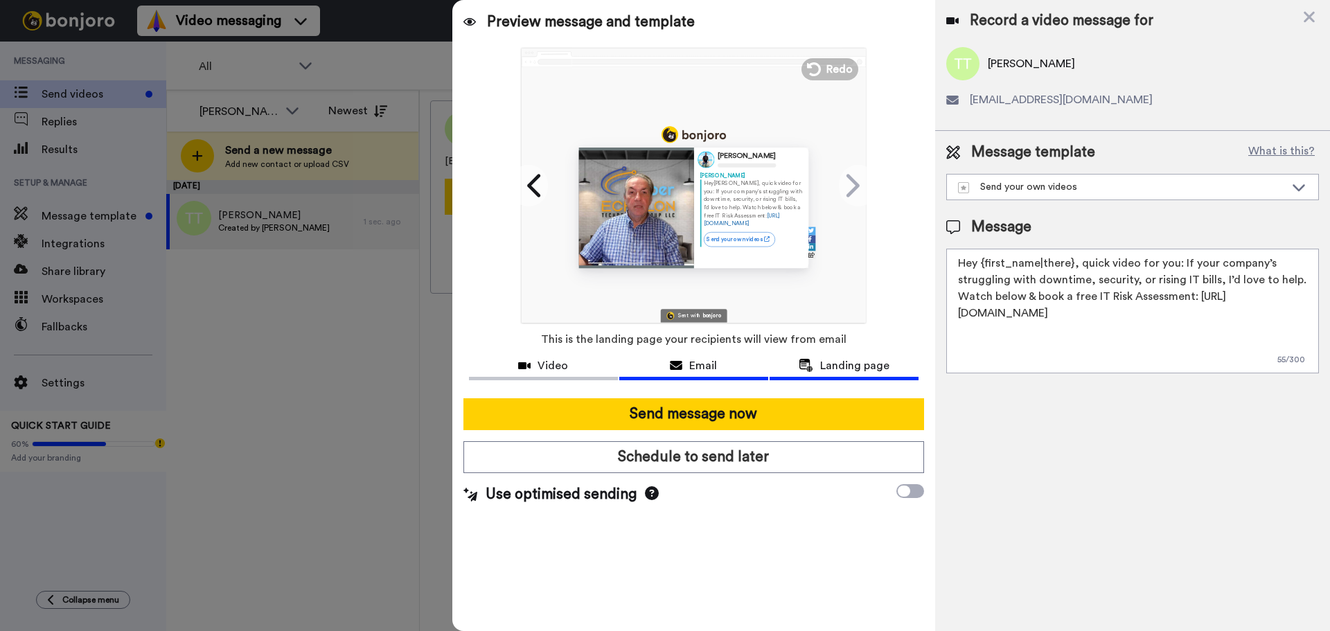
type textarea "Hey {first_name|there}, quick video for you: If your company’s struggling with …"
click at [693, 362] on span "Email" at bounding box center [703, 366] width 28 height 17
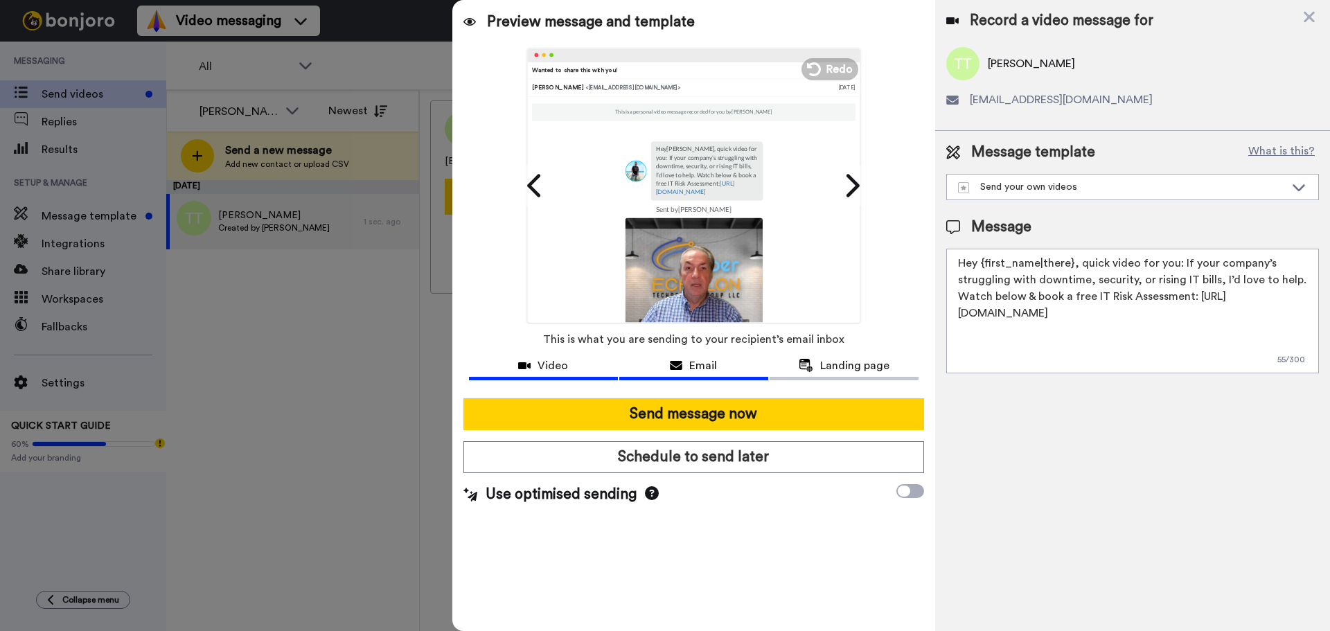
click at [554, 367] on span "Video" at bounding box center [553, 366] width 30 height 17
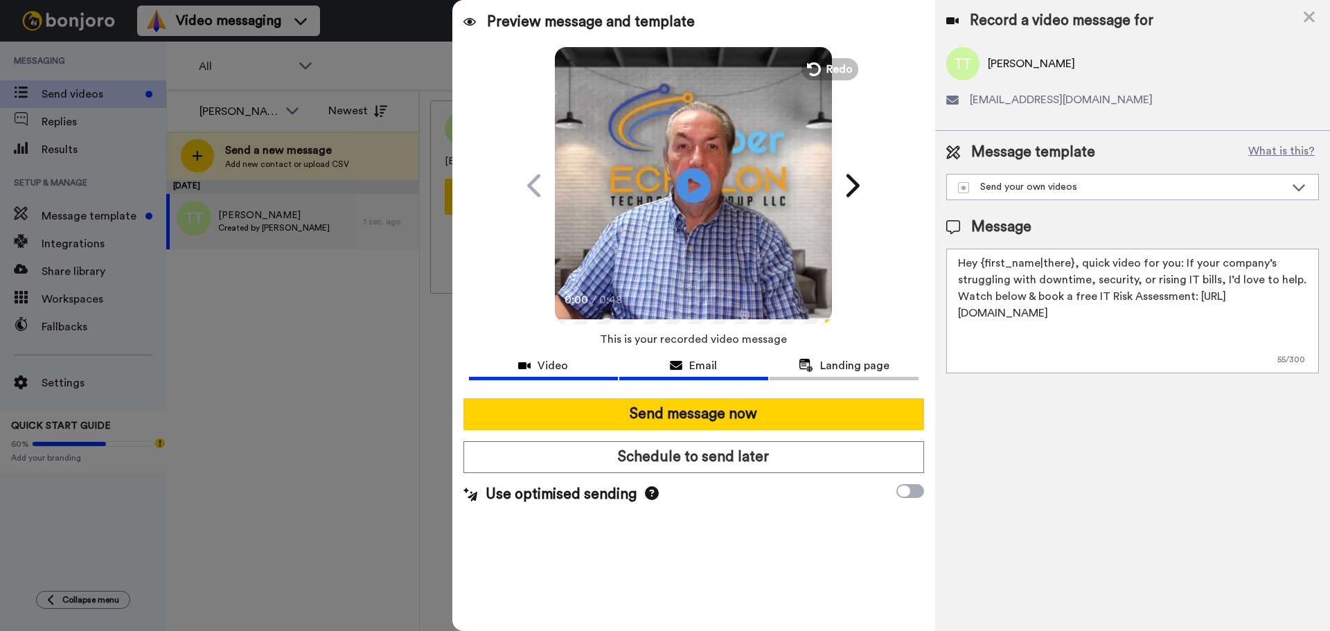
click at [677, 365] on icon at bounding box center [676, 365] width 12 height 11
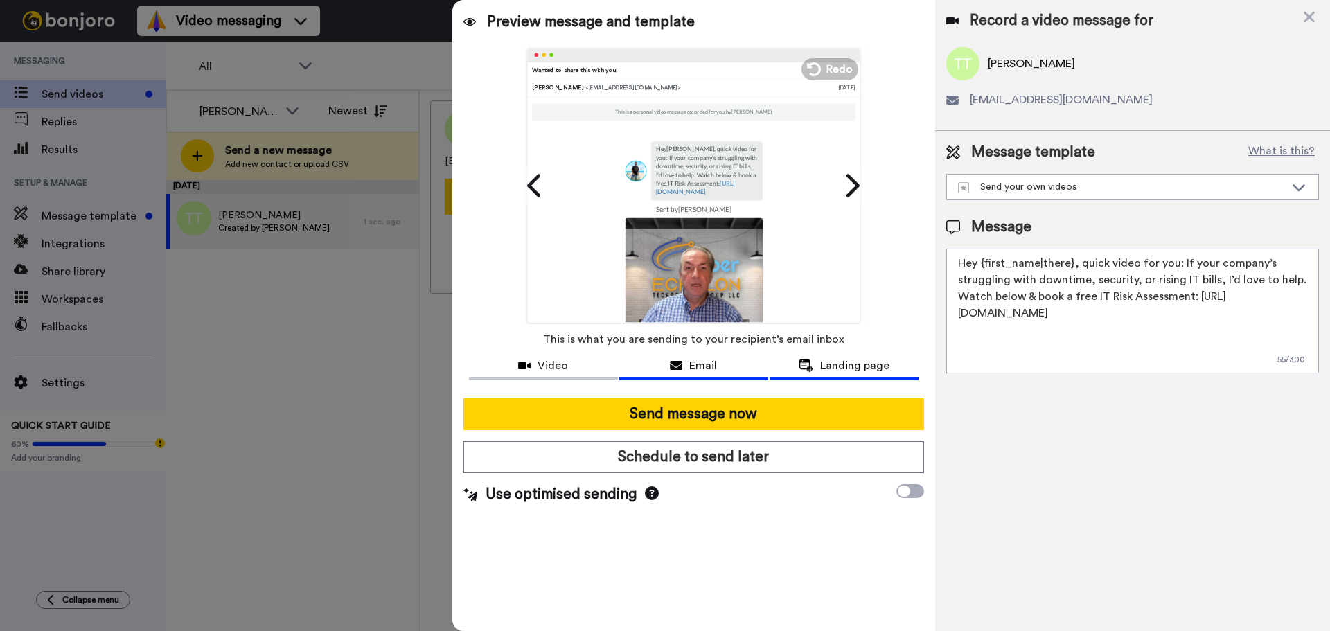
click at [849, 360] on span "Landing page" at bounding box center [854, 366] width 69 height 17
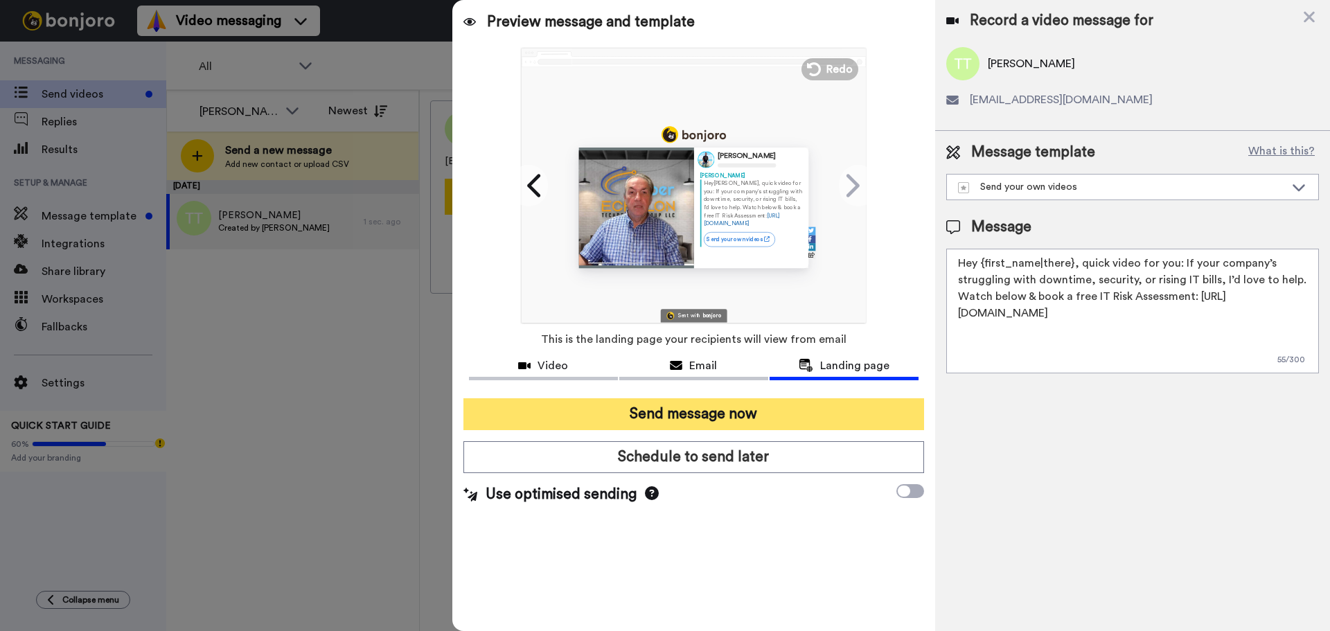
click at [732, 418] on button "Send message now" at bounding box center [694, 414] width 461 height 32
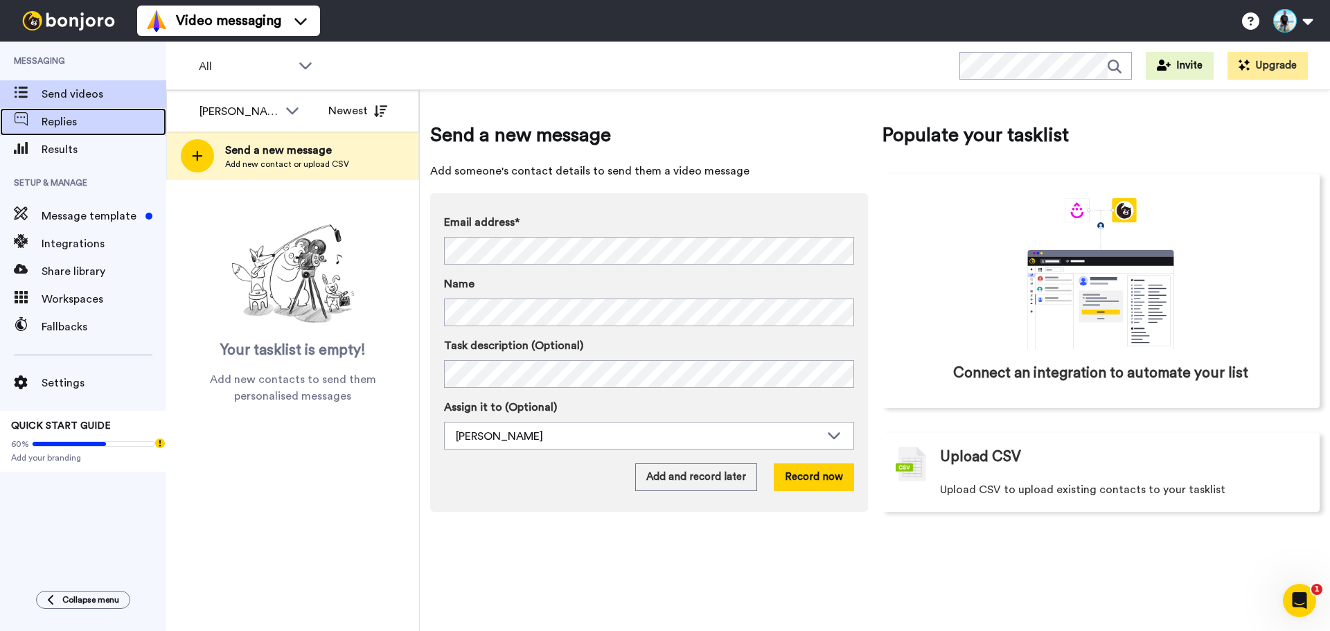
click at [85, 122] on span "Replies" at bounding box center [104, 122] width 125 height 17
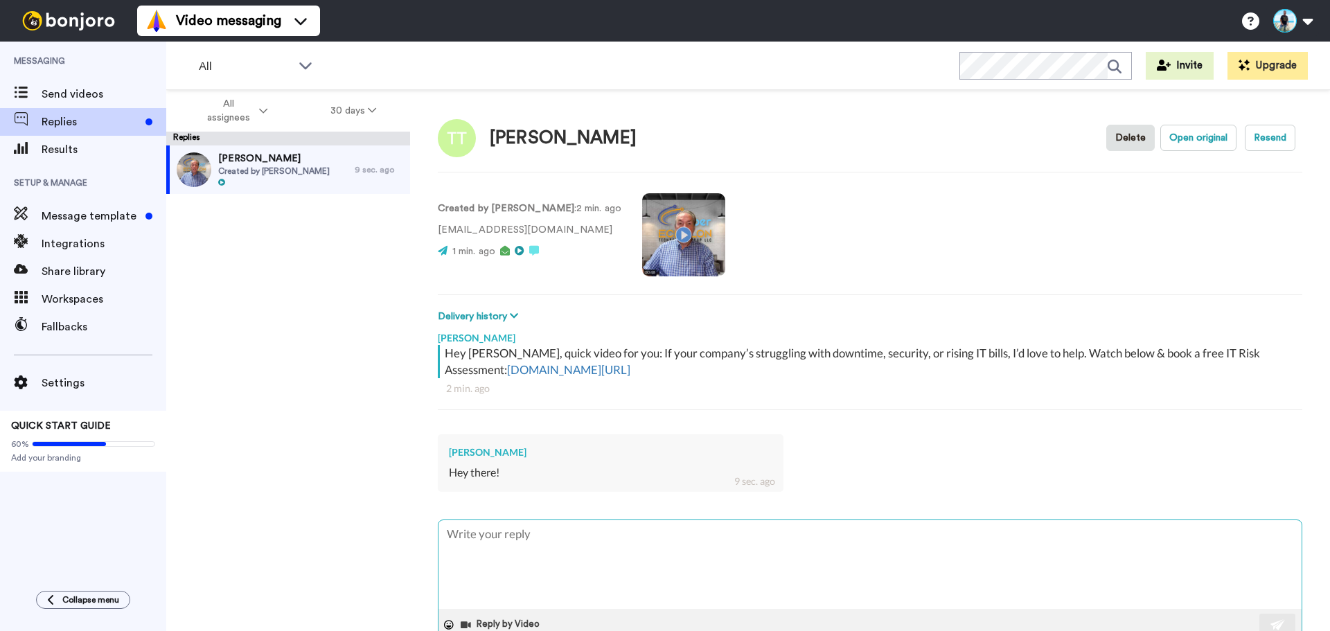
click at [511, 538] on textarea at bounding box center [870, 564] width 863 height 89
type textarea "h"
type textarea "x"
type textarea "he"
type textarea "x"
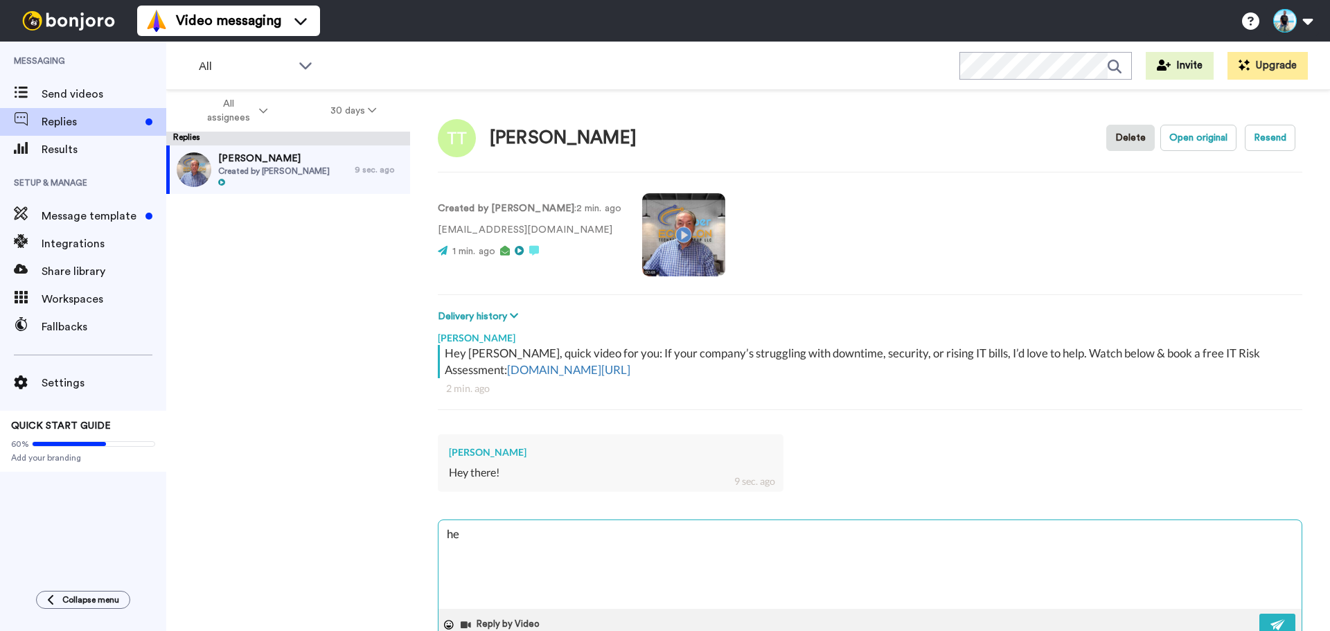
type textarea "hel"
type textarea "x"
type textarea "hell"
type textarea "x"
type textarea "hello"
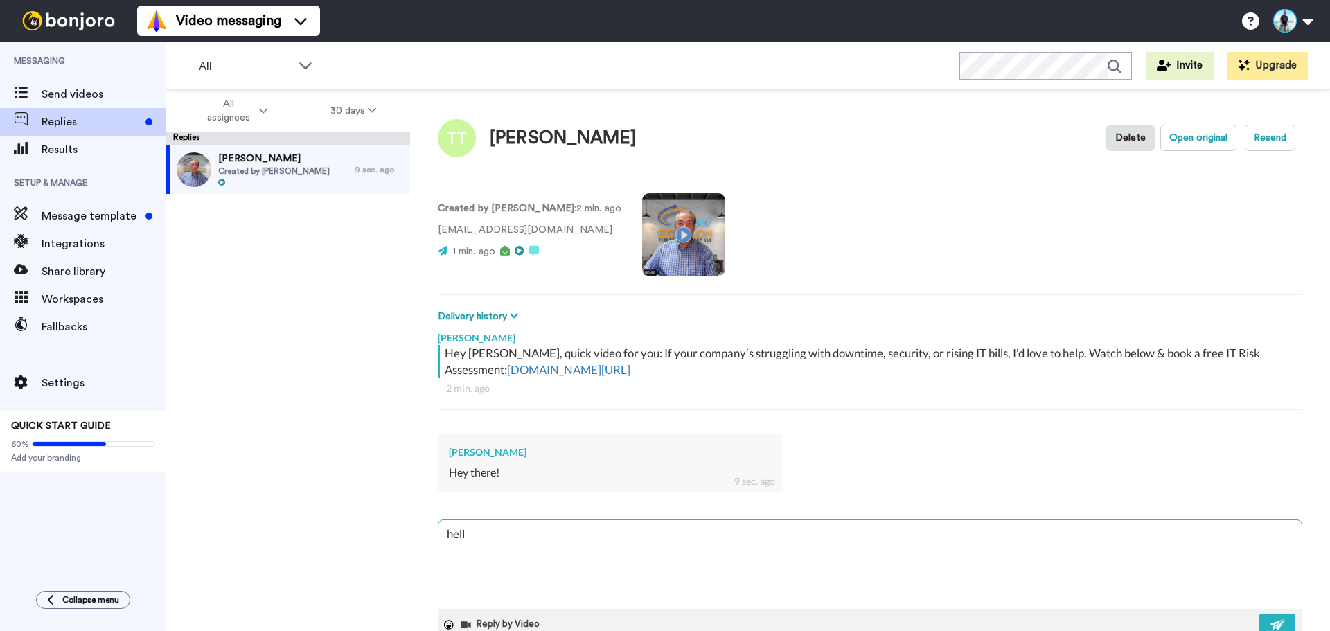
type textarea "x"
type textarea "hello"
type textarea "x"
type textarea "hello b"
type textarea "x"
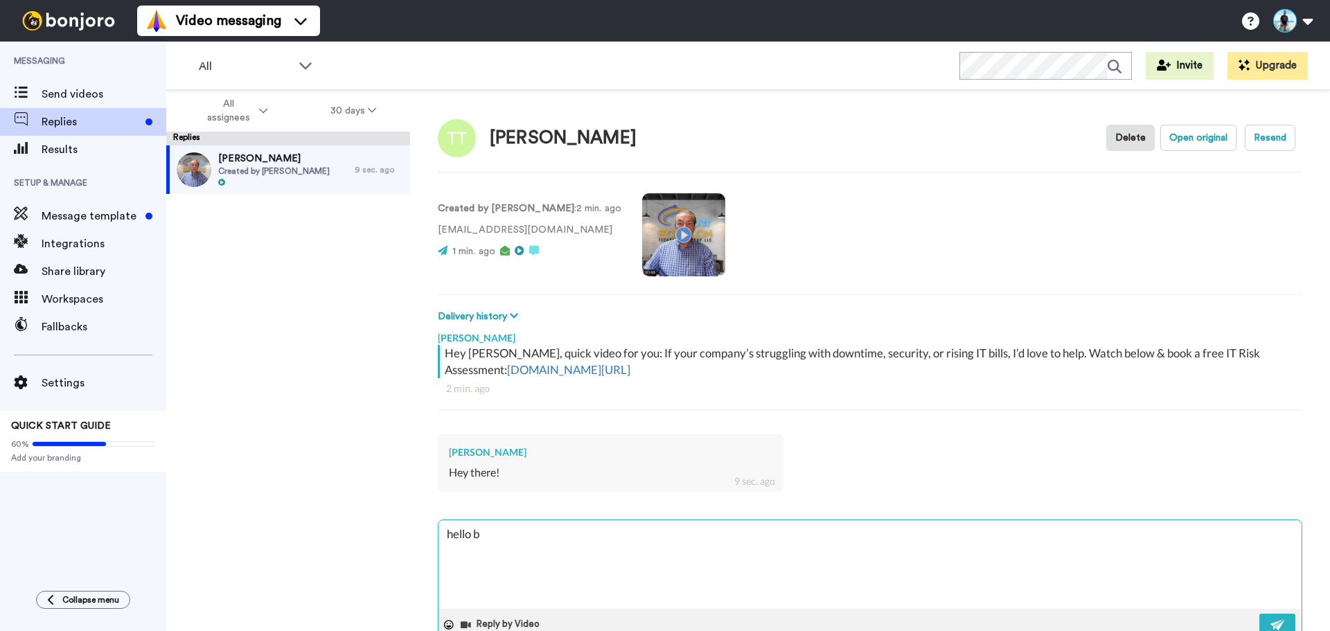
type textarea "hello ba"
type textarea "x"
type textarea "hello bac"
type textarea "x"
type textarea "hello back"
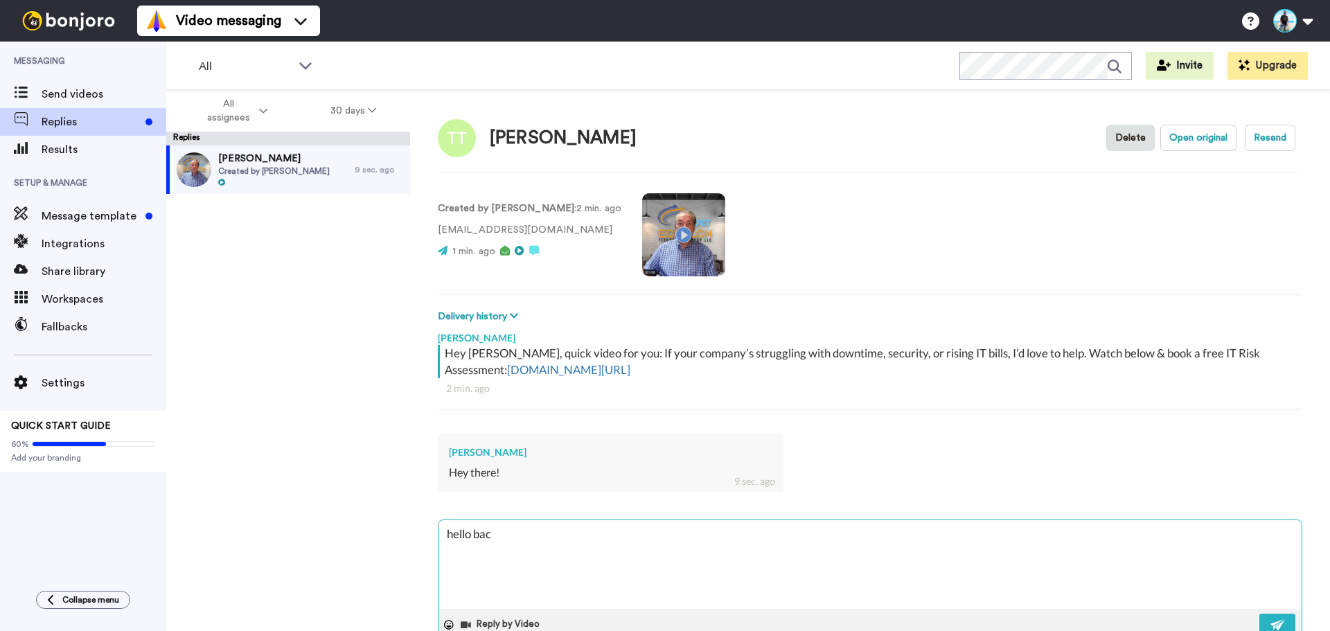
type textarea "x"
type textarea "hello back!"
type textarea "x"
type textarea "hello back!"
type textarea "x"
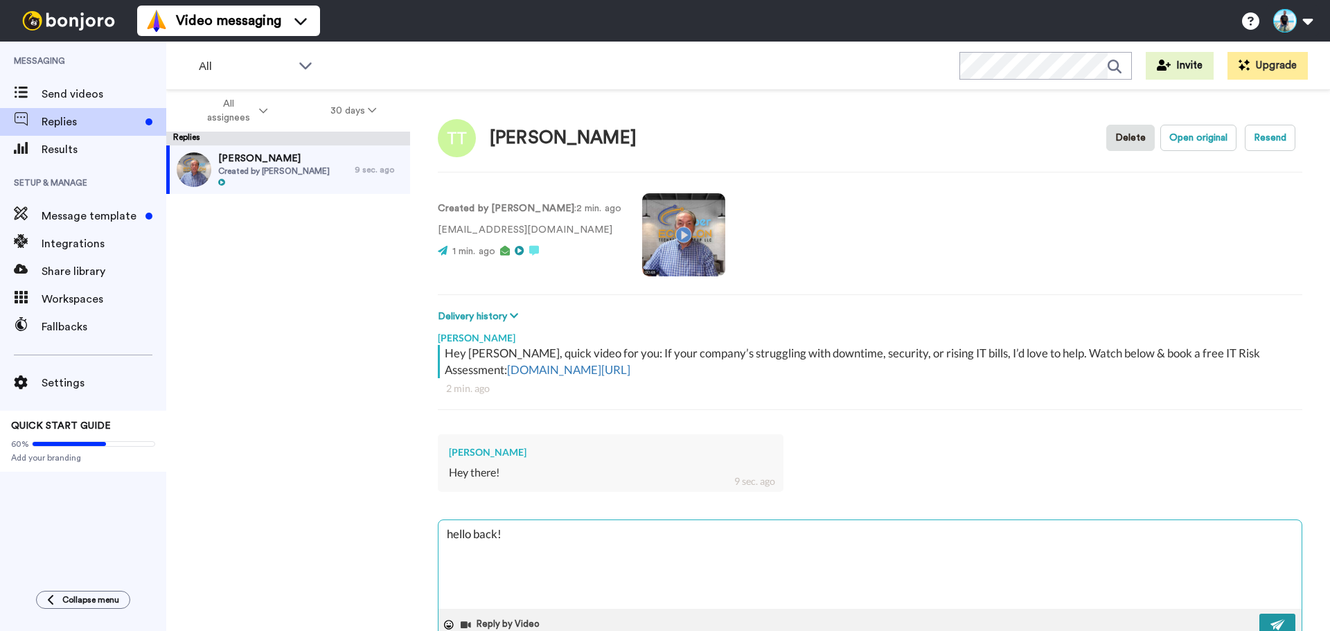
type textarea "hello back!"
click at [1260, 624] on button at bounding box center [1278, 624] width 36 height 21
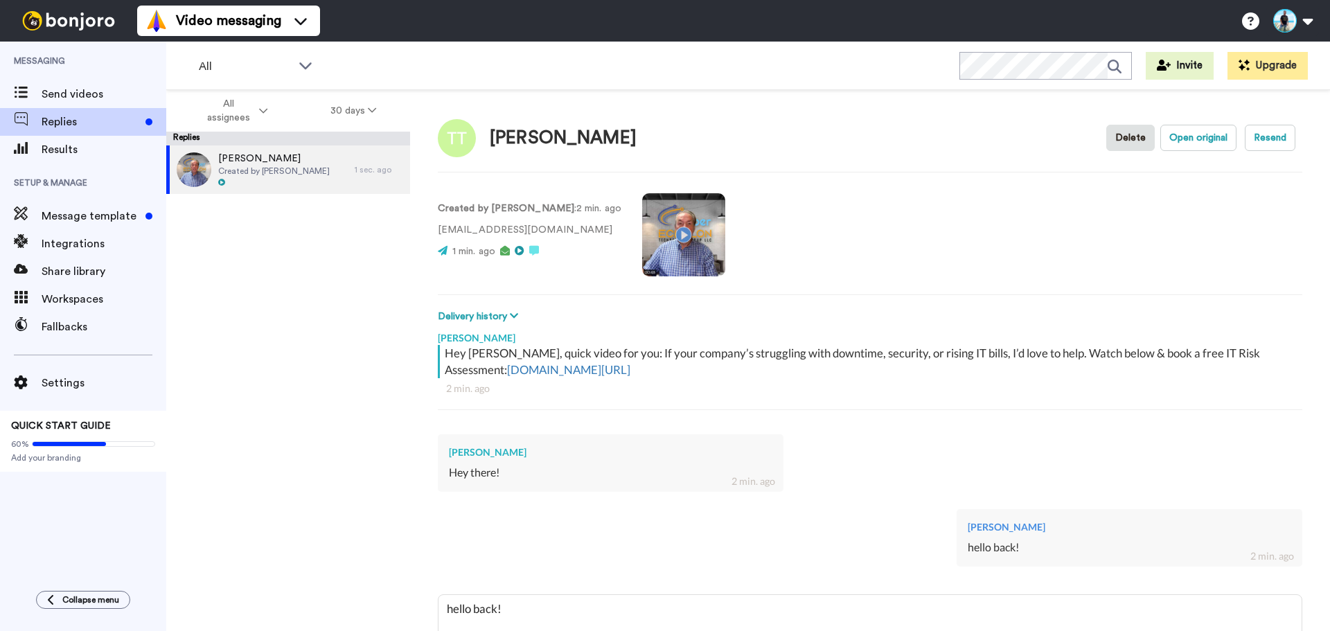
type textarea "x"
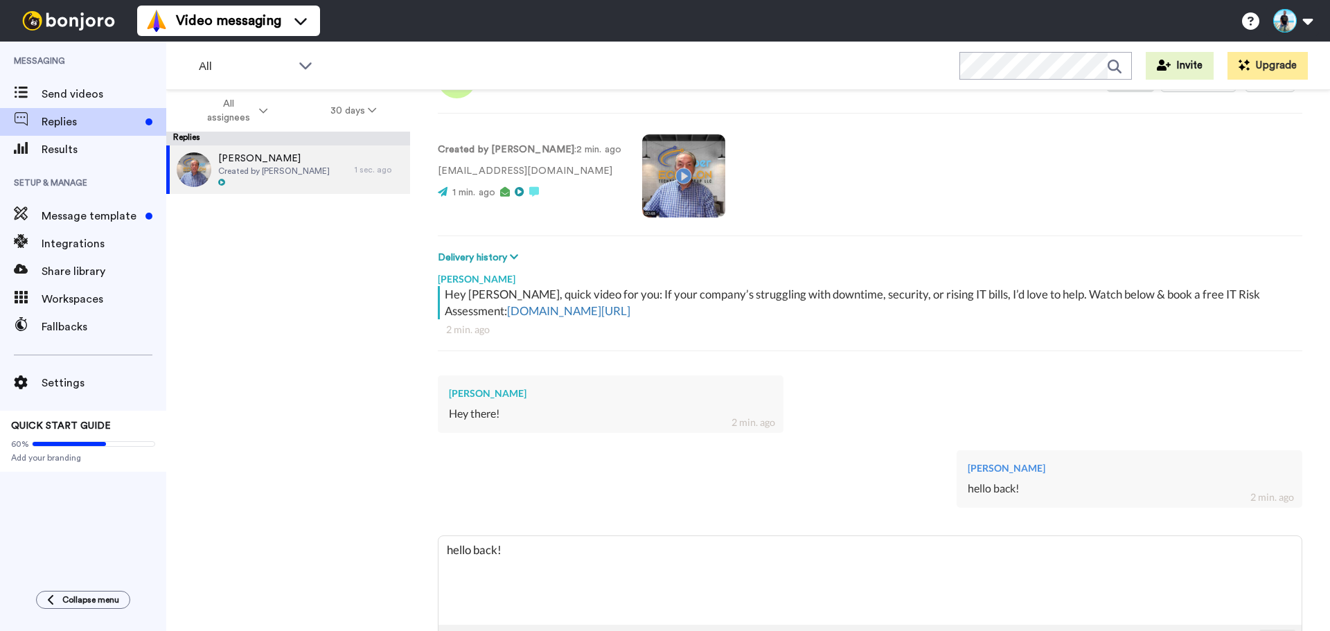
scroll to position [111, 0]
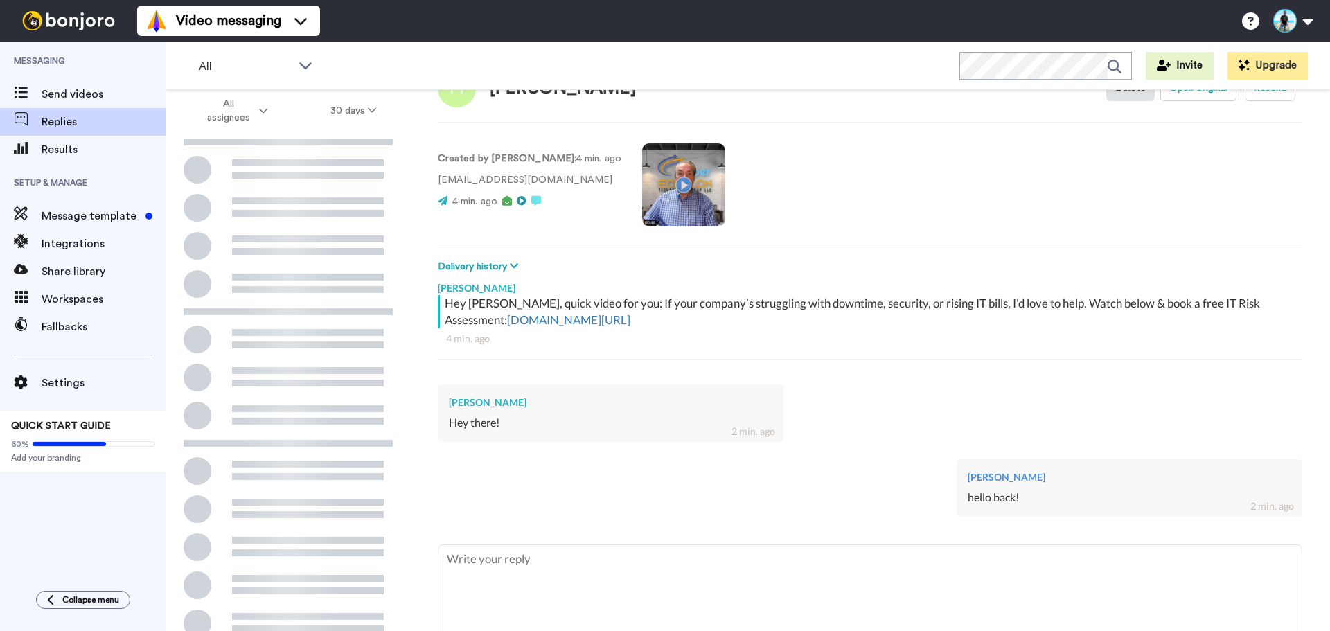
scroll to position [111, 0]
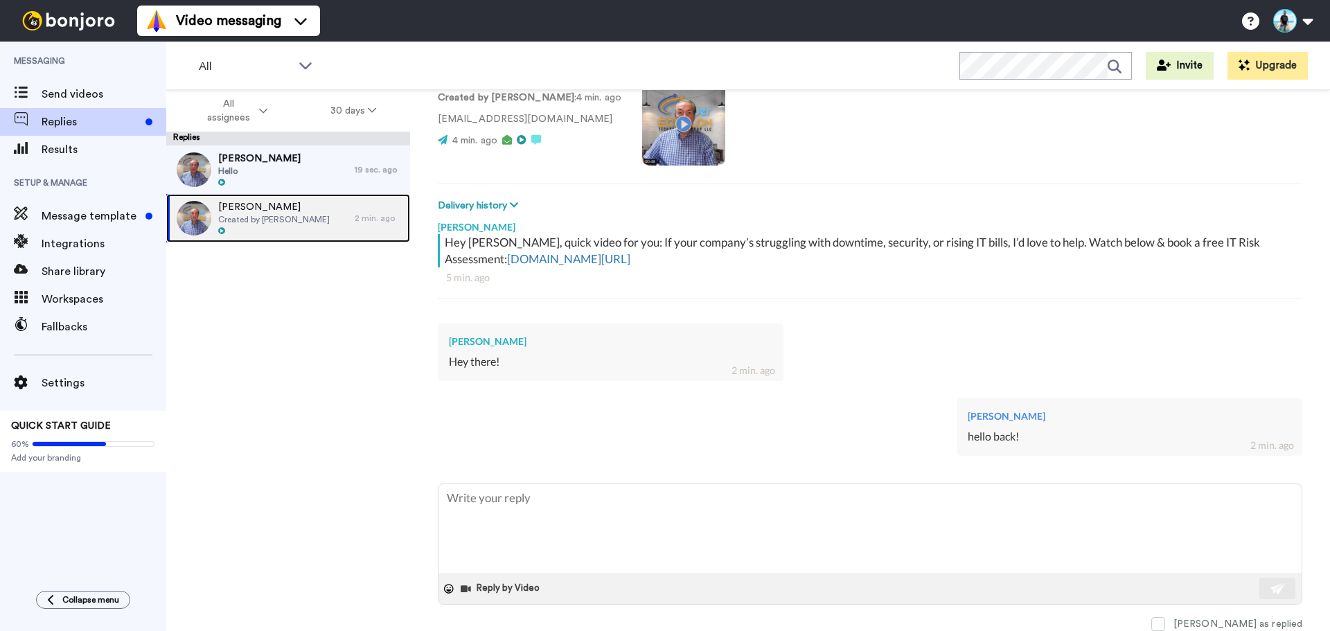
click at [321, 221] on span "Created by [PERSON_NAME]" at bounding box center [274, 219] width 112 height 11
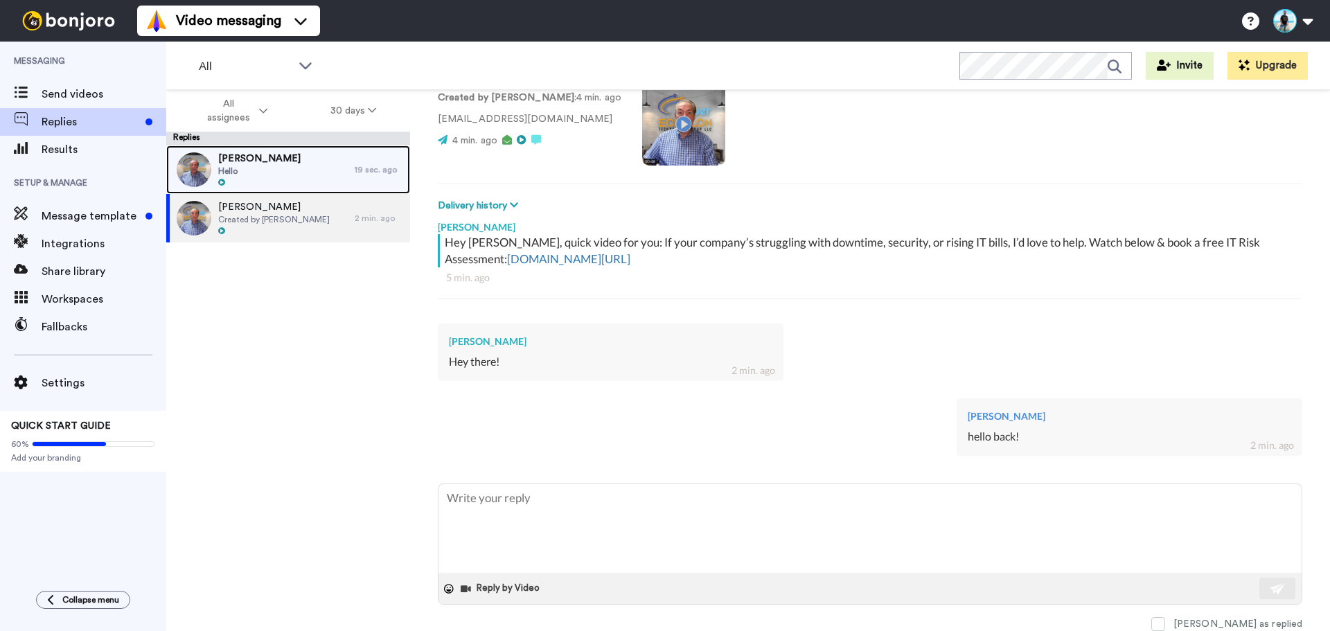
click at [282, 178] on div at bounding box center [259, 183] width 82 height 10
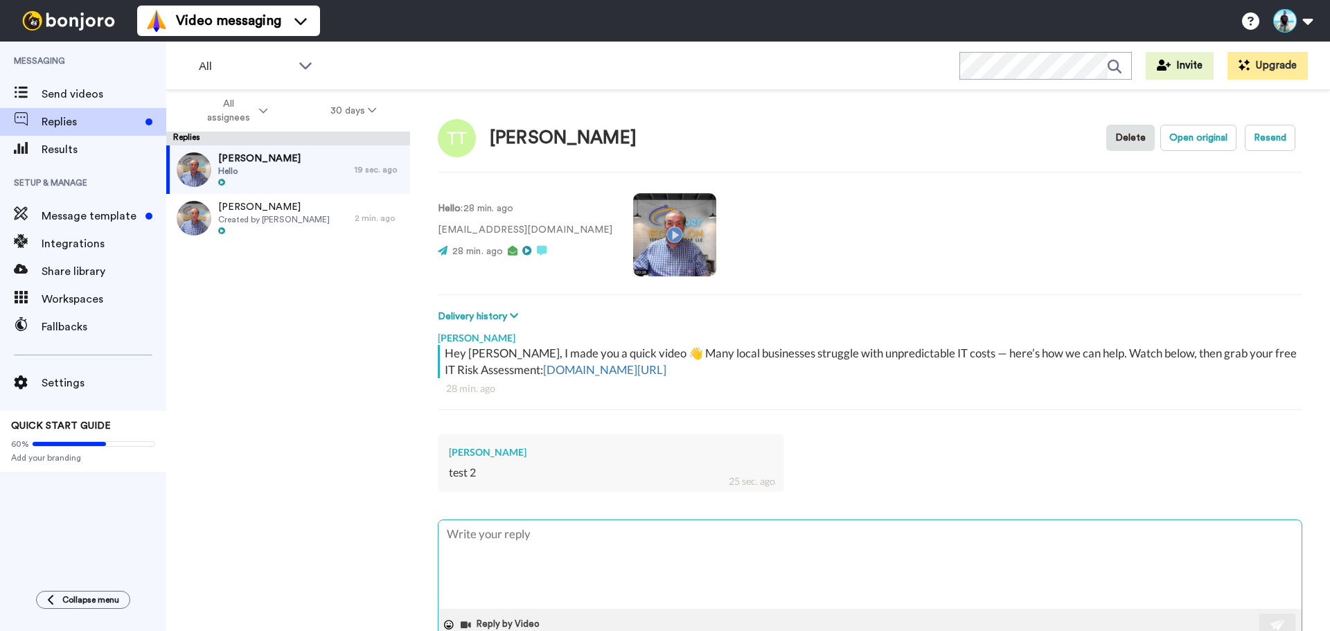
click at [534, 554] on textarea at bounding box center [870, 564] width 863 height 89
type textarea "x"
type textarea "h"
type textarea "x"
type textarea "he"
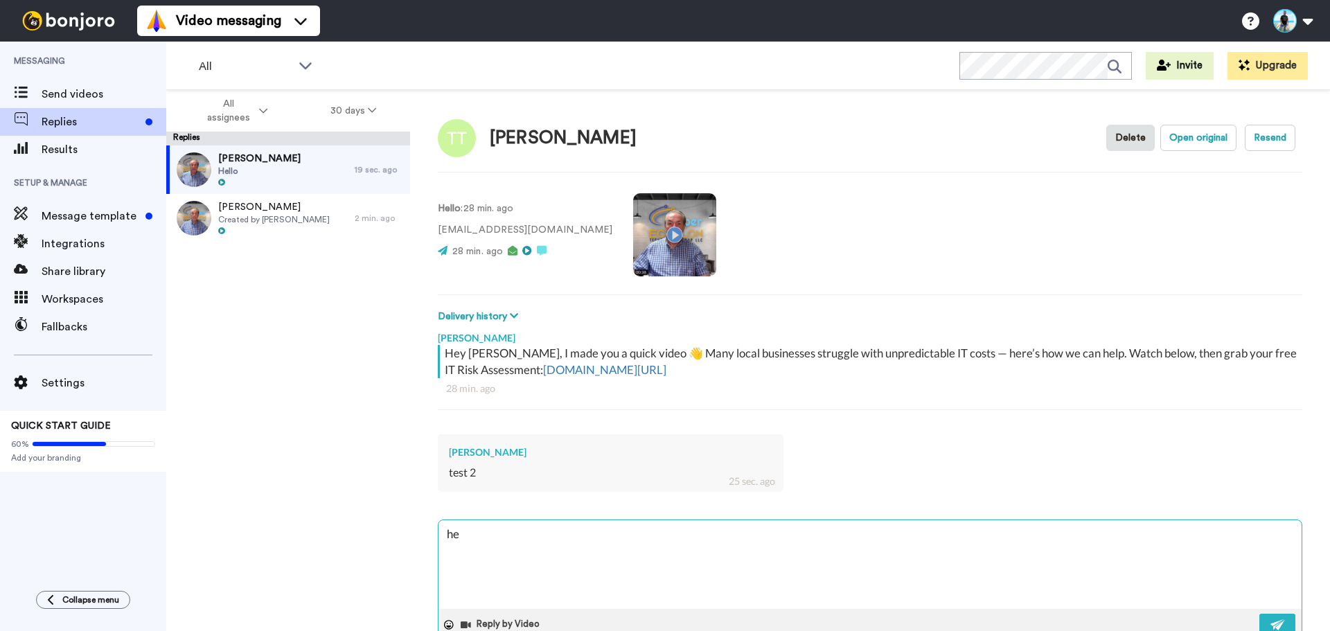
type textarea "x"
type textarea "hey"
type textarea "x"
type textarea "hey"
type textarea "x"
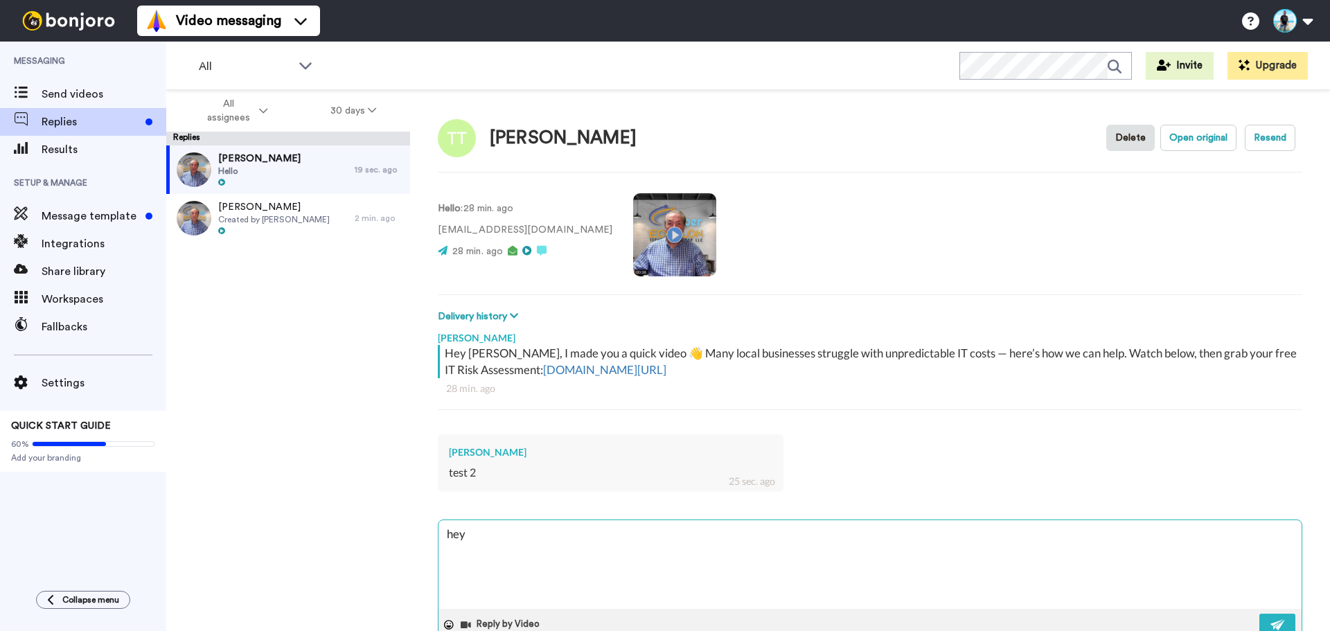
type textarea "hey t"
type textarea "x"
type textarea "hey th"
type textarea "x"
type textarea "hey the"
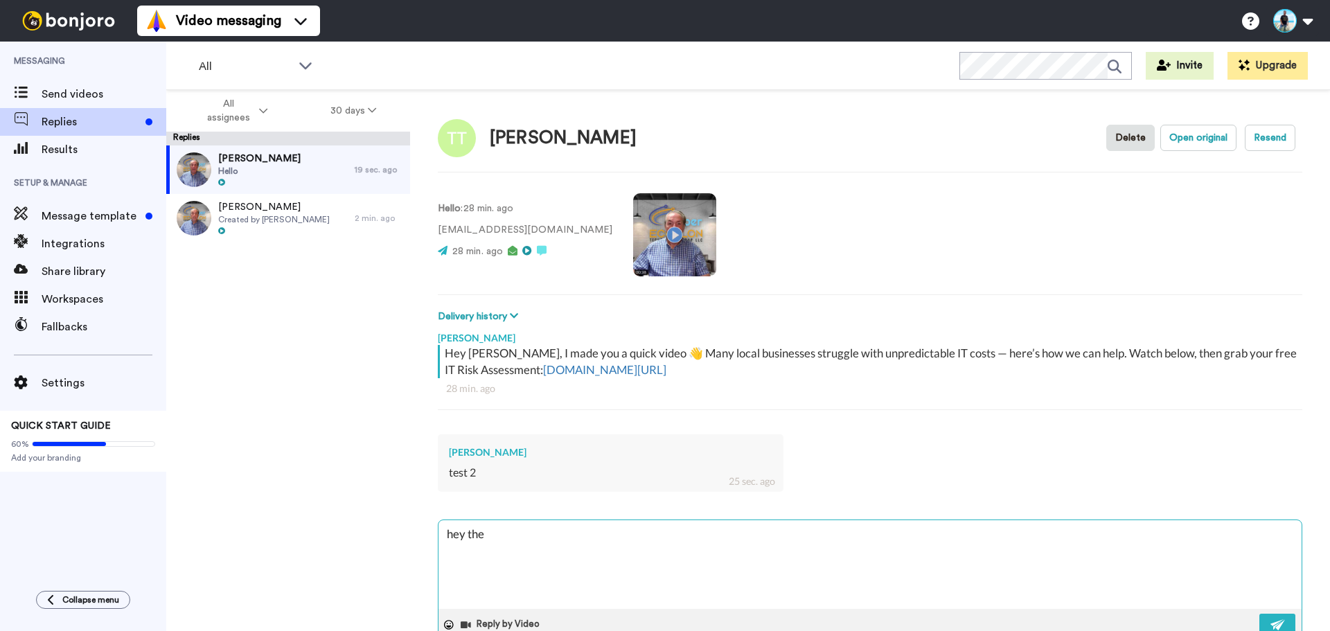
type textarea "x"
type textarea "hey ther"
type textarea "x"
type textarea "hey there"
type textarea "x"
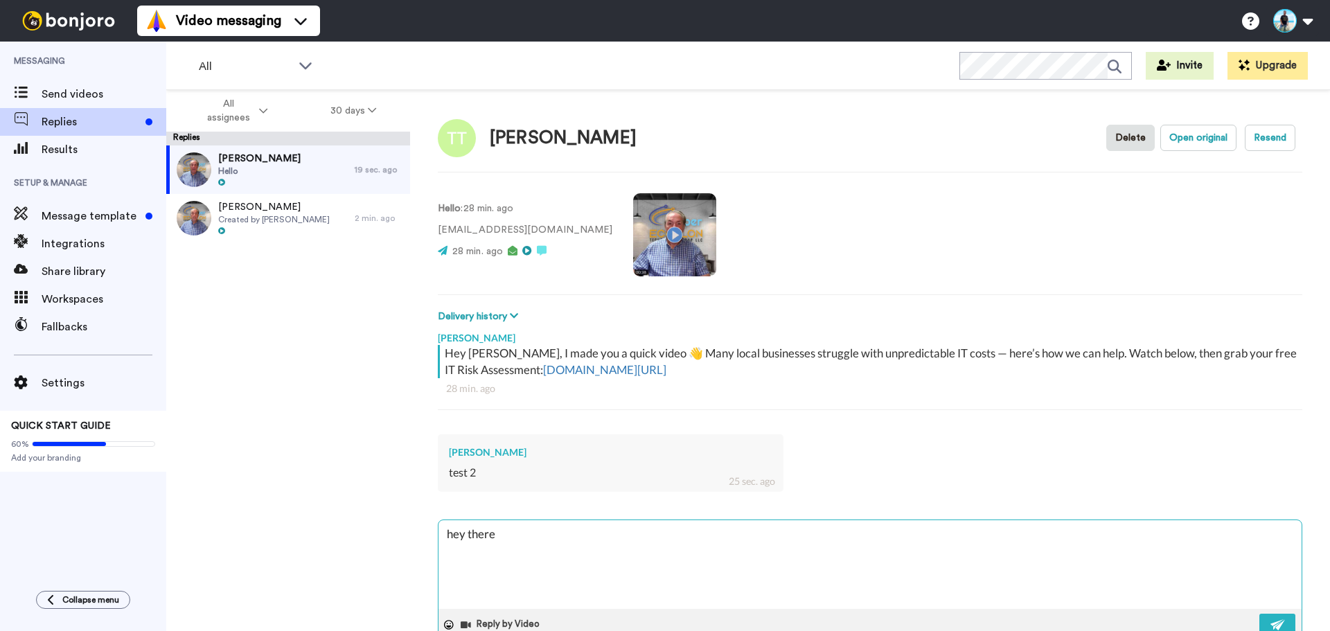
type textarea "hey there"
type textarea "x"
type textarea "hey there t"
type textarea "x"
type textarea "hey there te"
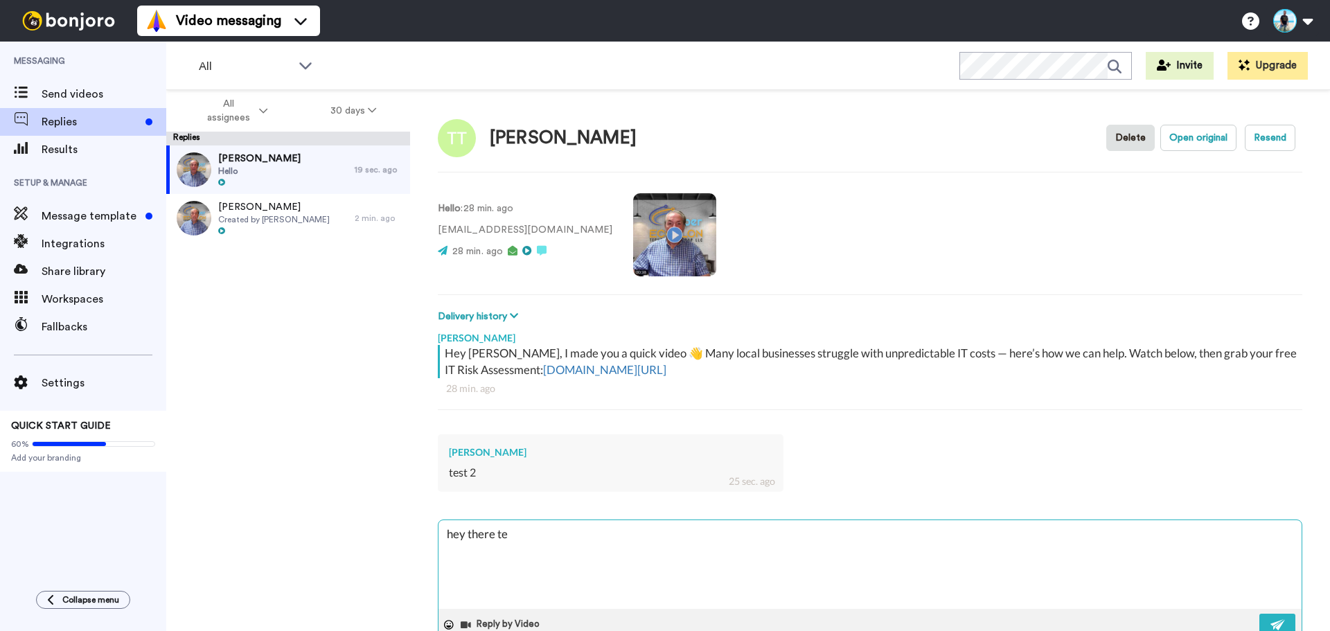
type textarea "x"
type textarea "hey there tes"
type textarea "x"
type textarea "hey there test"
type textarea "x"
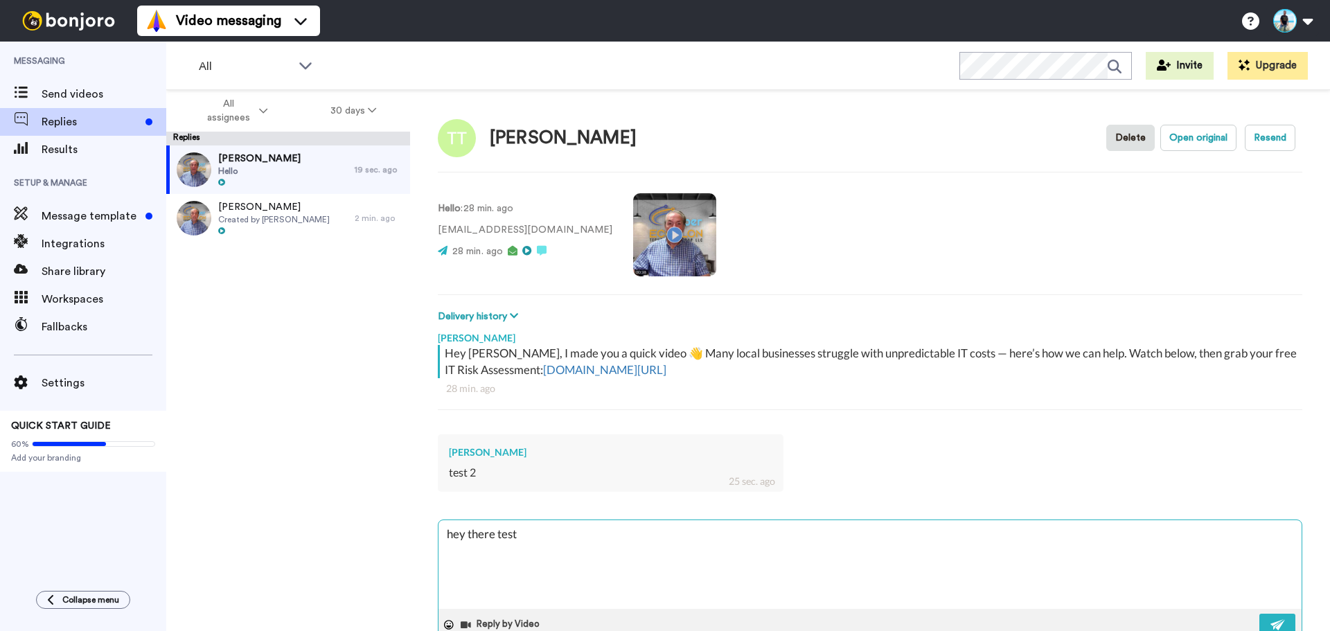
type textarea "hey there test"
type textarea "x"
type textarea "hey there test 2"
click at [1271, 622] on img at bounding box center [1278, 624] width 15 height 11
type textarea "x"
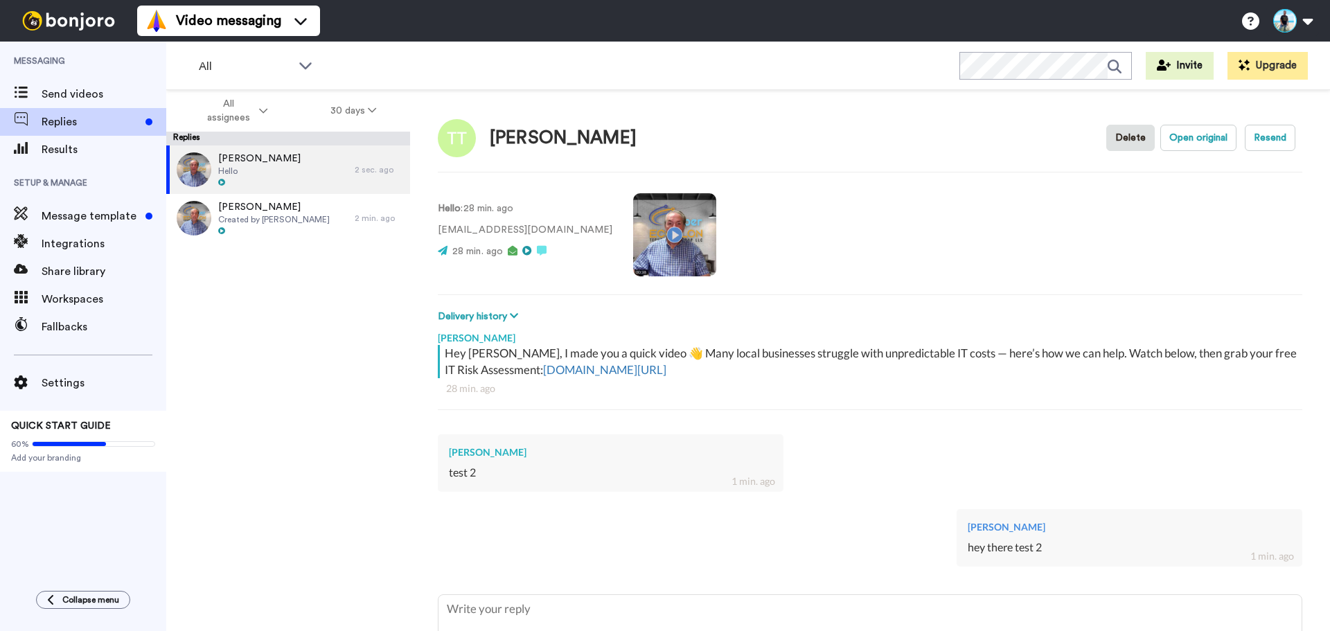
type textarea "x"
click at [71, 101] on span "Send videos" at bounding box center [104, 94] width 125 height 17
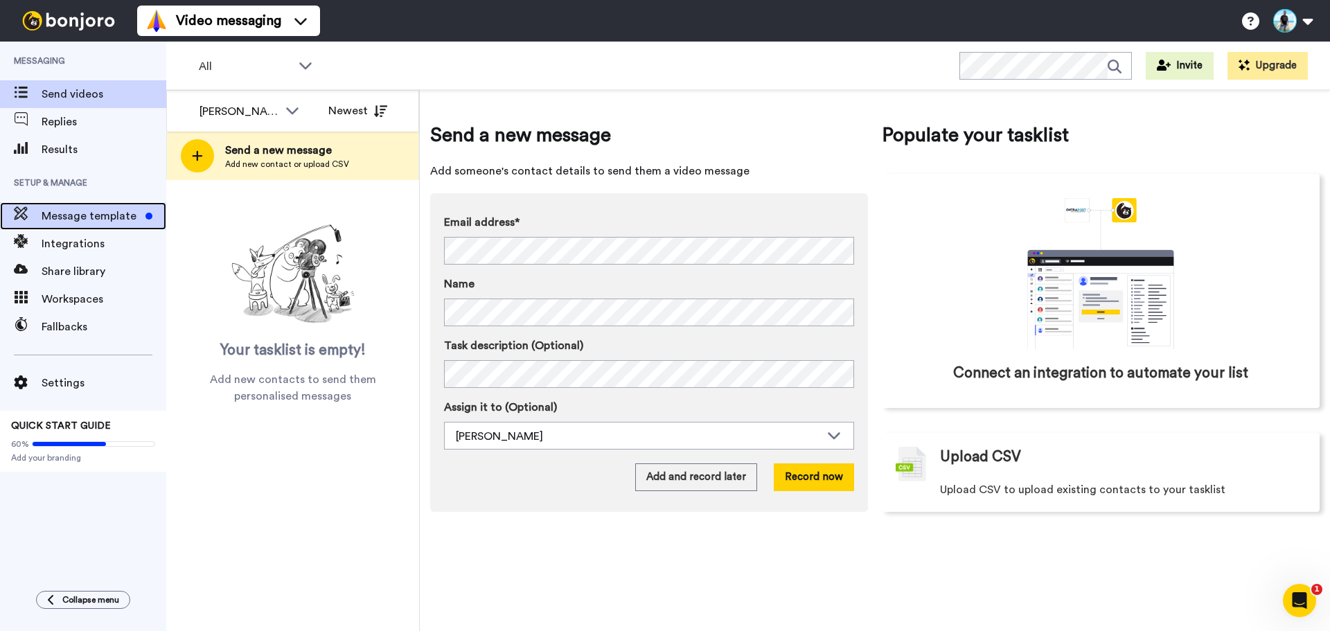
click at [106, 219] on span "Message template" at bounding box center [91, 216] width 98 height 17
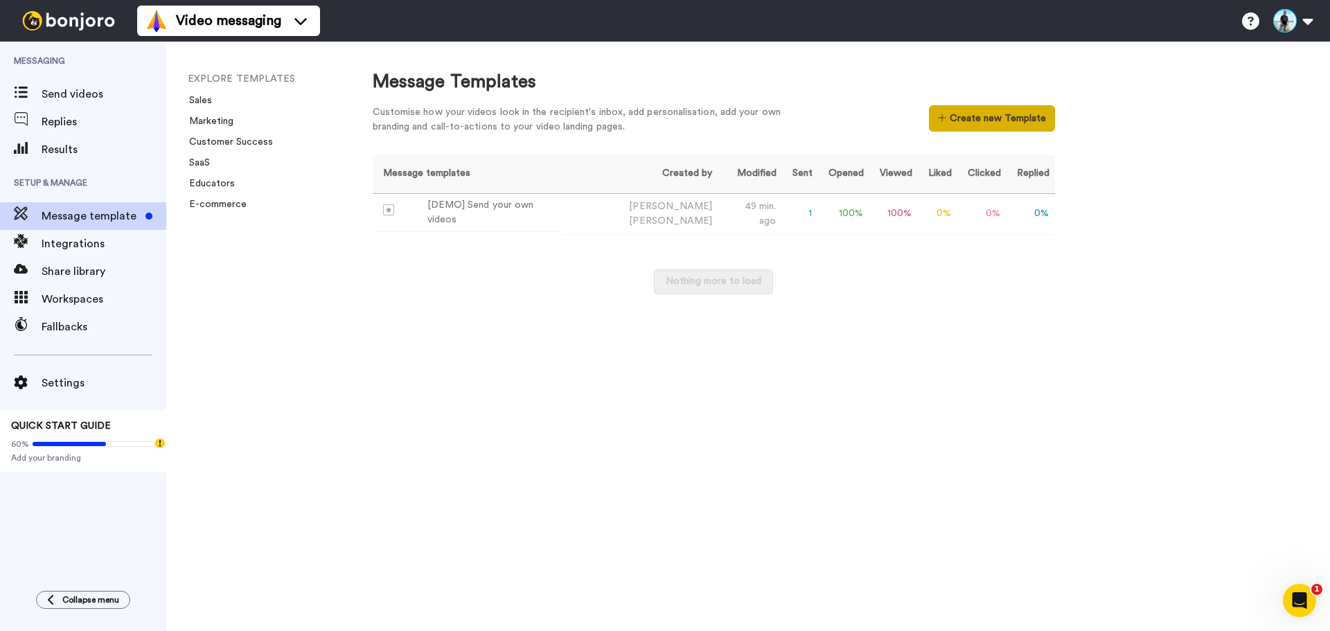
click at [981, 123] on button "Create new Template" at bounding box center [991, 118] width 125 height 26
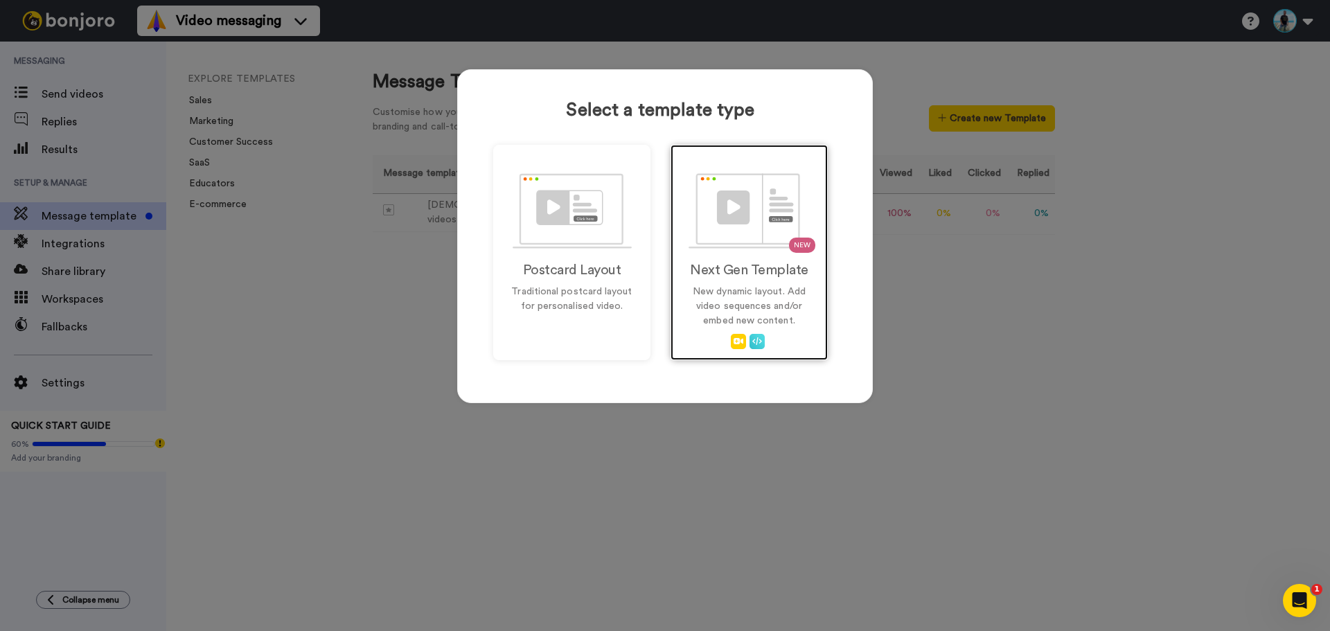
click at [755, 227] on img at bounding box center [750, 211] width 122 height 76
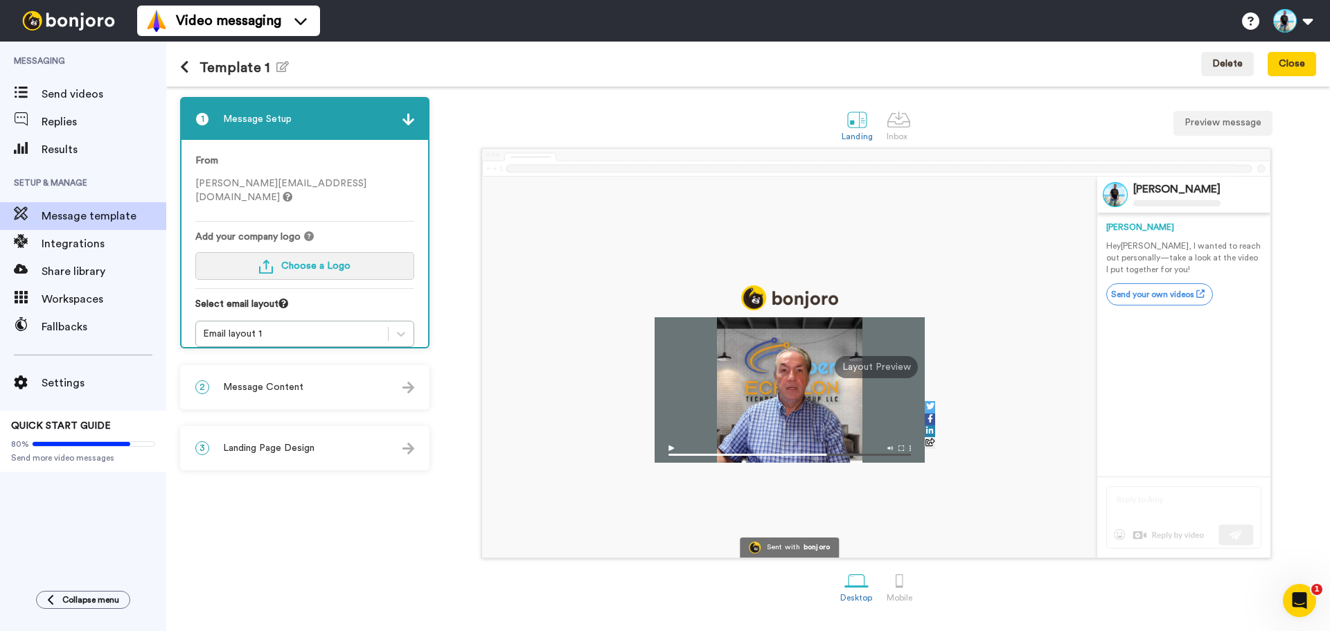
click at [305, 261] on span "Choose a Logo" at bounding box center [315, 266] width 69 height 10
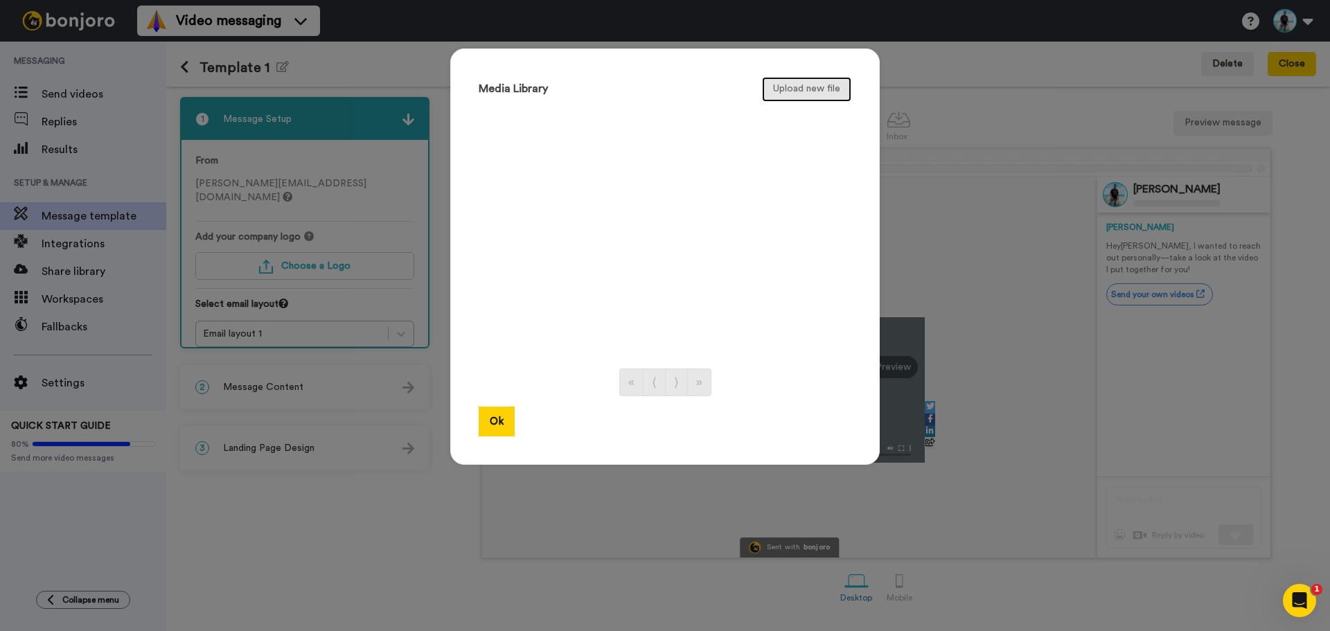
click at [823, 94] on button "Upload new file" at bounding box center [806, 89] width 89 height 25
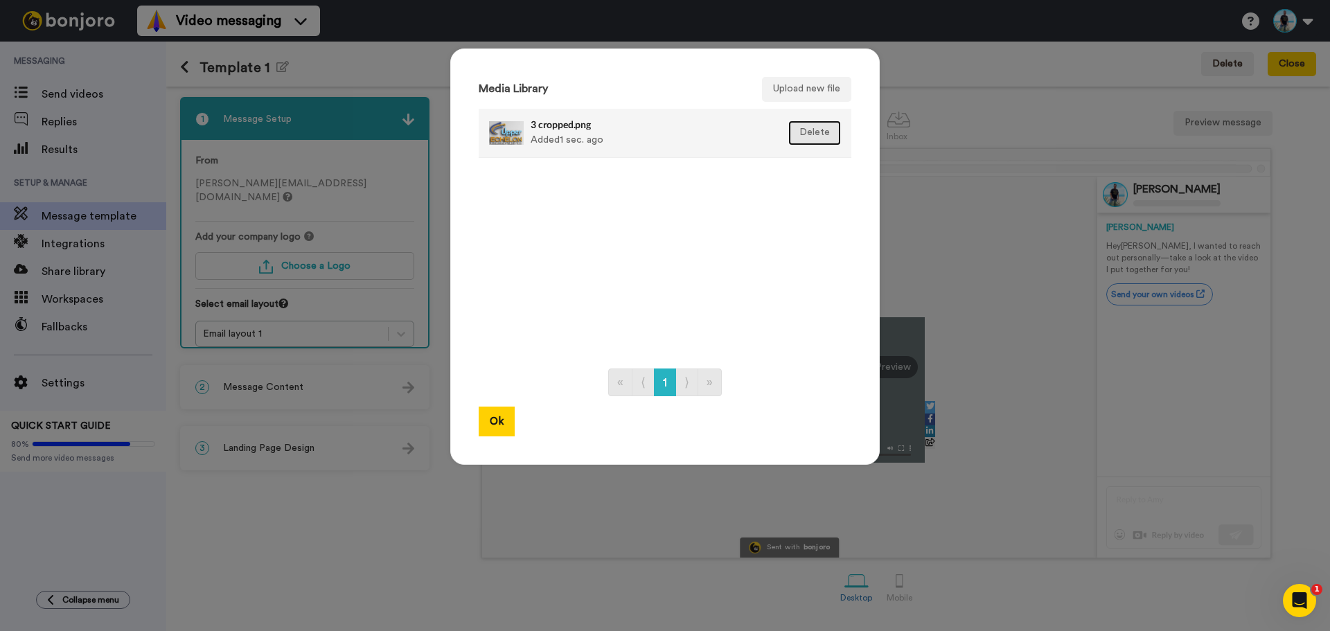
click at [815, 132] on button "Delete" at bounding box center [814, 133] width 53 height 25
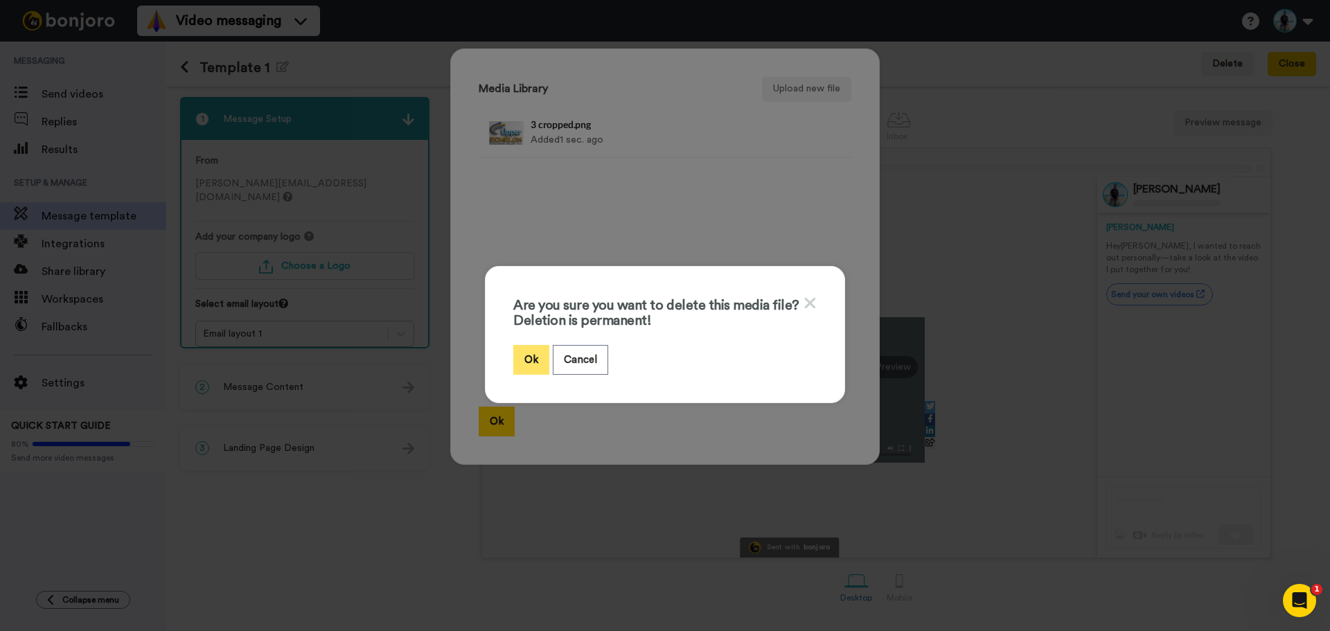
click at [524, 362] on button "Ok" at bounding box center [531, 360] width 36 height 30
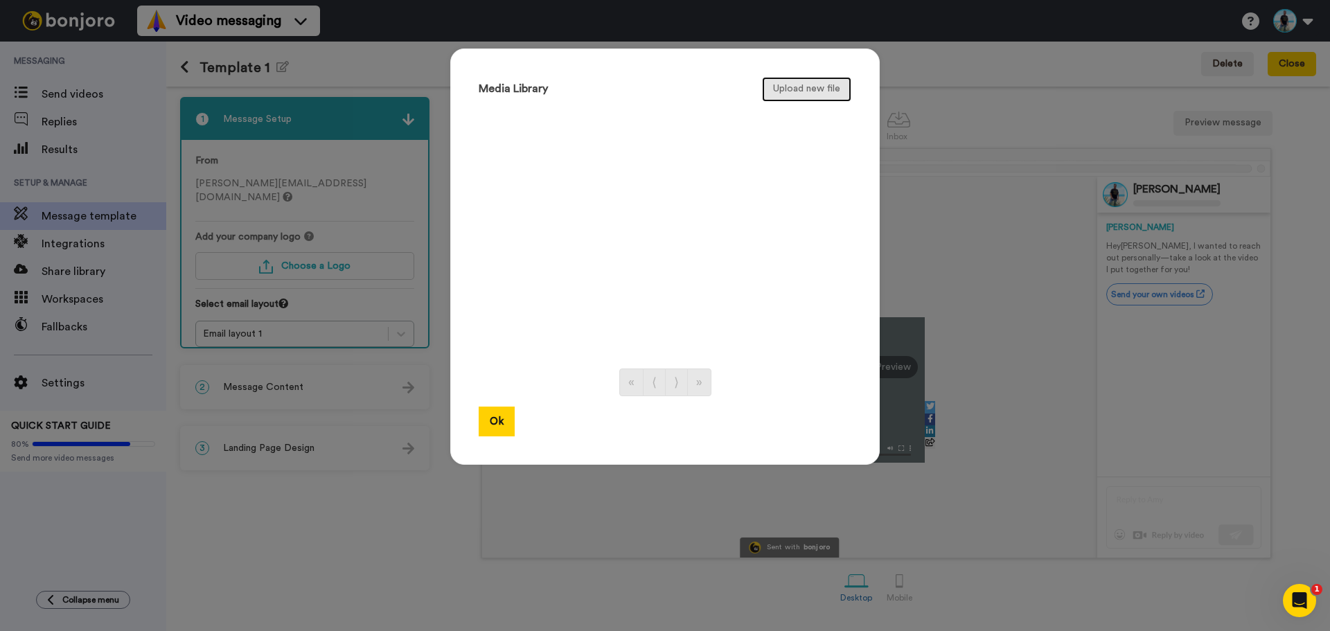
click at [813, 89] on button "Upload new file" at bounding box center [806, 89] width 89 height 25
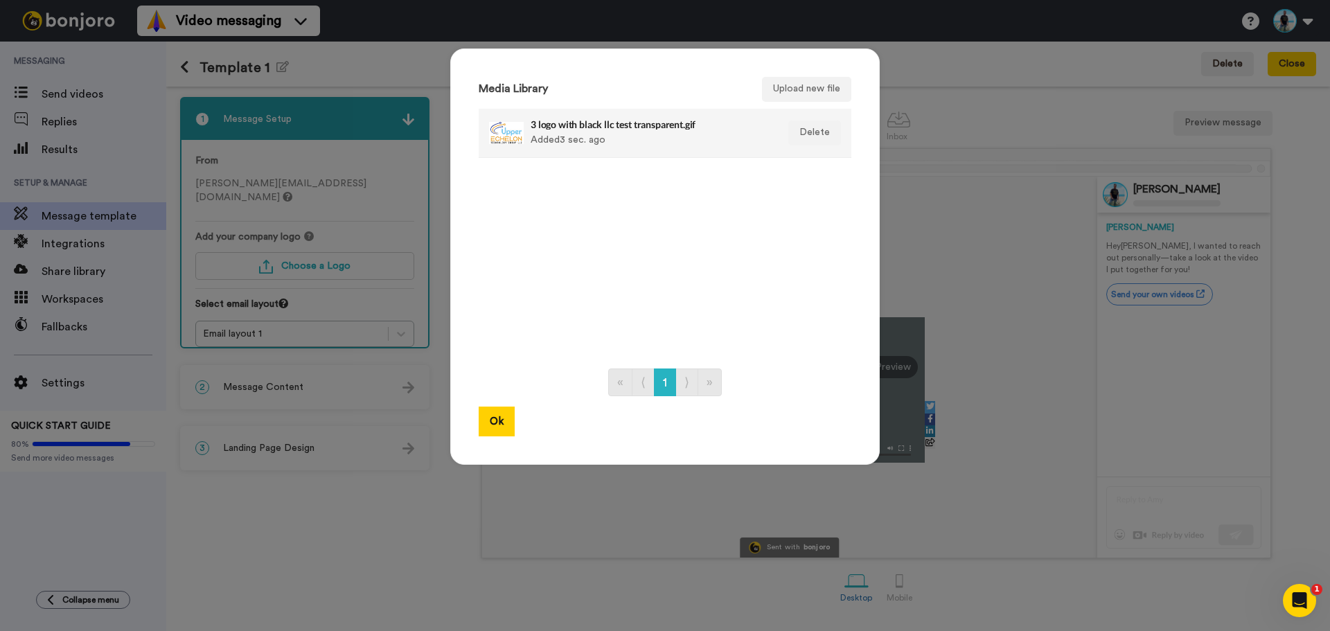
click at [599, 137] on div "3 logo with black llc test transparent.gif Added 3 sec. ago" at bounding box center [650, 133] width 239 height 35
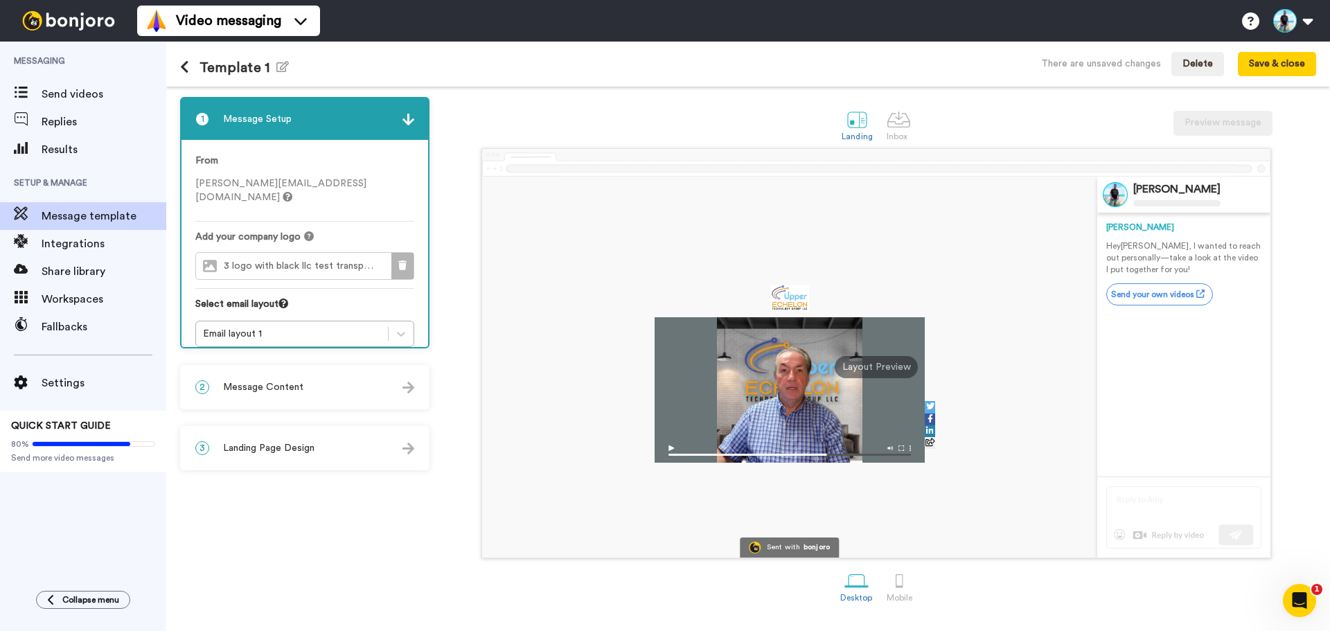
click at [405, 261] on icon at bounding box center [402, 266] width 8 height 10
click at [312, 252] on button "Choose a Logo" at bounding box center [304, 266] width 219 height 28
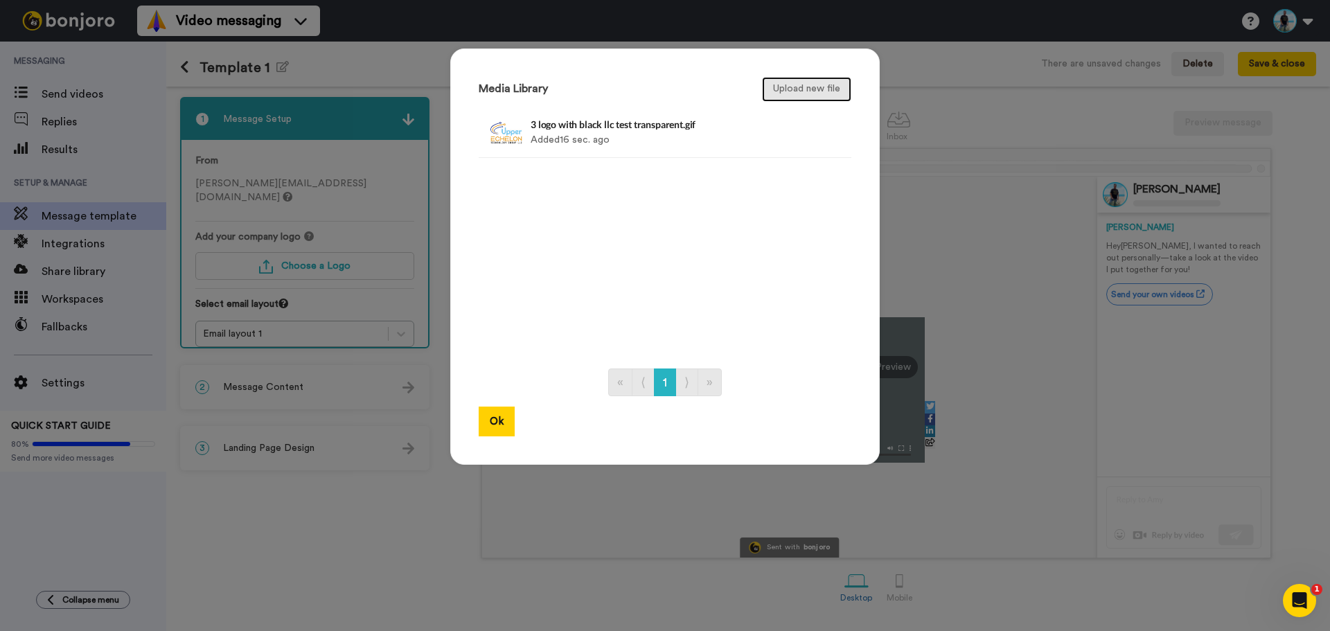
click at [799, 91] on button "Upload new file" at bounding box center [806, 89] width 89 height 25
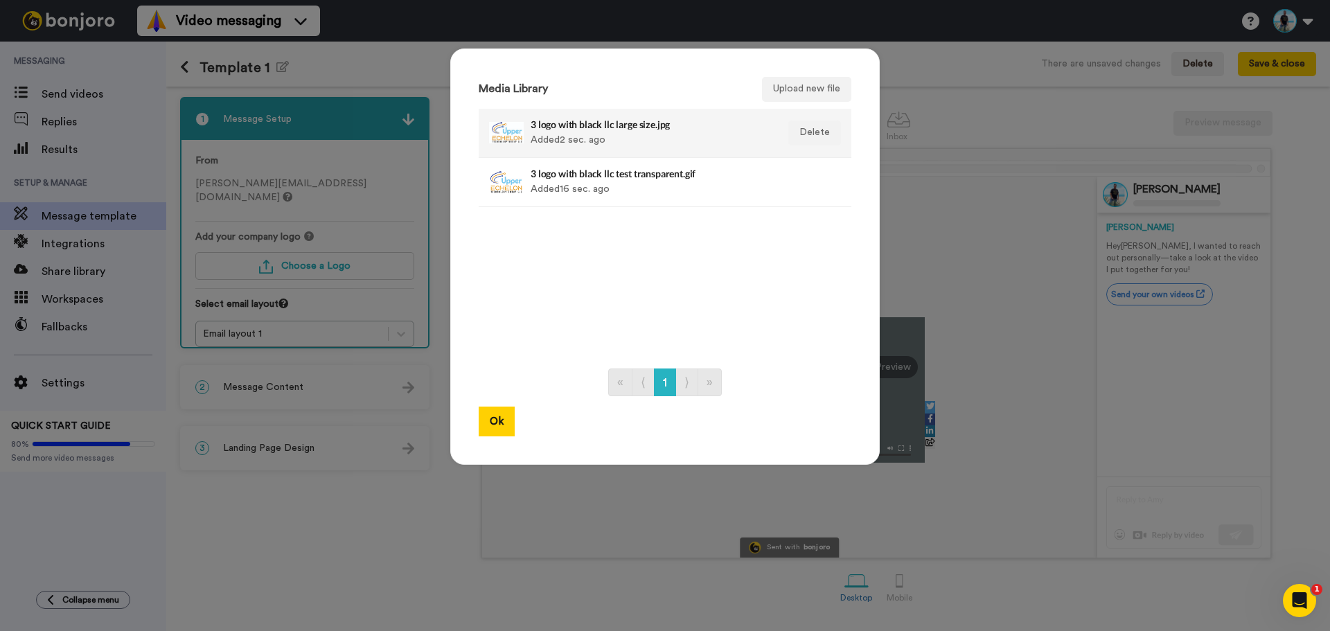
click at [593, 127] on h4 "3 logo with black llc large size.jpg" at bounding box center [650, 124] width 239 height 10
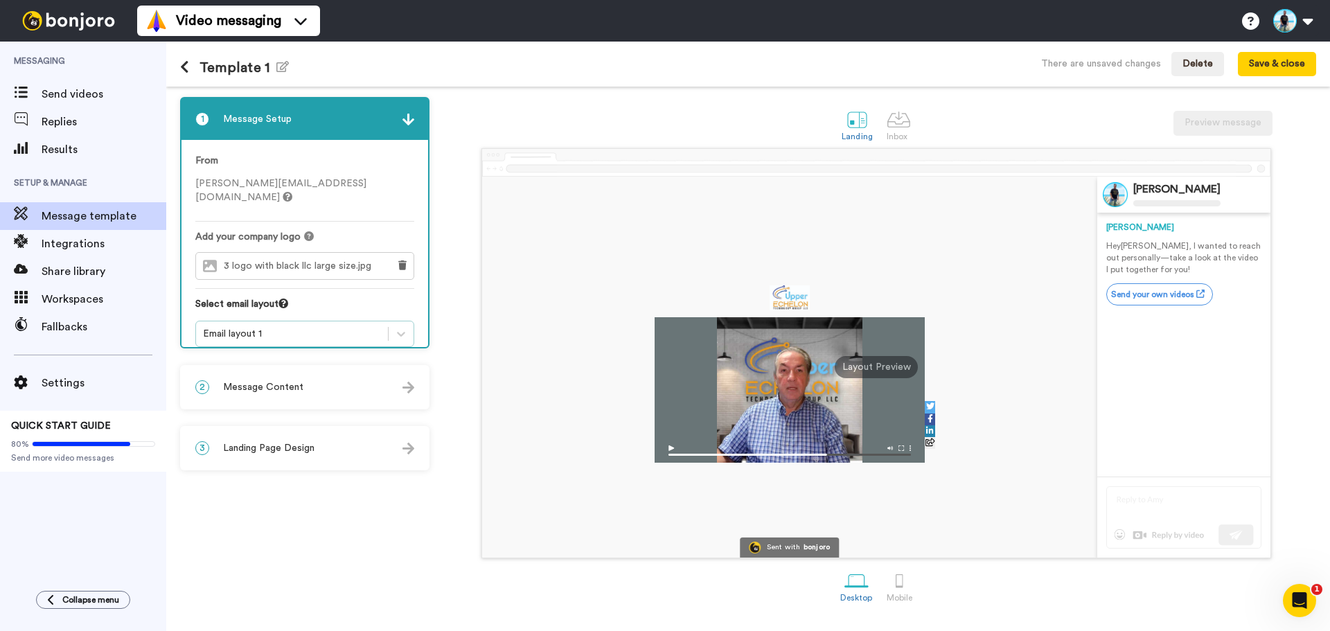
click at [279, 327] on div "Email layout 1" at bounding box center [292, 334] width 178 height 14
click at [459, 112] on div "Landing Inbox Preview message" at bounding box center [876, 124] width 880 height 48
click at [359, 386] on div "2 Message Content" at bounding box center [305, 388] width 247 height 42
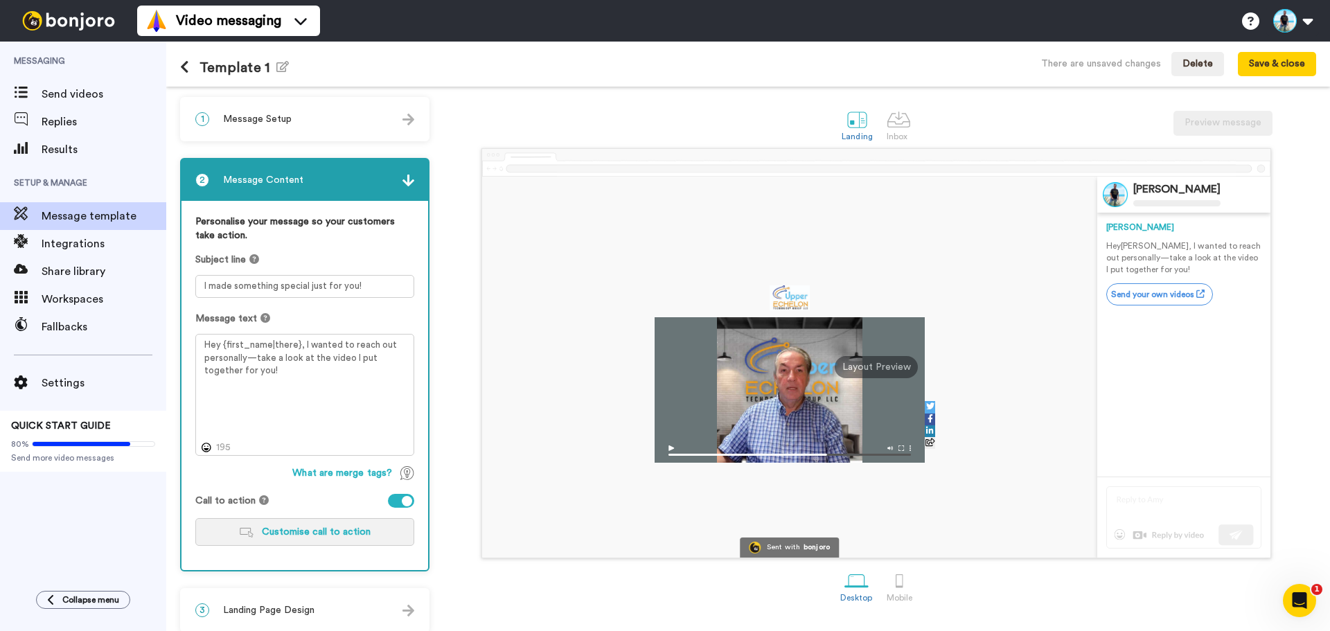
click at [326, 538] on button "Customise call to action" at bounding box center [304, 532] width 219 height 28
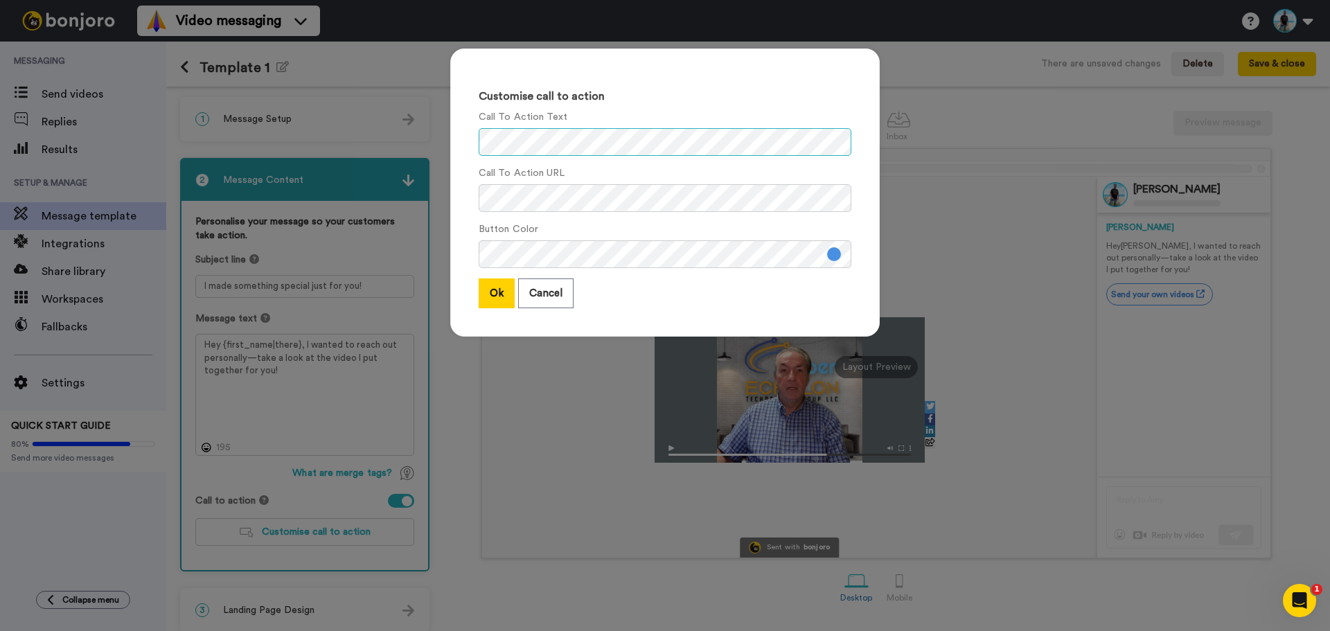
click at [450, 141] on div "Customise call to action Call To Action Text Call To Action URL Button Color Ok…" at bounding box center [665, 192] width 430 height 288
click at [451, 197] on div "Customise call to action Call To Action Text Call To Action URL Button Color Ok…" at bounding box center [665, 192] width 430 height 288
click at [425, 199] on div "Customise call to action Call To Action Text Call To Action URL Button Color Ok…" at bounding box center [665, 315] width 1330 height 631
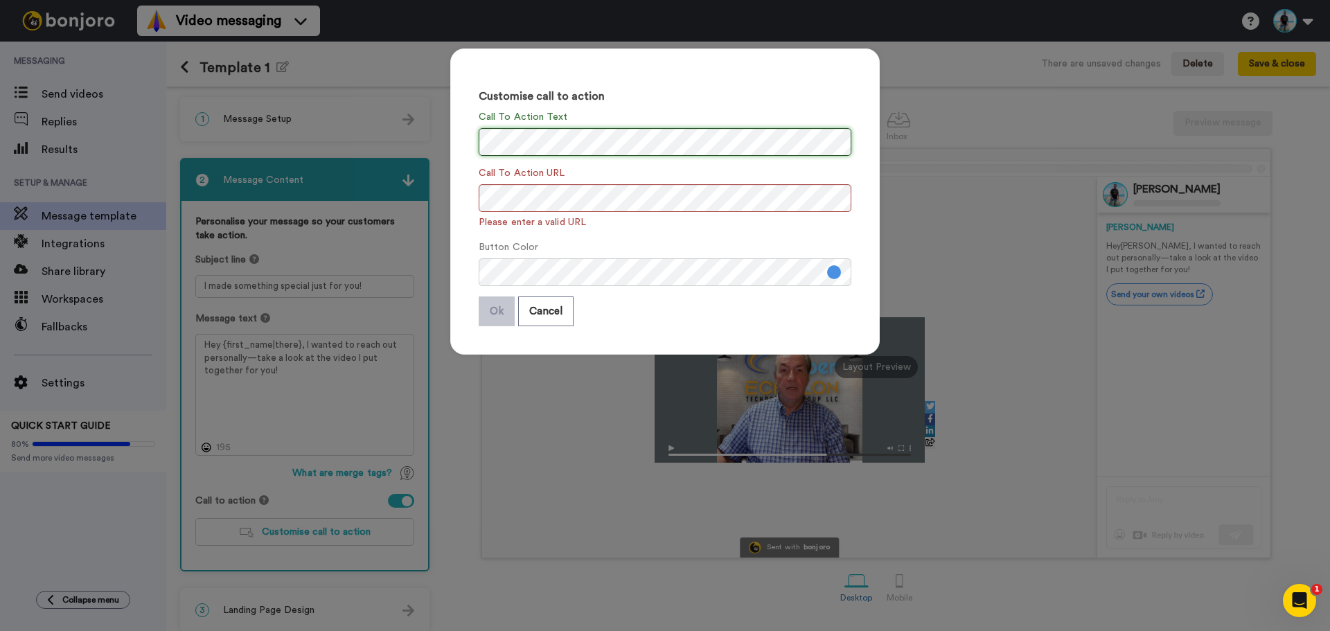
click at [468, 149] on div "Customise call to action Call To Action Text Call To Action URL Please enter a …" at bounding box center [665, 201] width 430 height 306
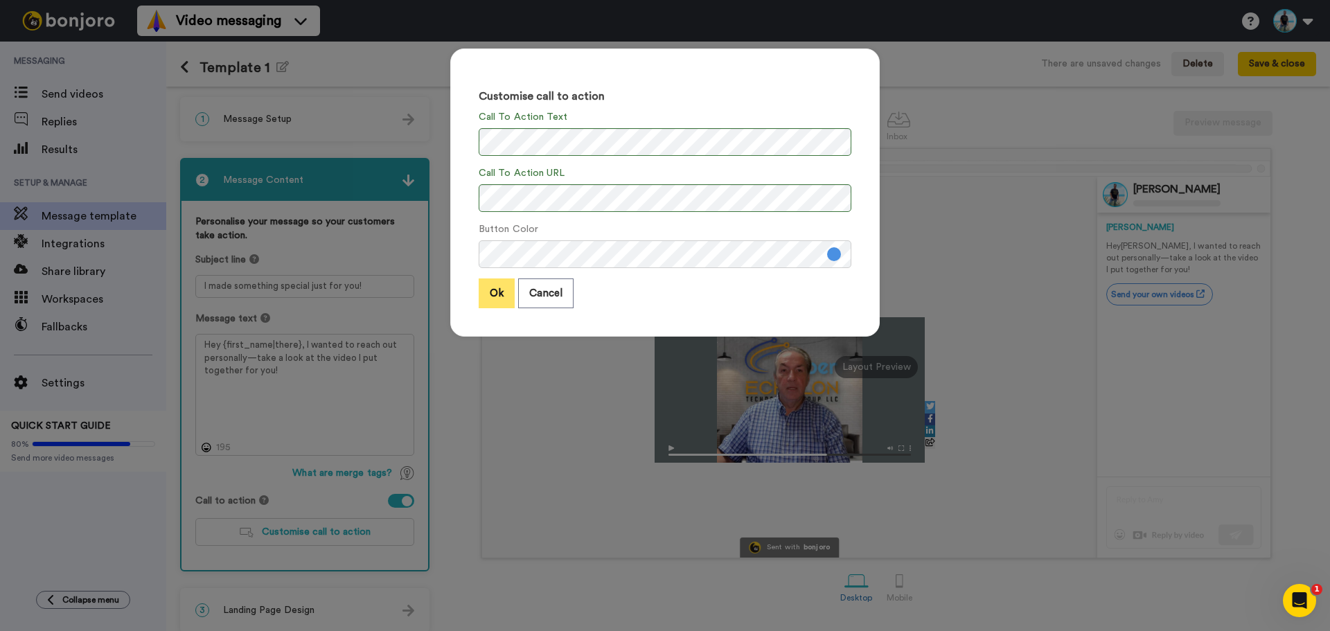
click at [493, 301] on button "Ok" at bounding box center [497, 294] width 36 height 30
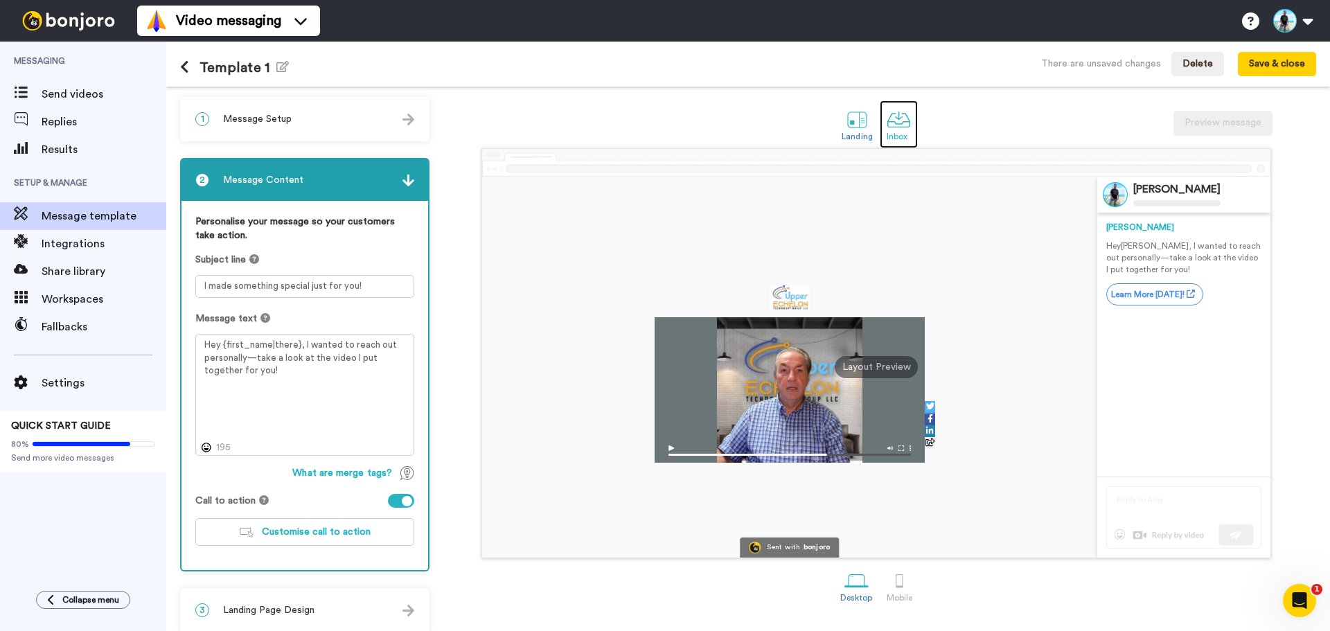
click at [891, 128] on div at bounding box center [899, 119] width 24 height 24
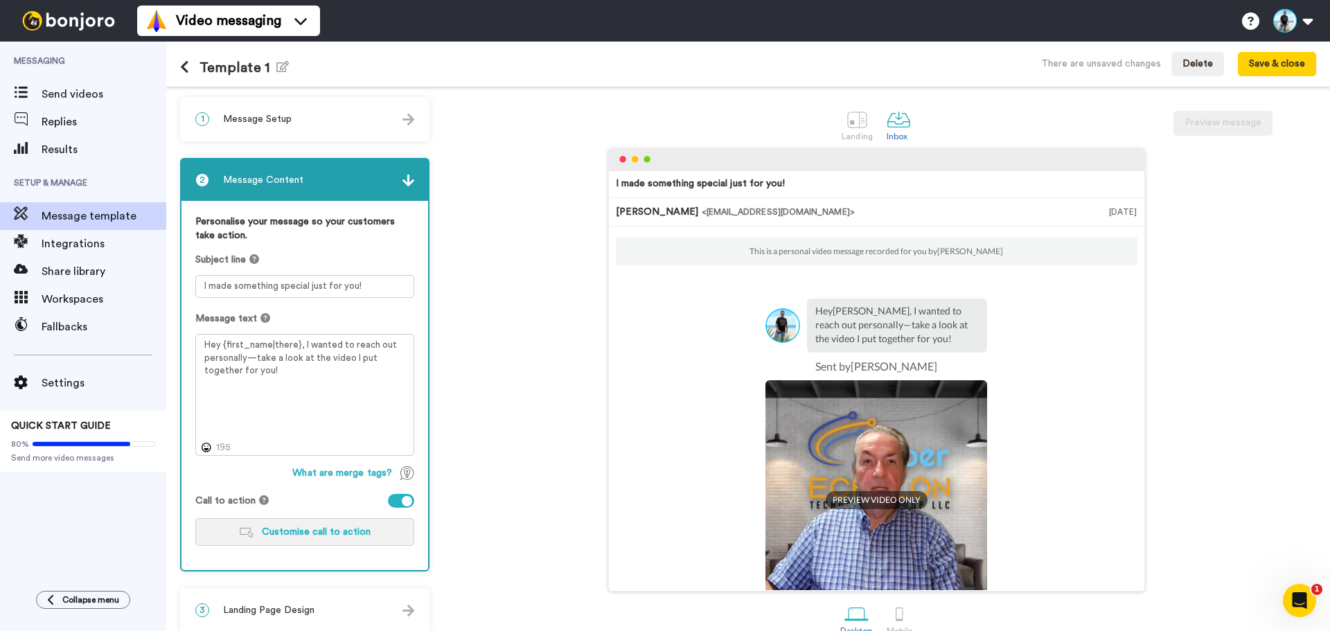
click at [350, 532] on span "Customise call to action" at bounding box center [316, 532] width 109 height 10
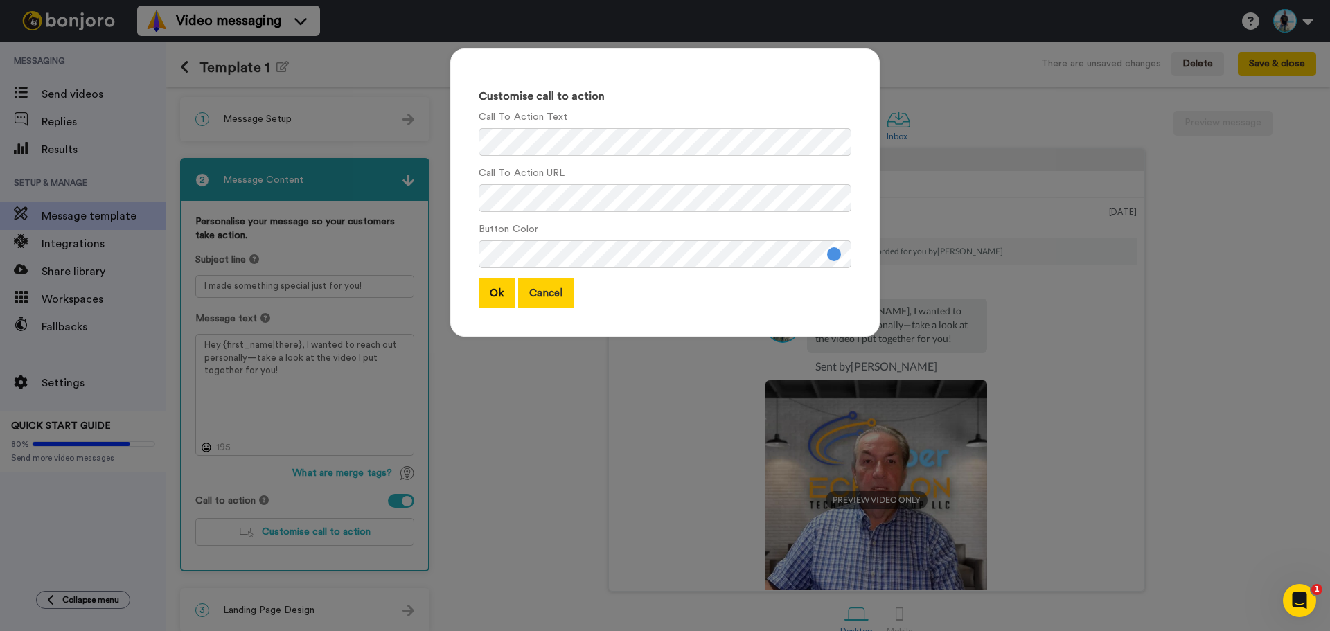
click at [554, 289] on button "Cancel" at bounding box center [545, 294] width 55 height 30
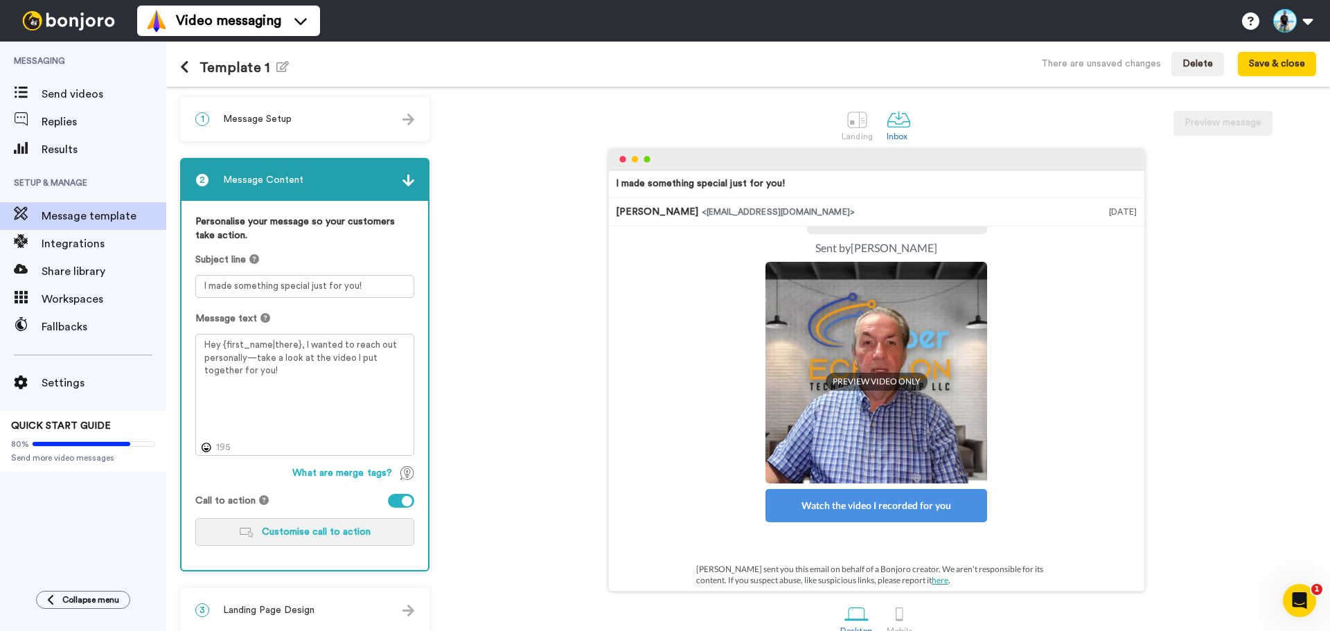
scroll to position [125, 0]
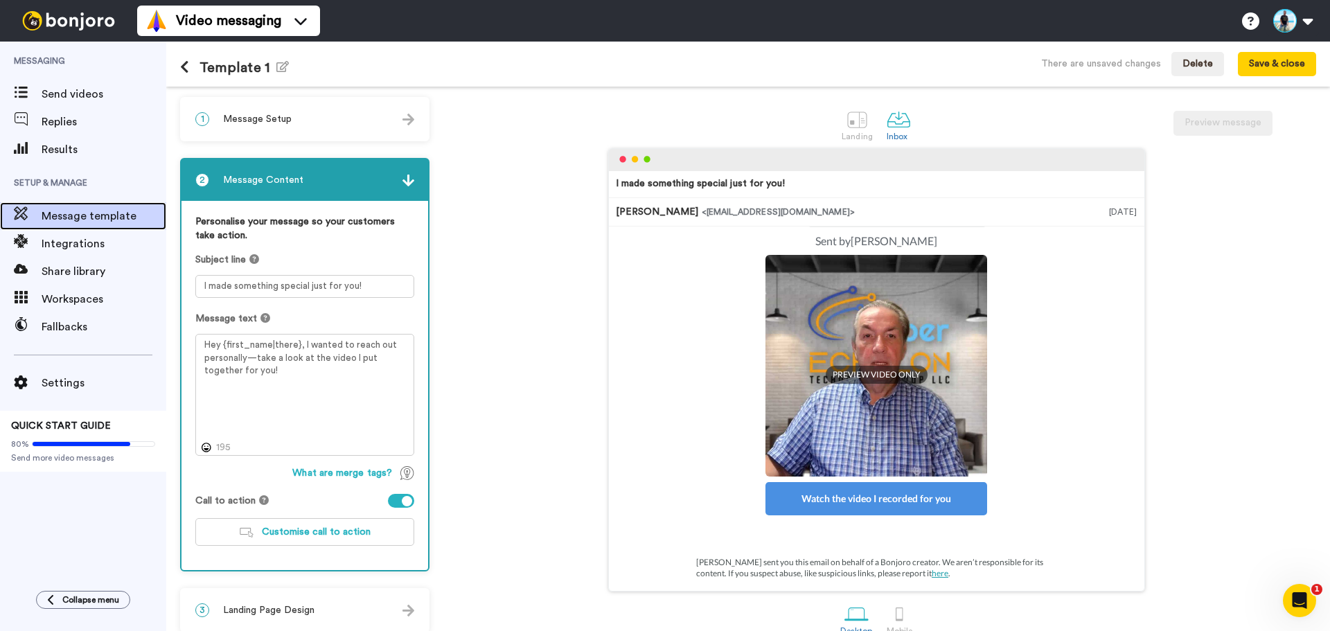
click at [75, 218] on span "Message template" at bounding box center [104, 216] width 125 height 17
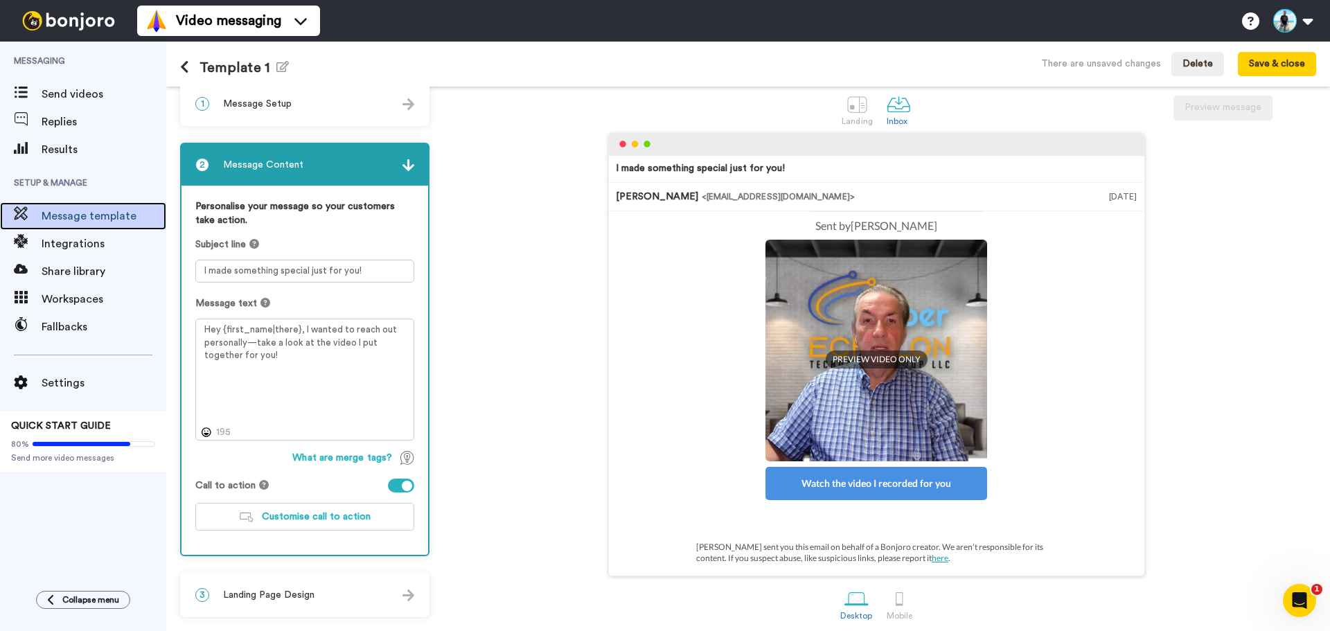
scroll to position [22, 0]
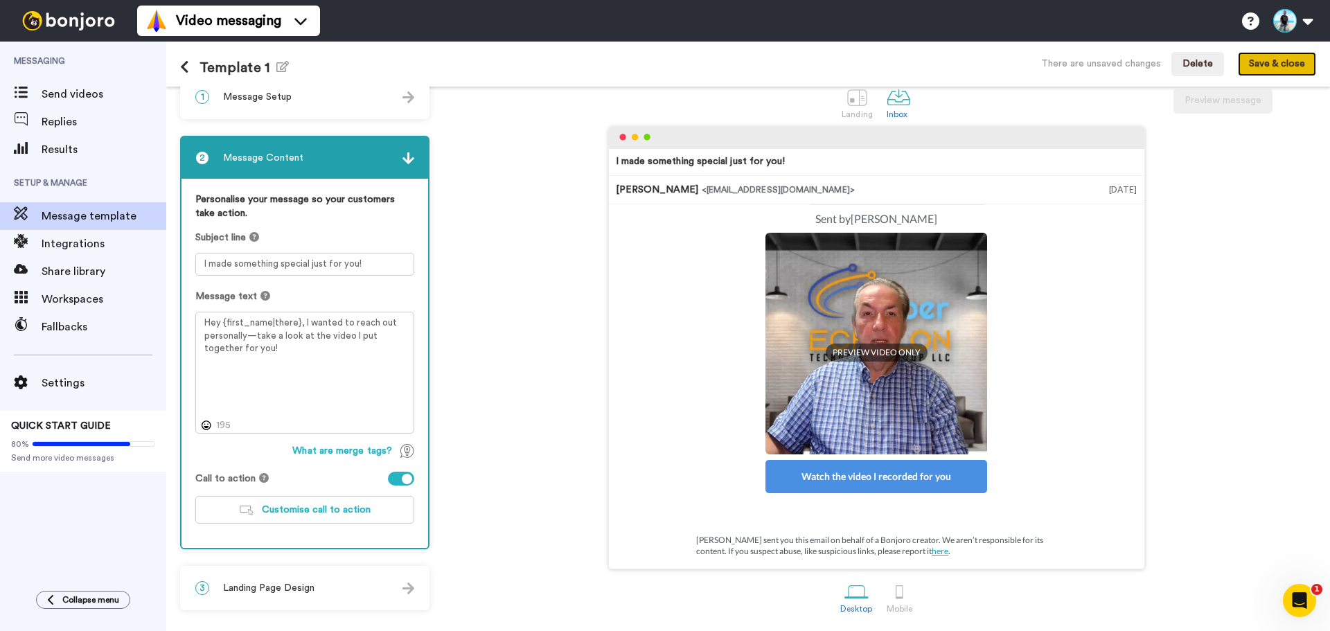
click at [1262, 62] on button "Save & close" at bounding box center [1277, 64] width 78 height 25
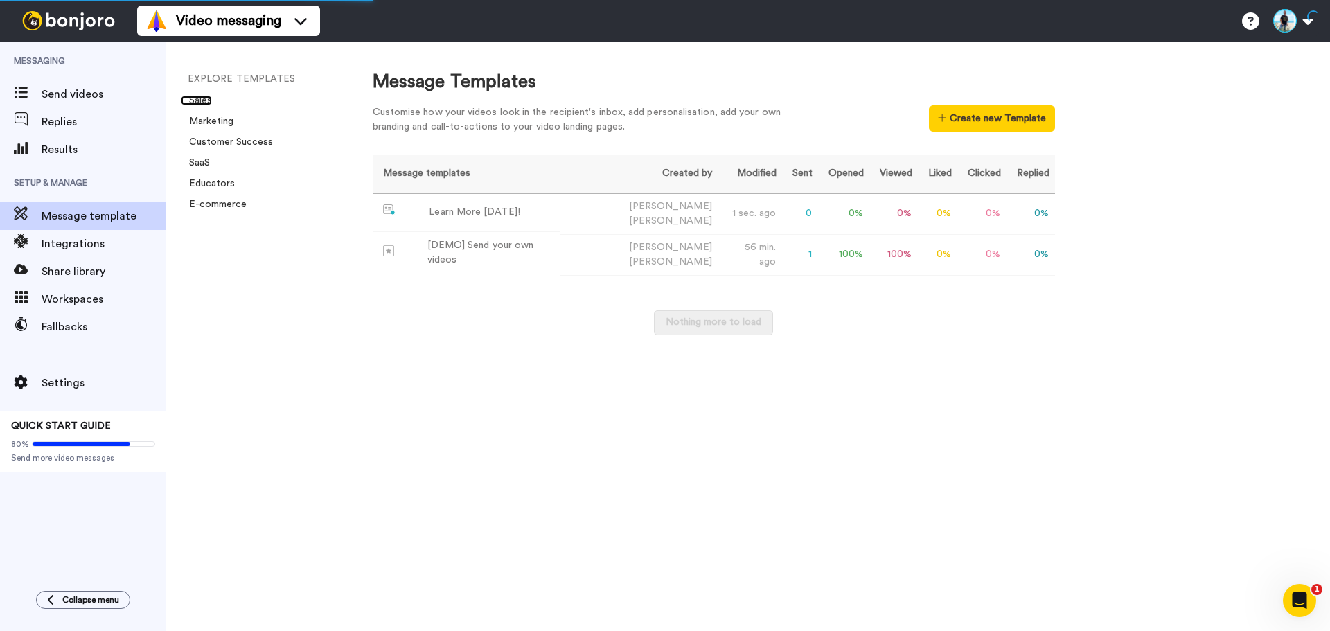
click at [200, 100] on link "Sales" at bounding box center [196, 101] width 31 height 10
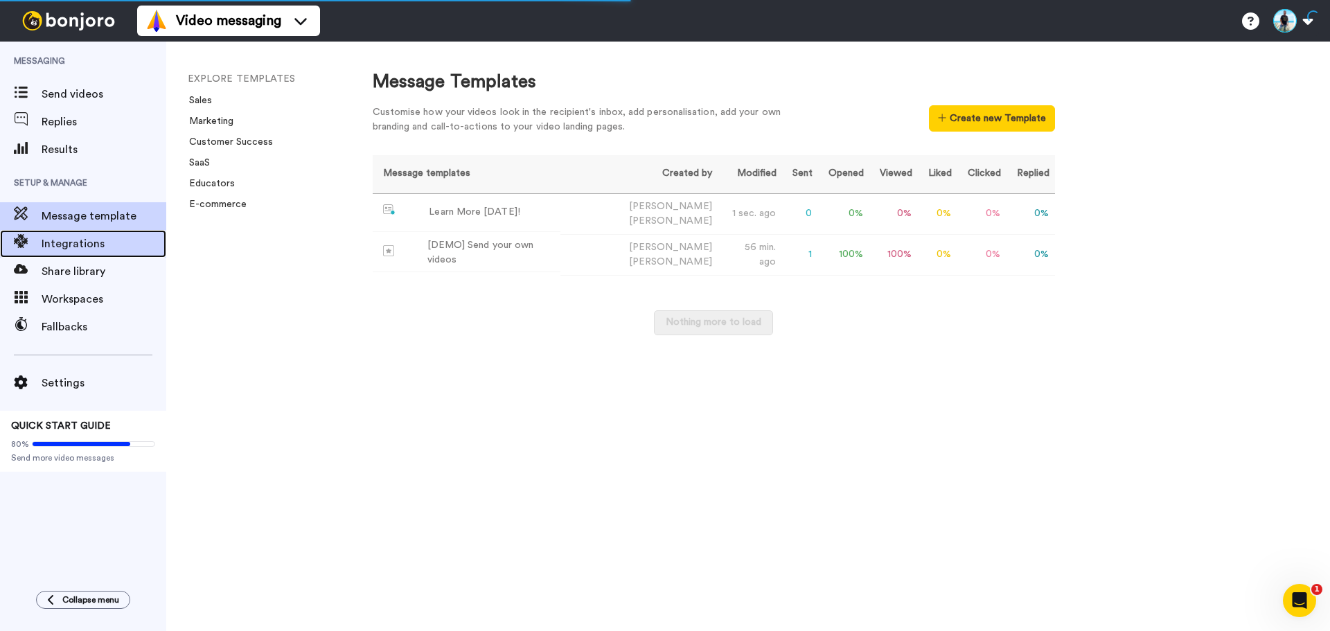
click at [60, 247] on span "Integrations" at bounding box center [104, 244] width 125 height 17
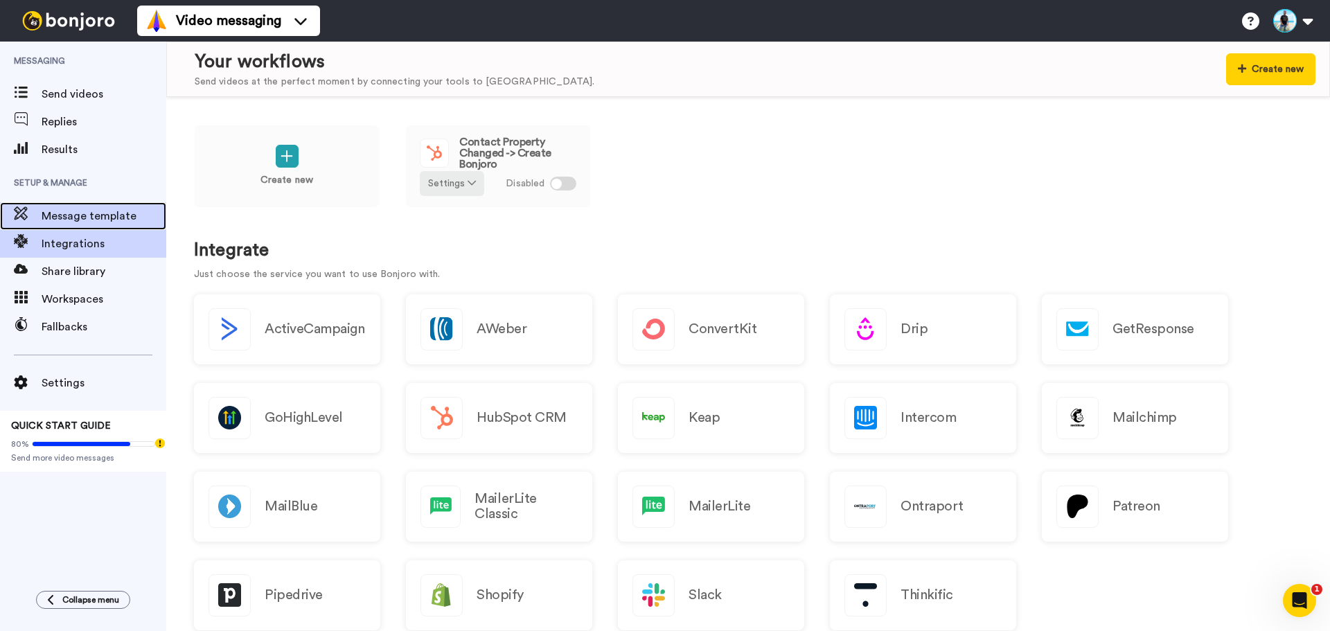
click at [101, 215] on span "Message template" at bounding box center [104, 216] width 125 height 17
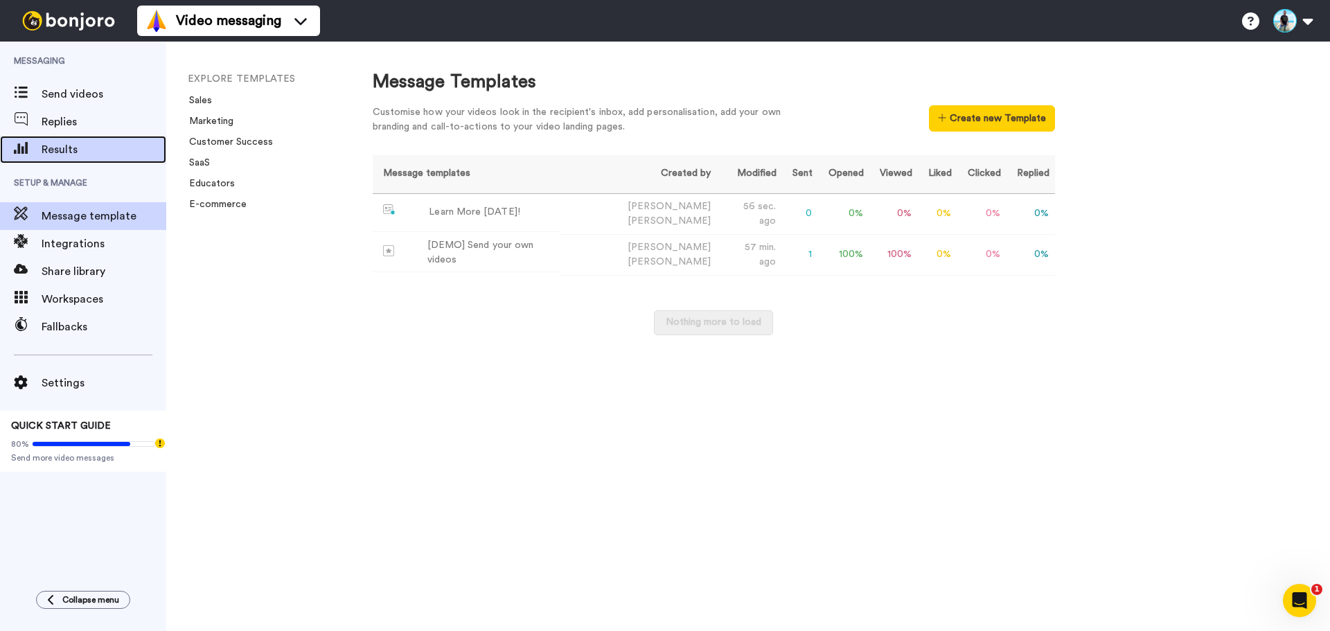
click at [61, 143] on span "Results" at bounding box center [104, 149] width 125 height 17
